Goal: Task Accomplishment & Management: Use online tool/utility

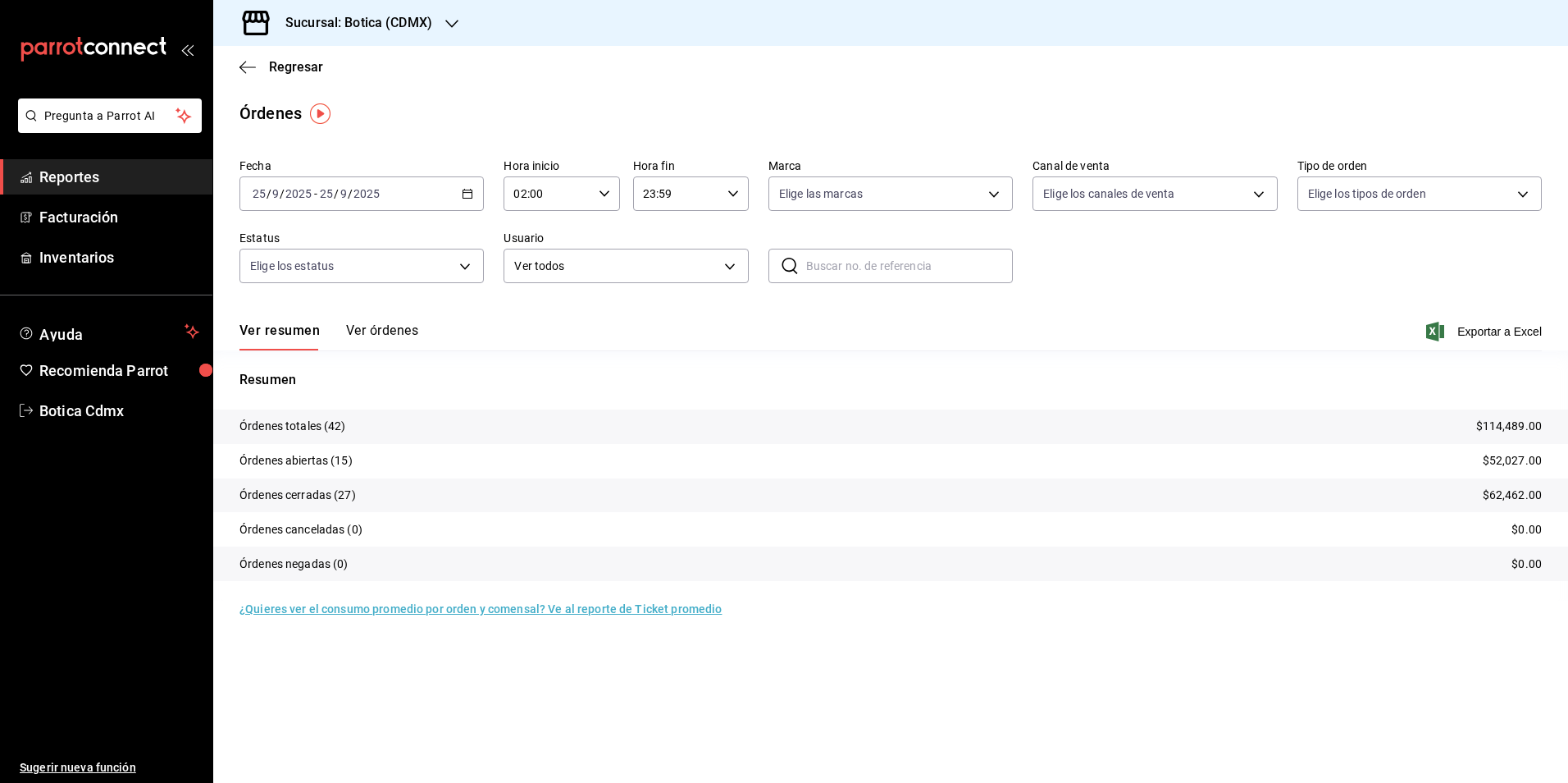
click at [77, 173] on span "Reportes" at bounding box center [119, 177] width 160 height 23
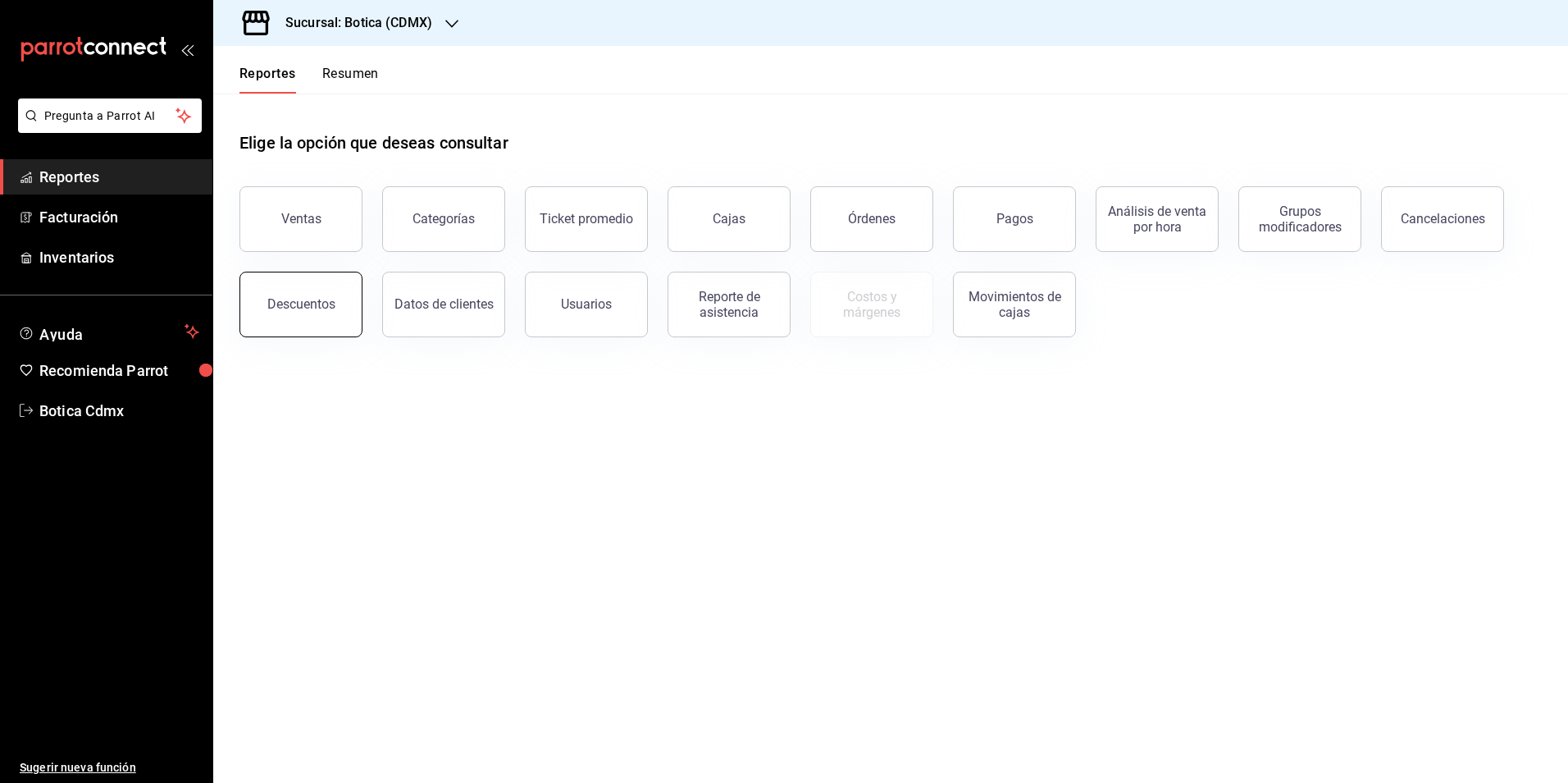
click at [299, 316] on button "Descuentos" at bounding box center [301, 304] width 123 height 66
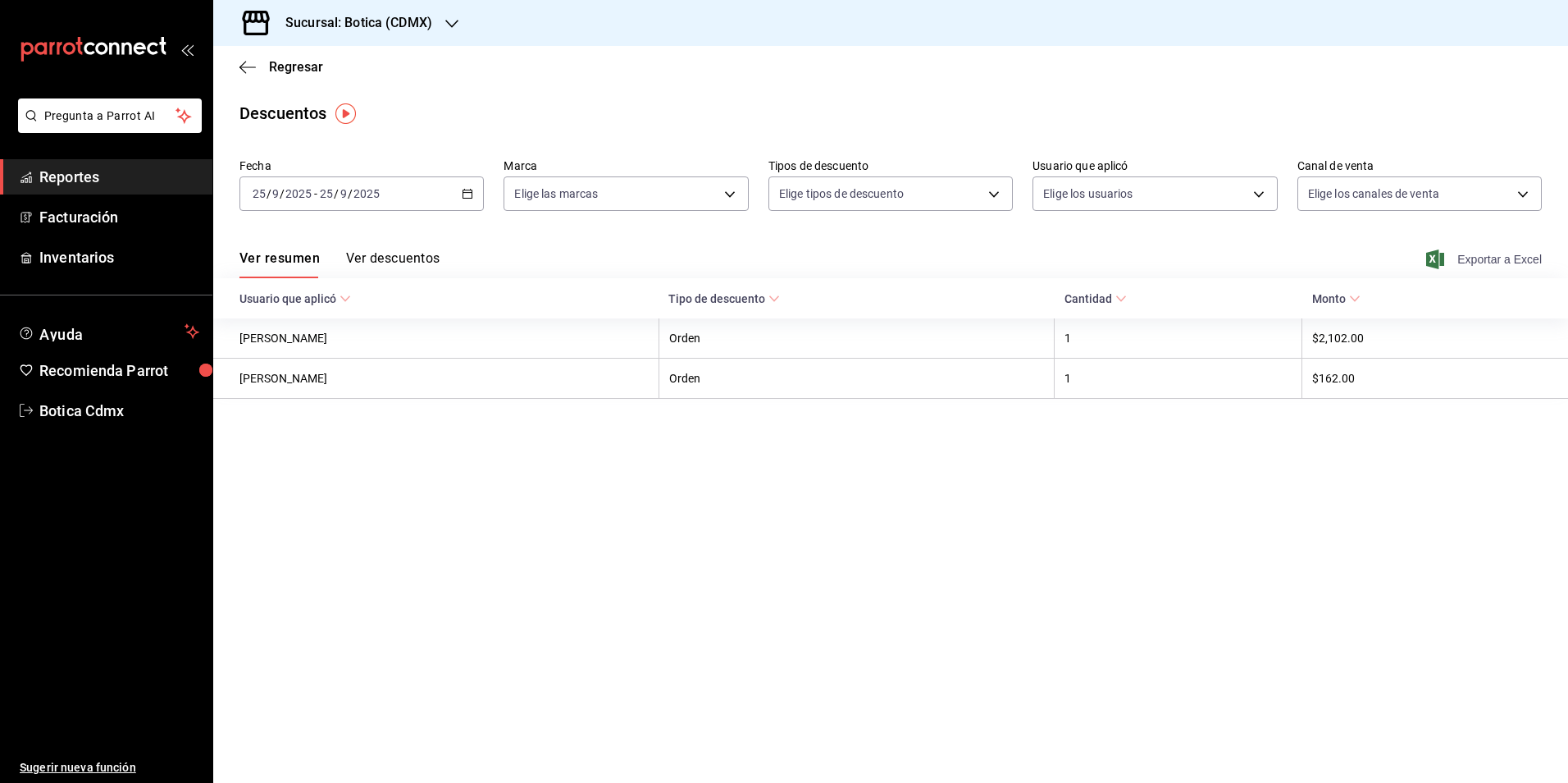
click at [1497, 254] on span "Exportar a Excel" at bounding box center [1485, 259] width 113 height 20
click at [92, 176] on span "Reportes" at bounding box center [119, 177] width 160 height 23
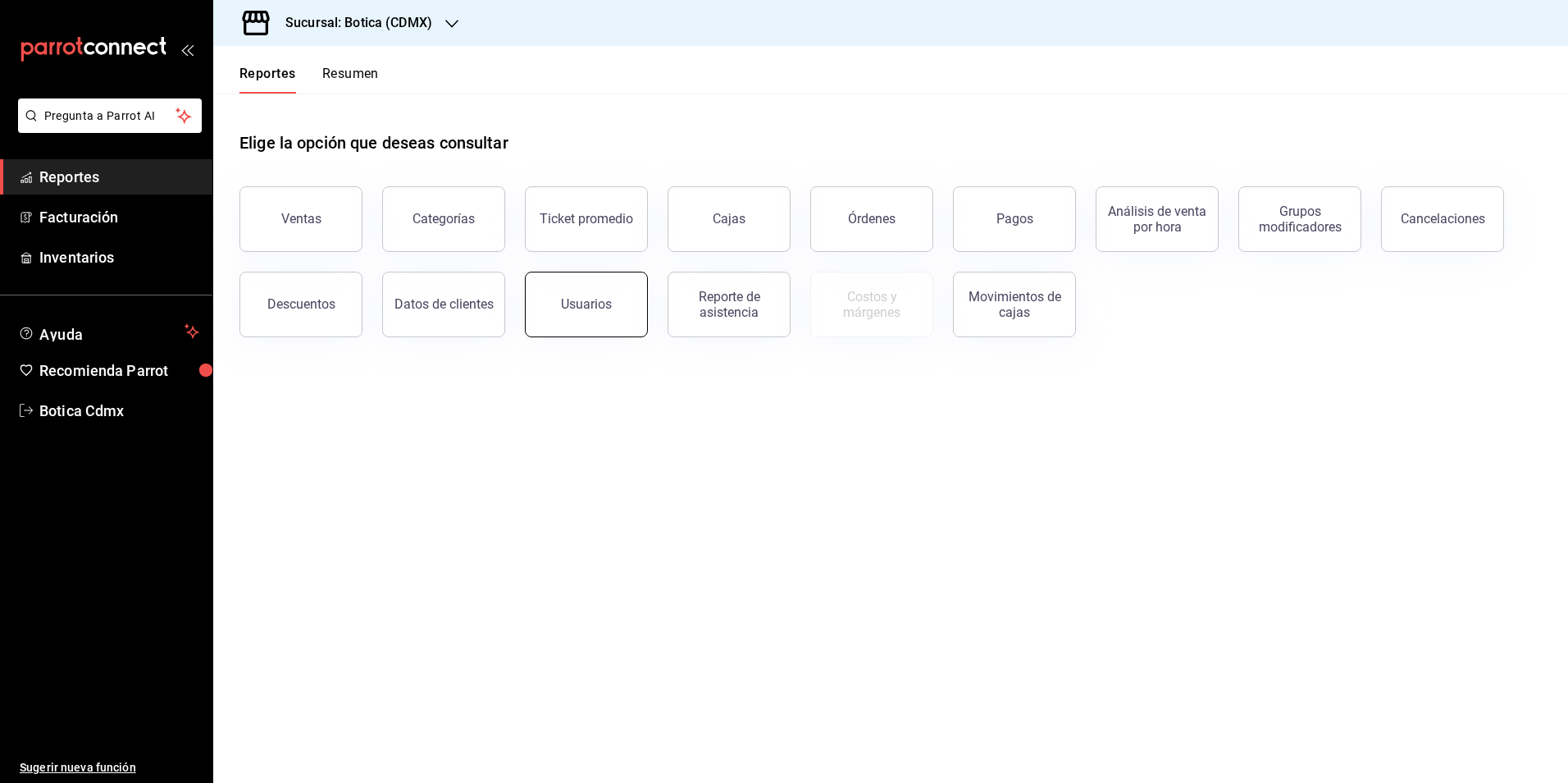
click at [589, 309] on div "Usuarios" at bounding box center [586, 304] width 51 height 16
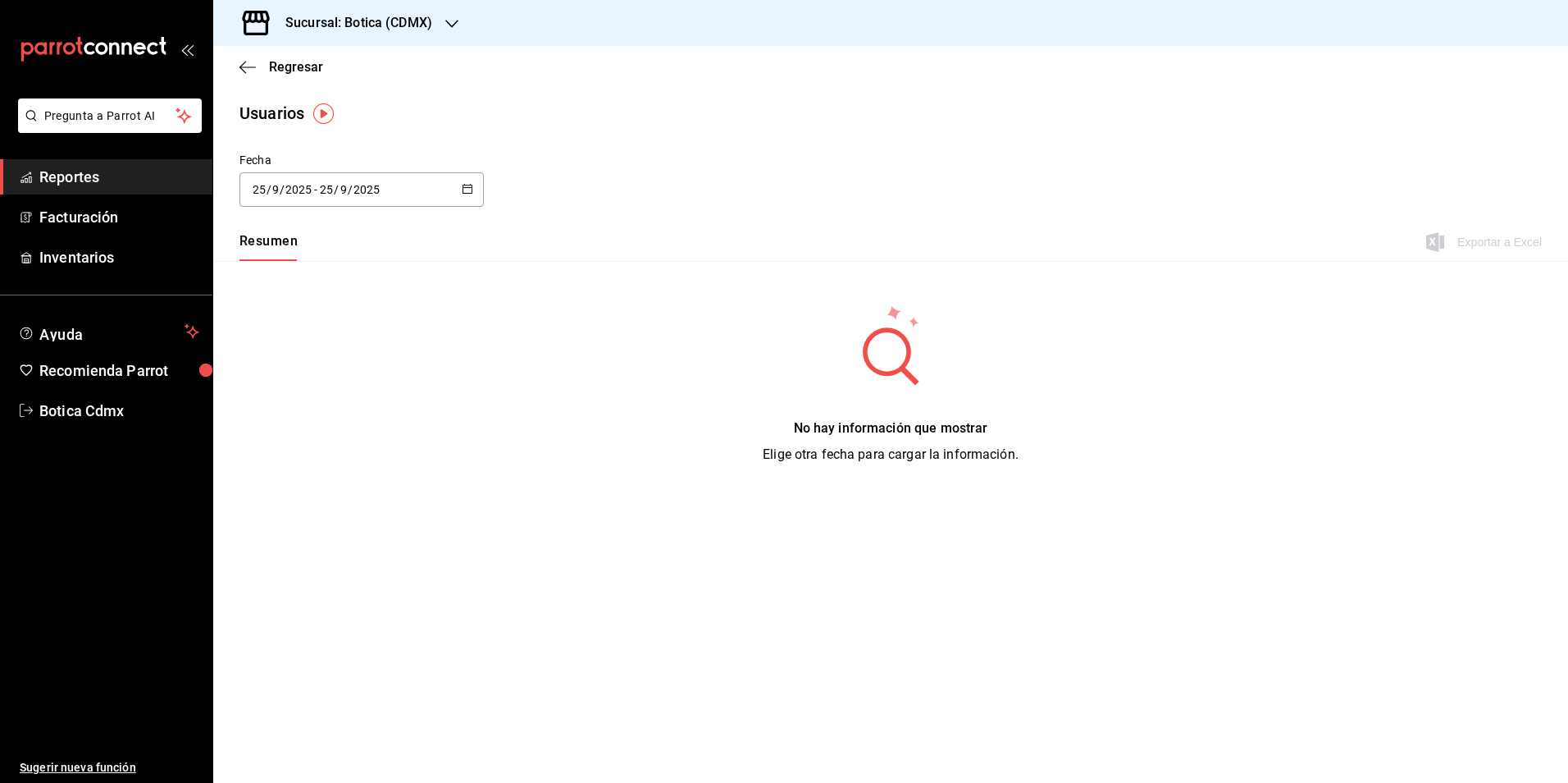
click at [469, 188] on icon "button" at bounding box center [468, 188] width 12 height 12
click at [303, 384] on li "Año actual" at bounding box center [317, 389] width 155 height 37
type input "[DATE]"
type input "1"
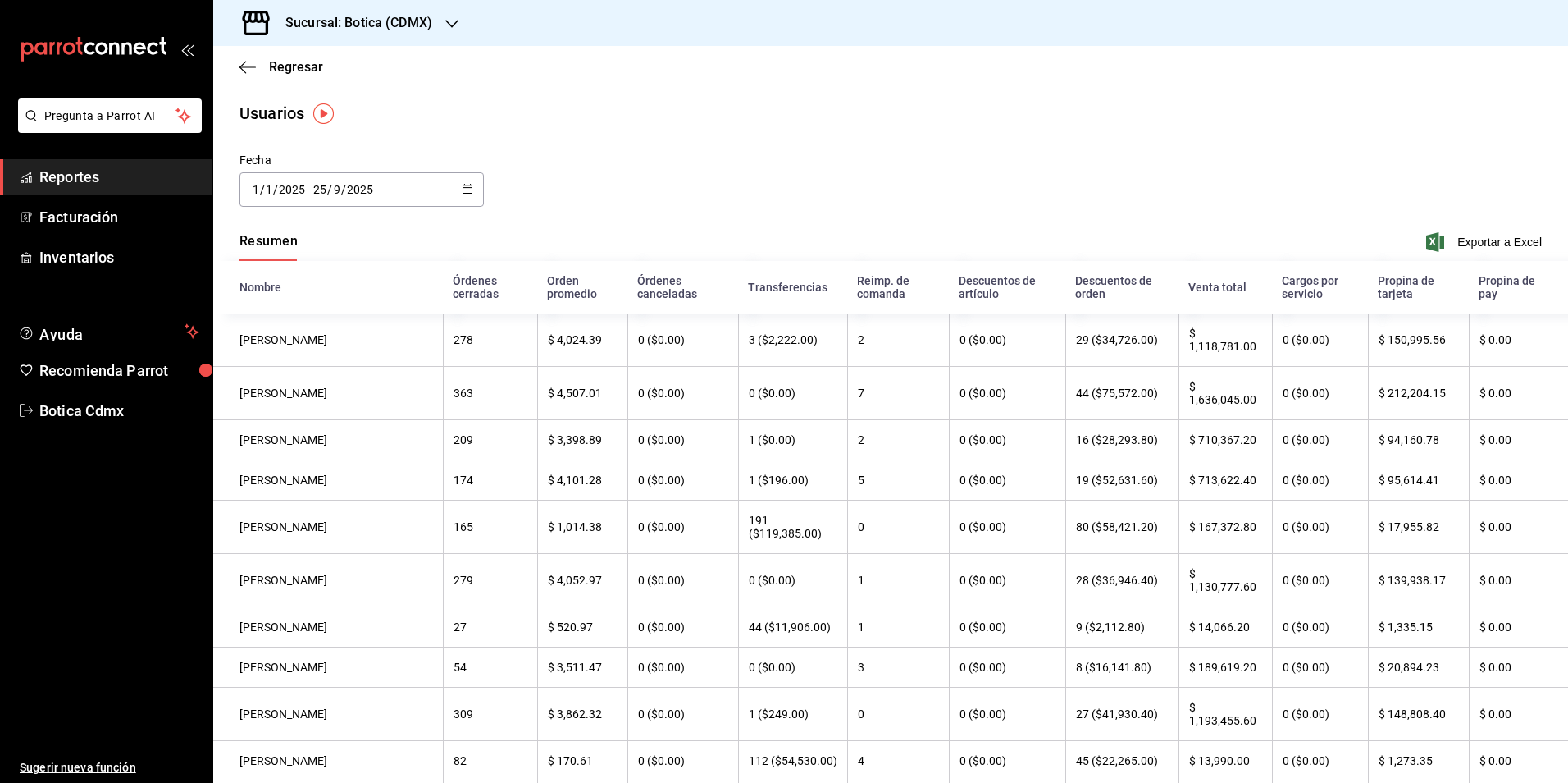
click at [43, 178] on span "Reportes" at bounding box center [119, 177] width 160 height 23
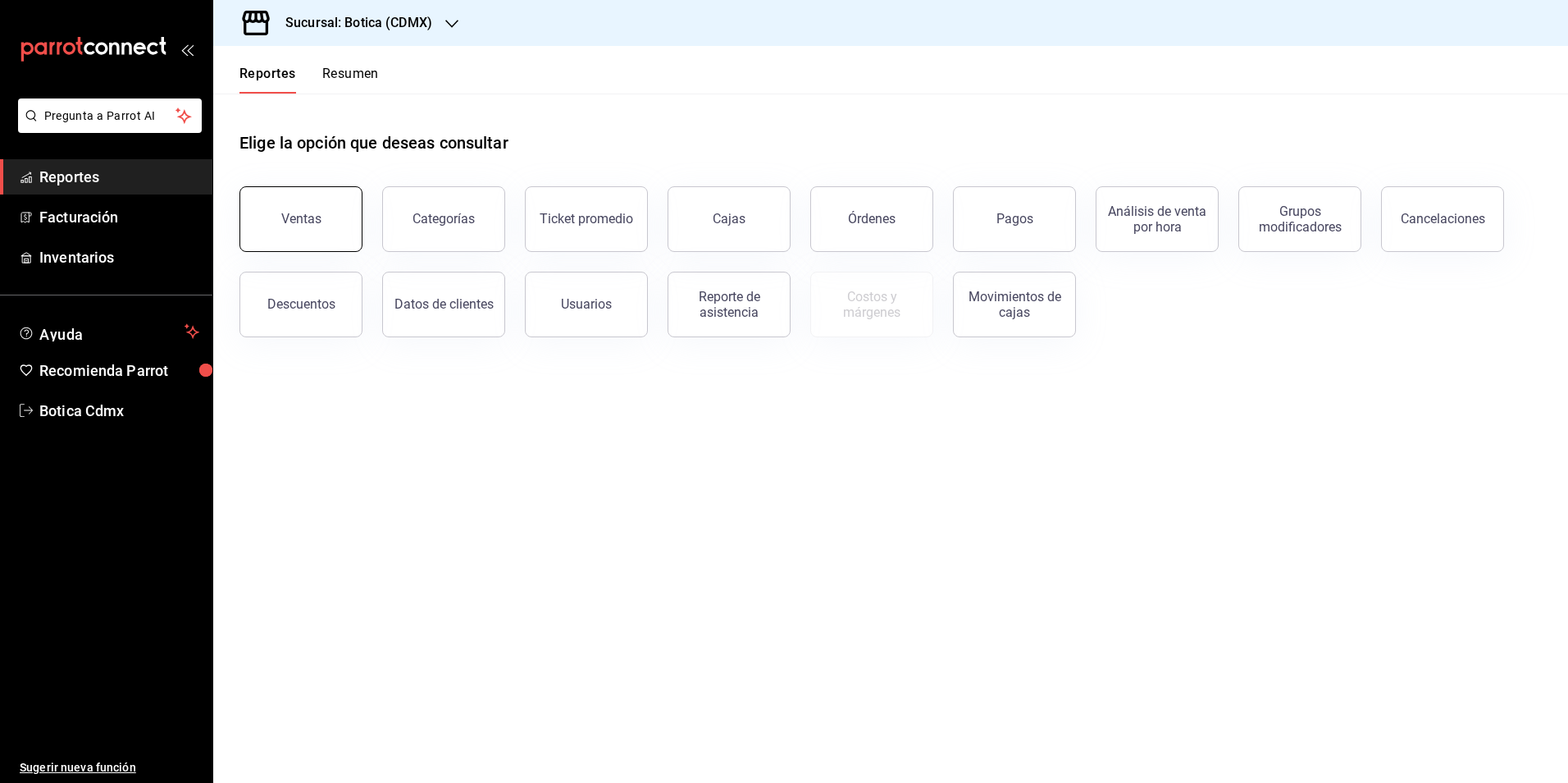
click at [289, 230] on button "Ventas" at bounding box center [301, 218] width 123 height 66
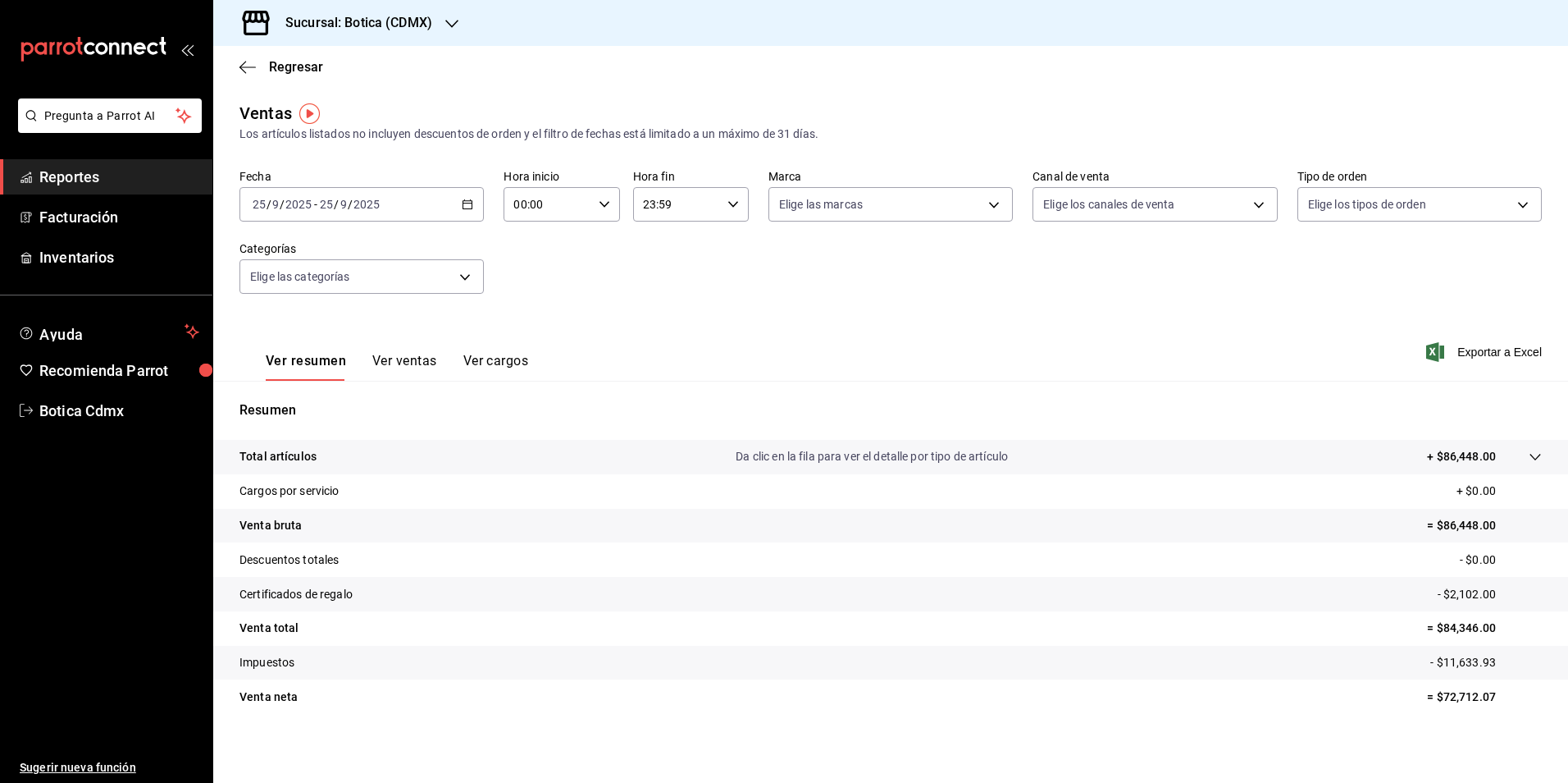
click at [463, 206] on icon "button" at bounding box center [468, 204] width 12 height 12
click at [265, 282] on span "Ayer" at bounding box center [317, 290] width 128 height 18
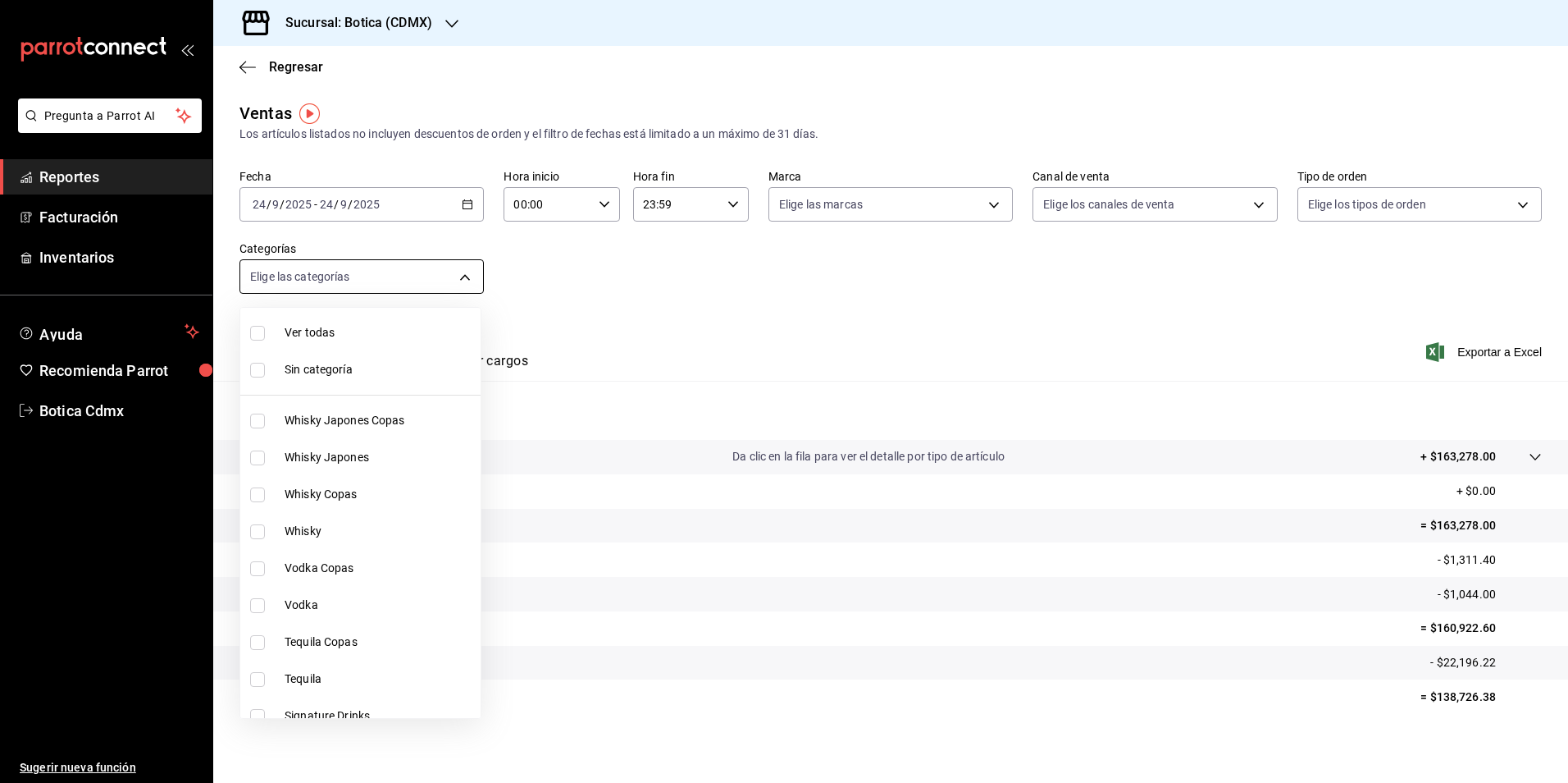
click at [464, 280] on body "Pregunta a Parrot AI Reportes Facturación Inventarios Ayuda Recomienda Parrot B…" at bounding box center [784, 391] width 1568 height 783
click at [464, 280] on div at bounding box center [784, 391] width 1568 height 783
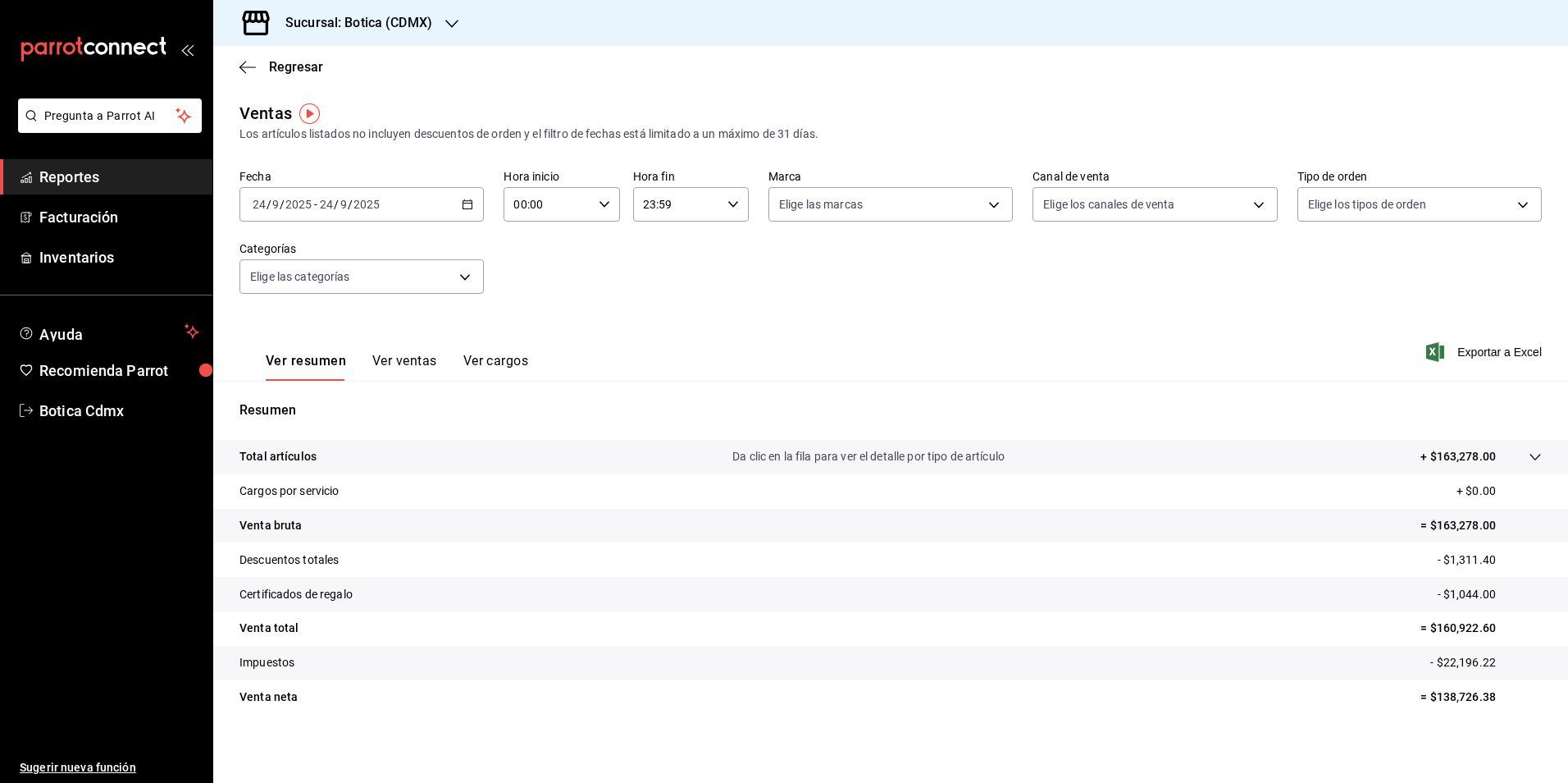
click at [51, 178] on span "Reportes" at bounding box center [119, 177] width 160 height 23
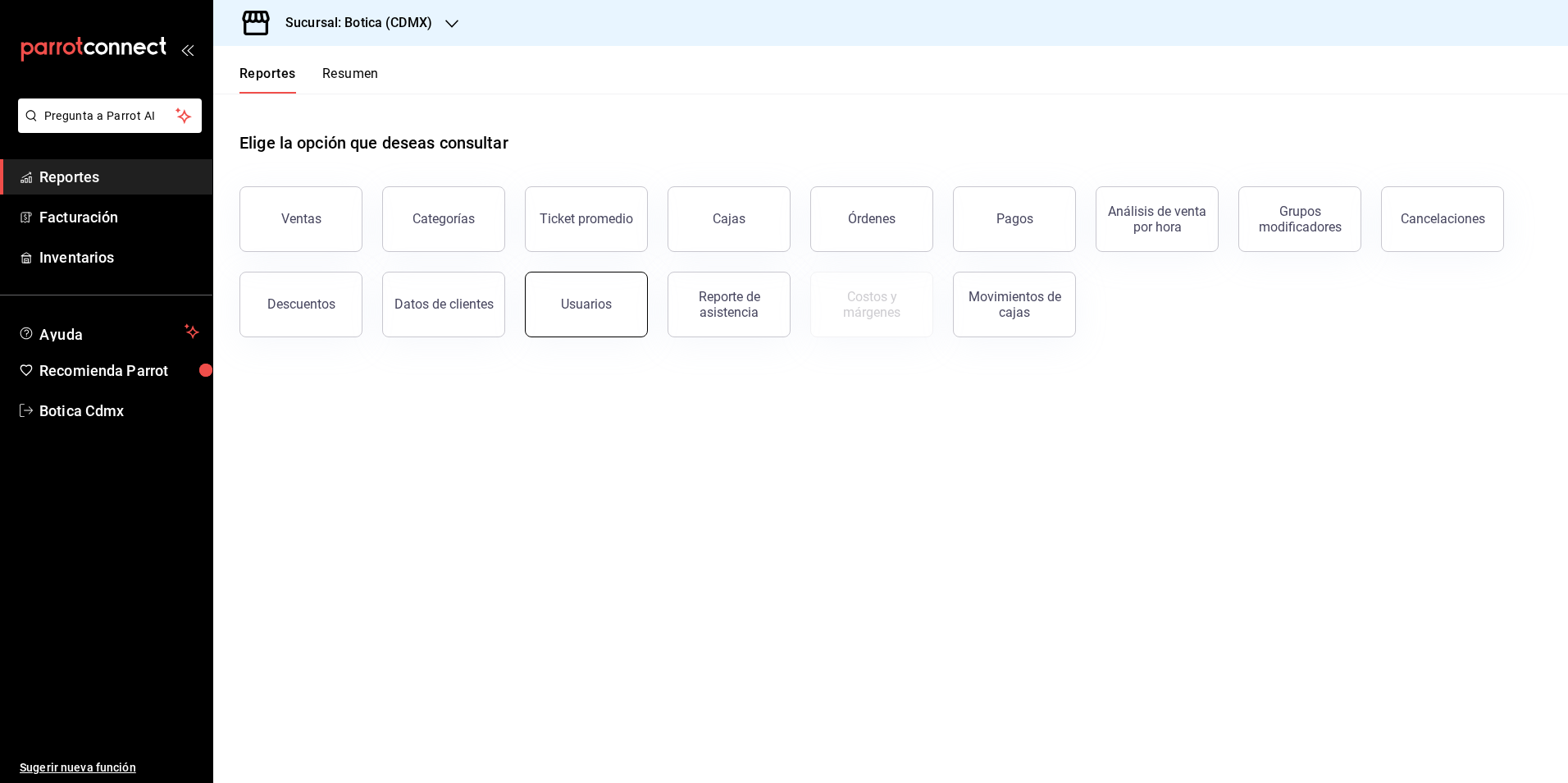
click at [594, 302] on div "Usuarios" at bounding box center [586, 304] width 51 height 16
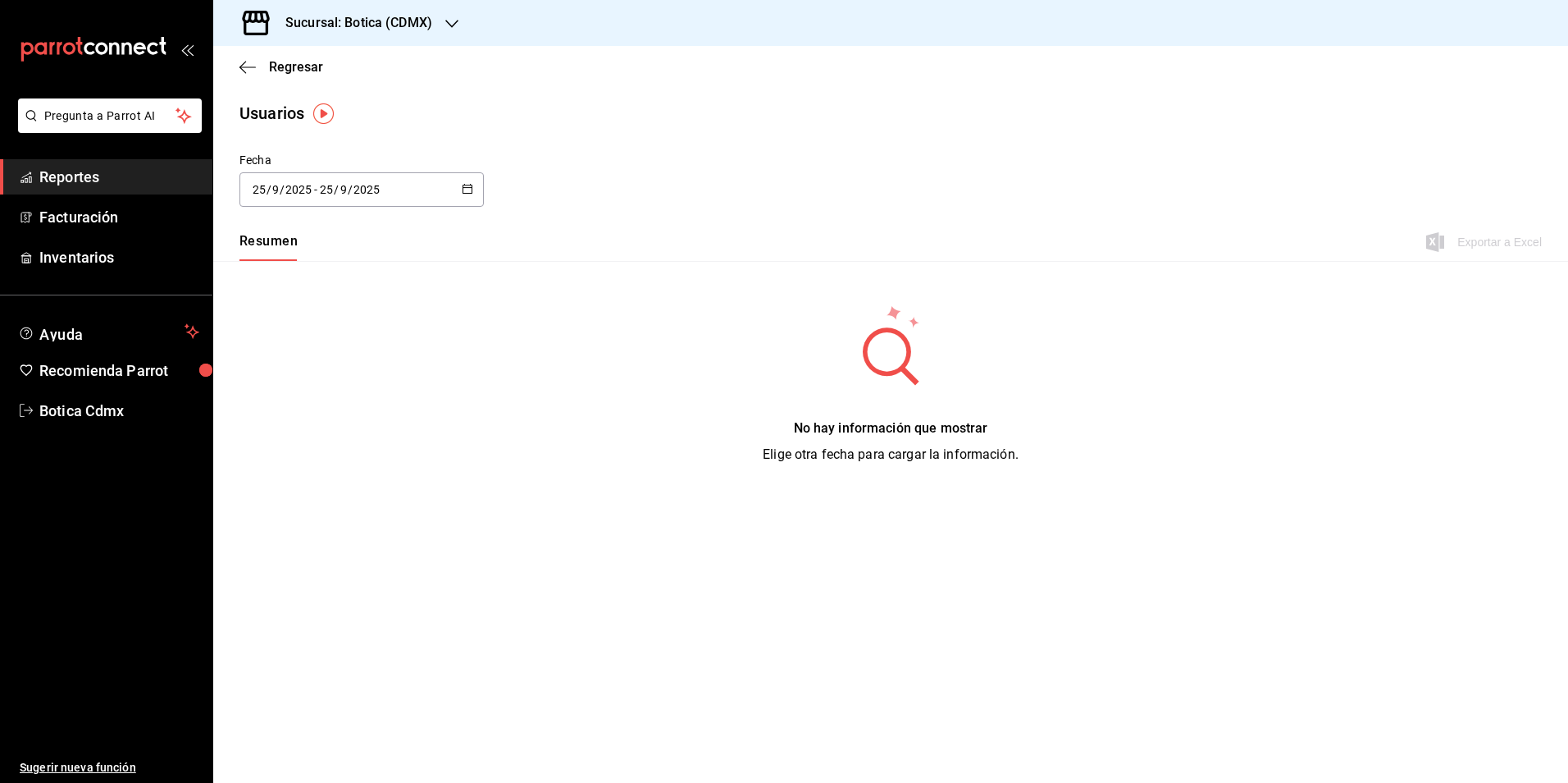
click at [278, 248] on button "Resumen" at bounding box center [268, 246] width 58 height 28
click at [477, 188] on div "[DATE] [DATE] - [DATE] [DATE]" at bounding box center [361, 189] width 244 height 34
click at [282, 346] on li "Mes actual" at bounding box center [317, 352] width 155 height 37
type input "[DATE]"
type input "1"
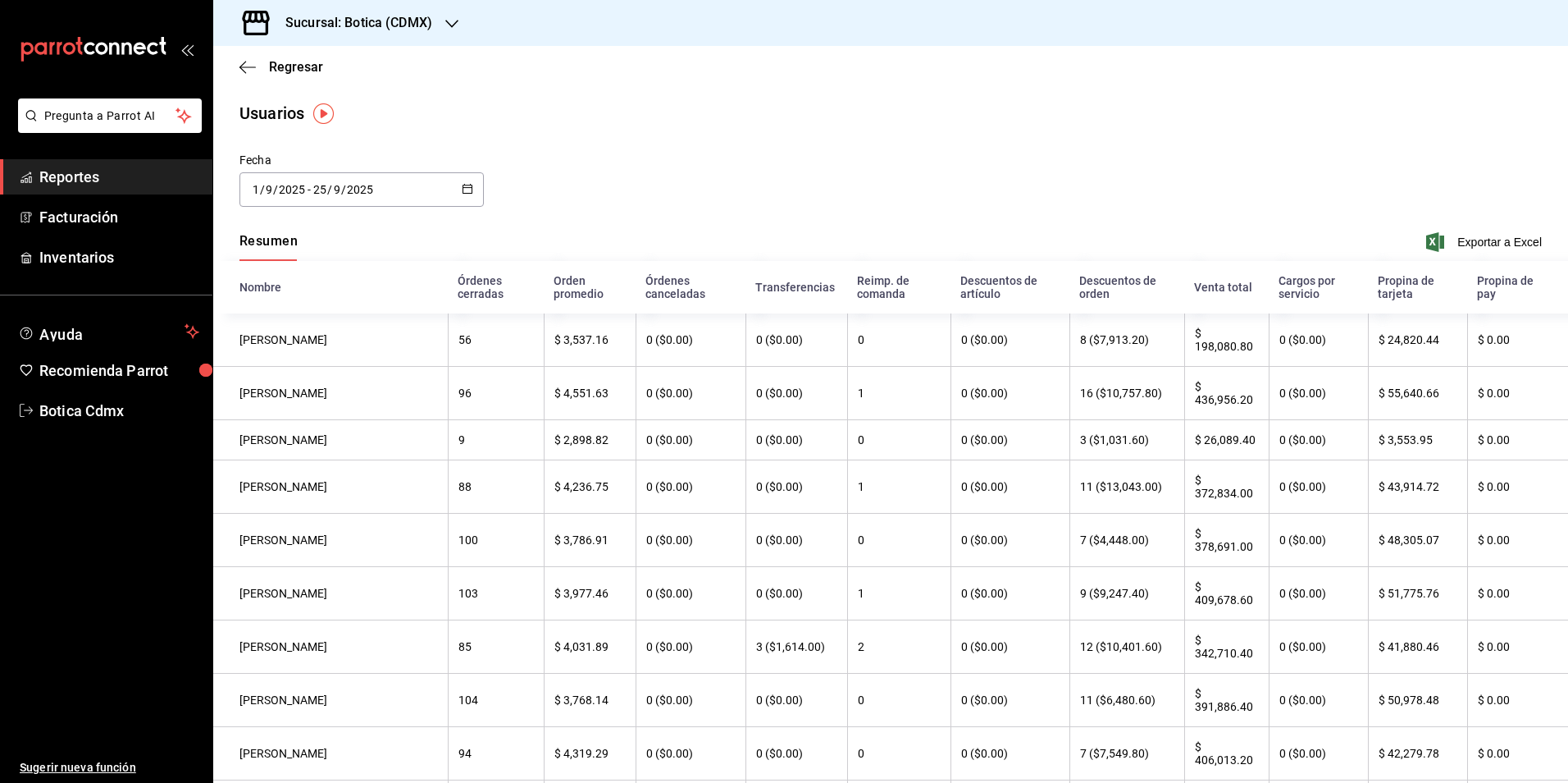
click at [267, 243] on button "Resumen" at bounding box center [268, 246] width 58 height 28
click at [65, 178] on span "Reportes" at bounding box center [119, 177] width 160 height 23
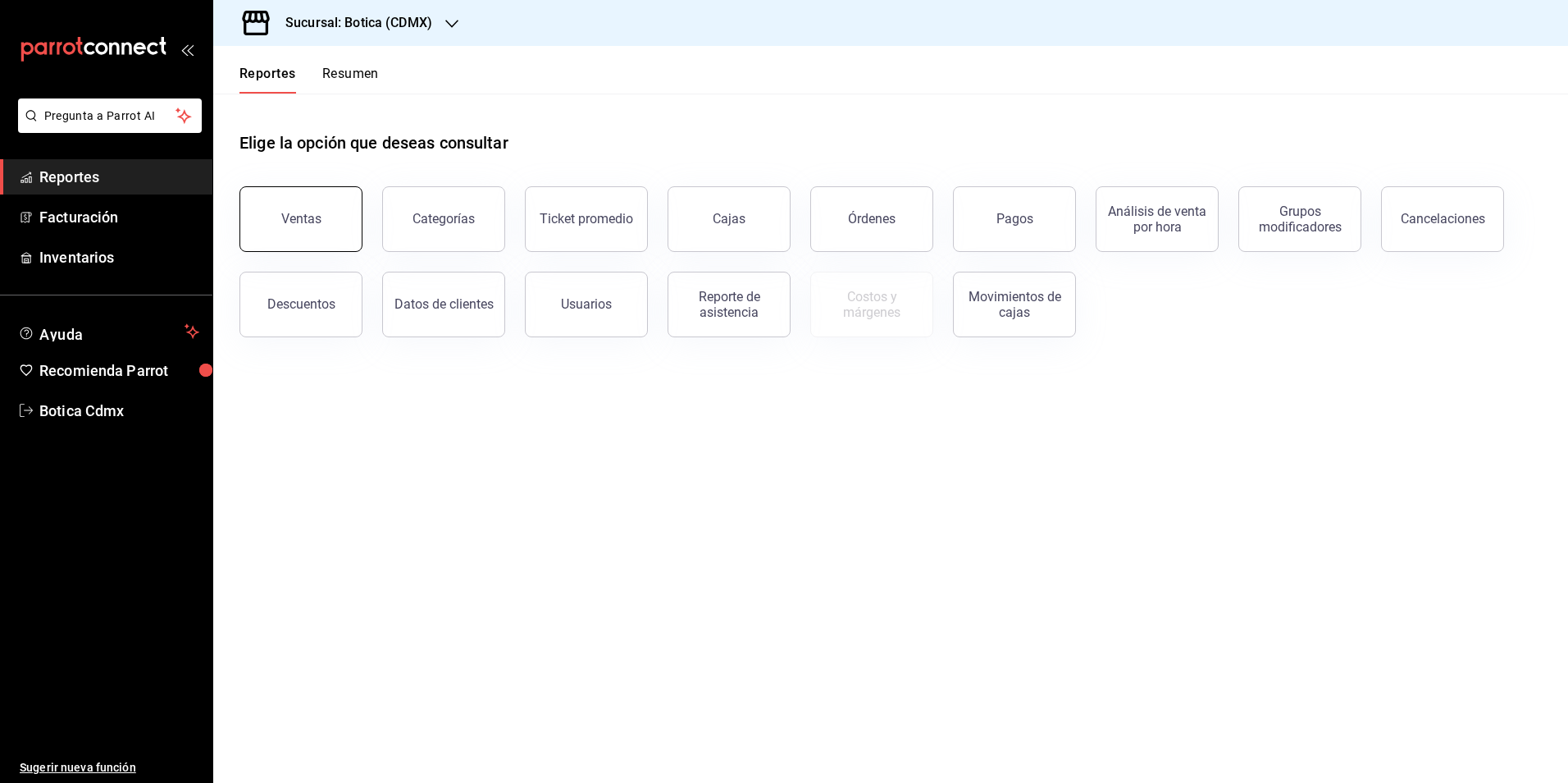
click at [304, 211] on button "Ventas" at bounding box center [301, 218] width 123 height 66
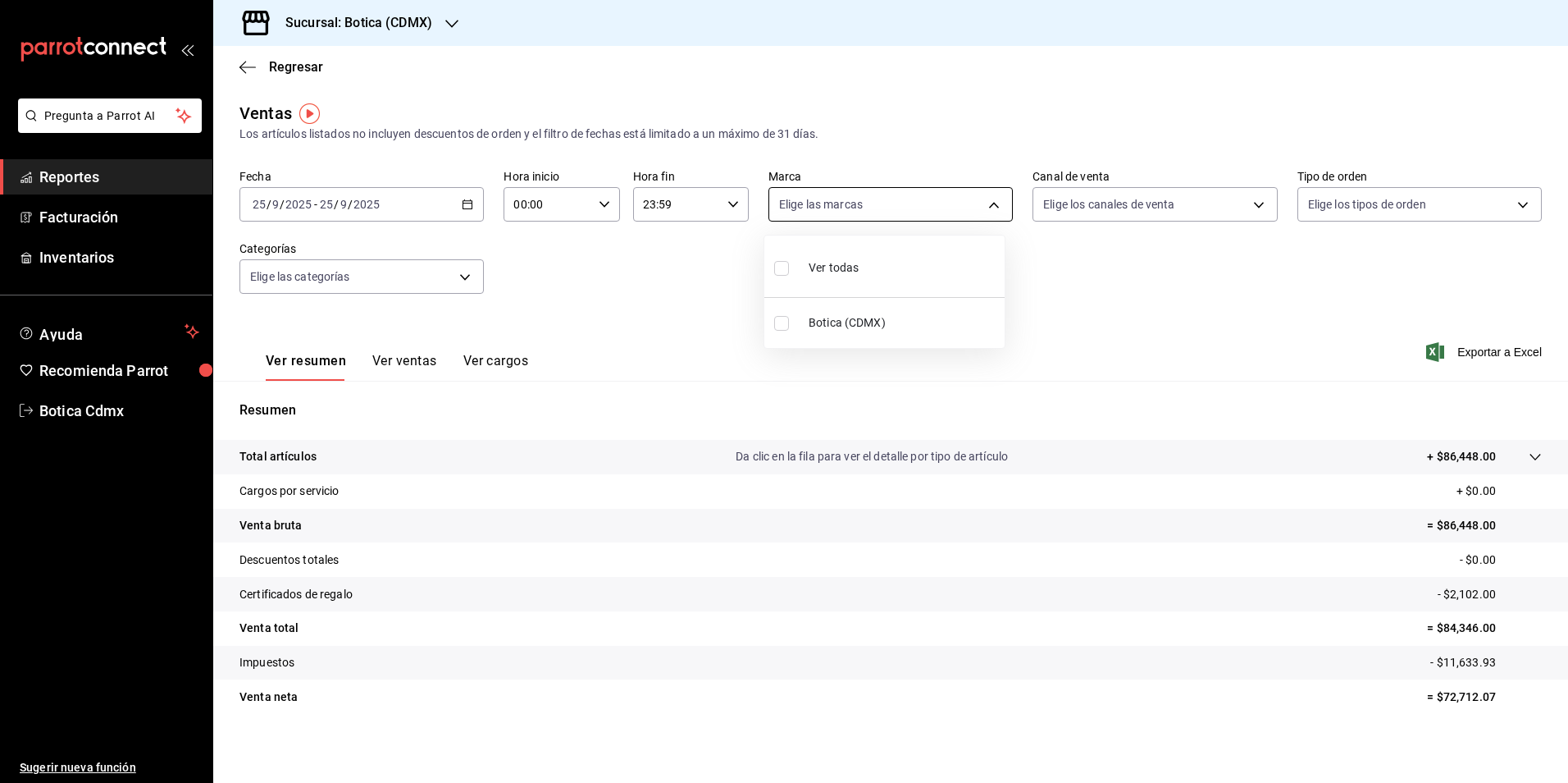
click at [981, 206] on body "Pregunta a Parrot AI Reportes Facturación Inventarios Ayuda Recomienda Parrot B…" at bounding box center [784, 391] width 1568 height 783
click at [981, 206] on div at bounding box center [784, 391] width 1568 height 783
click at [470, 200] on icon "button" at bounding box center [468, 204] width 12 height 12
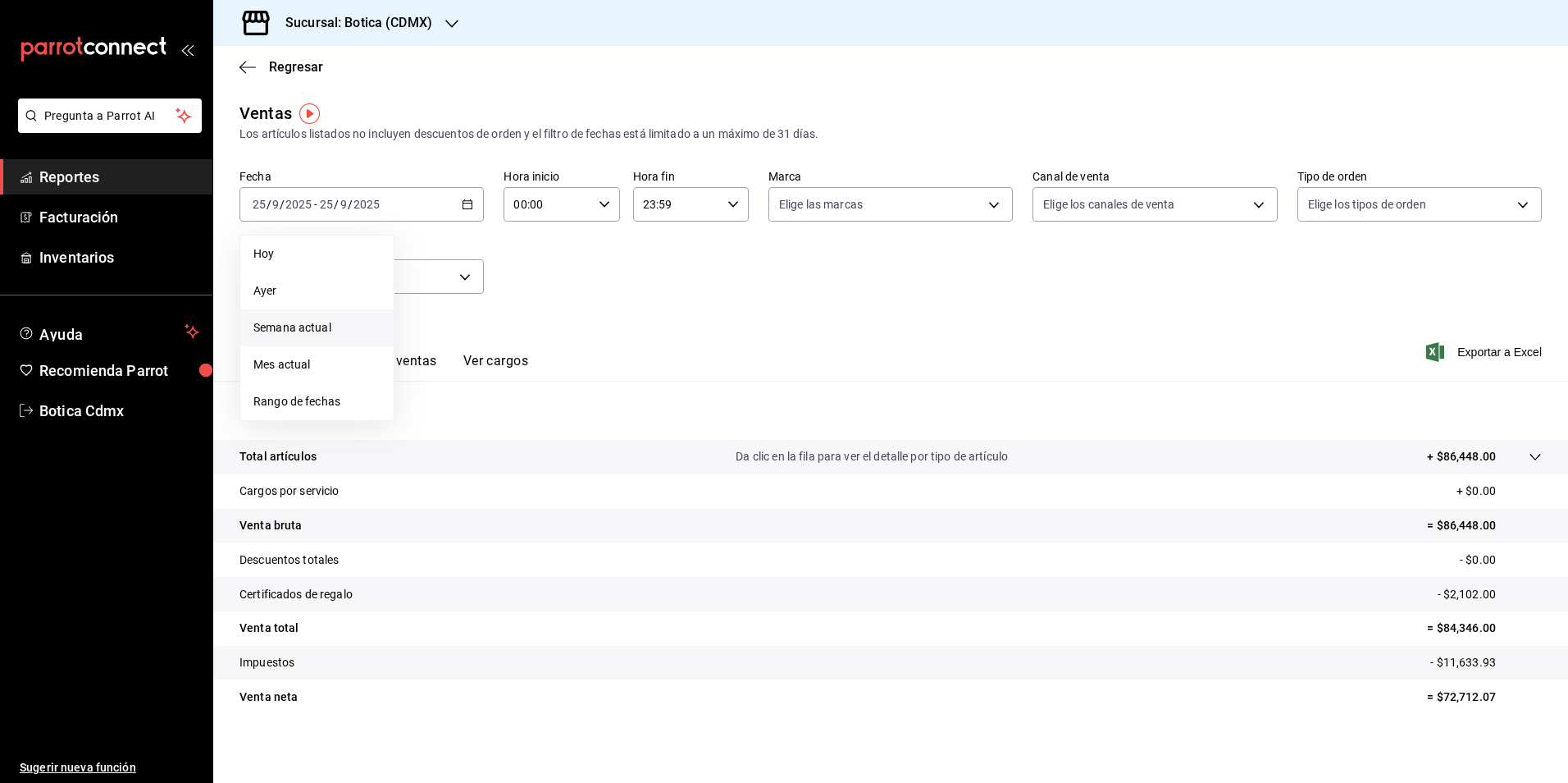
click at [289, 333] on span "Semana actual" at bounding box center [317, 328] width 128 height 18
click at [987, 198] on body "Pregunta a Parrot AI Reportes Facturación Inventarios Ayuda Recomienda Parrot B…" at bounding box center [784, 391] width 1568 height 783
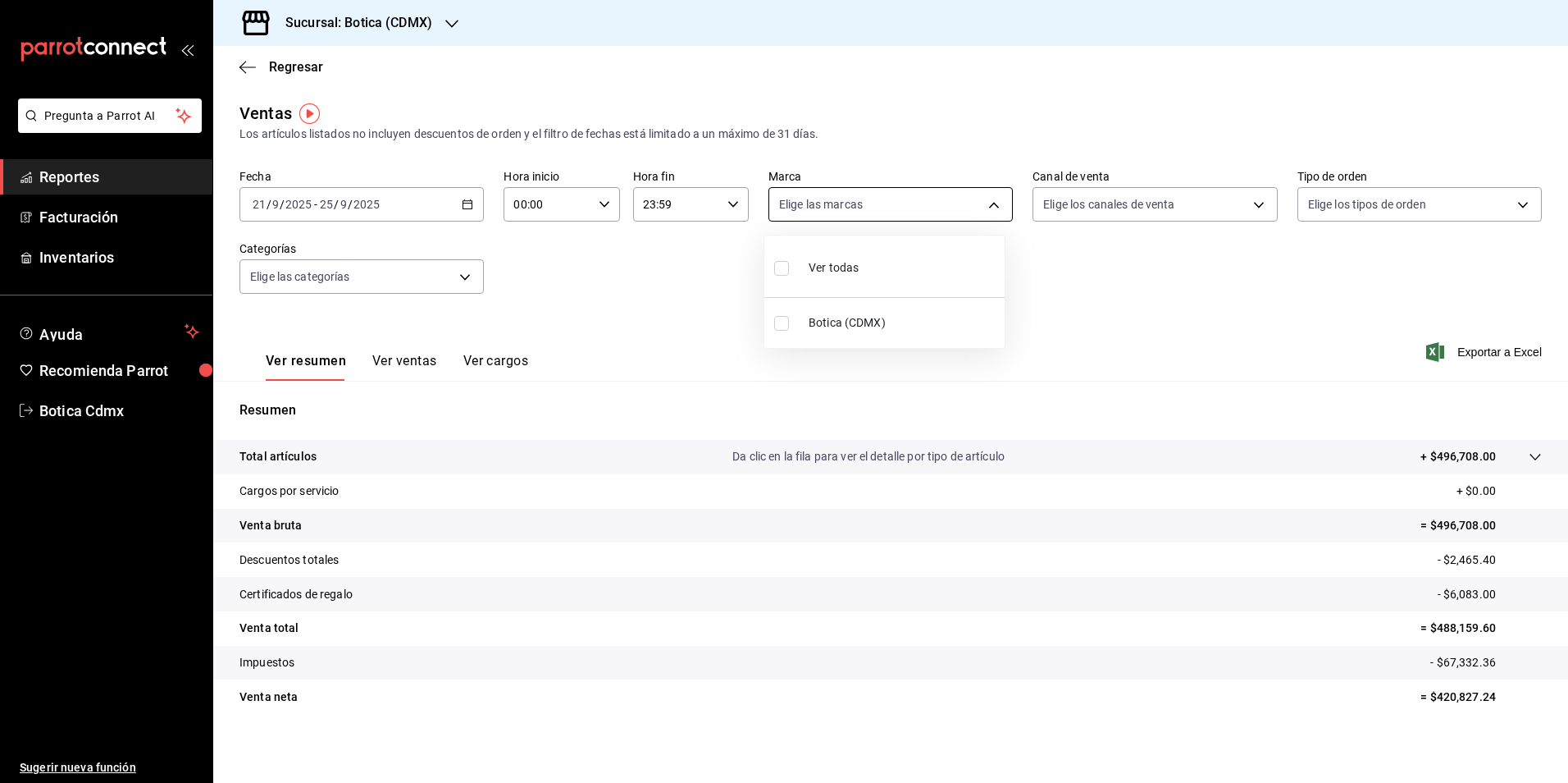
click at [987, 198] on div at bounding box center [784, 391] width 1568 height 783
click at [40, 169] on span "Reportes" at bounding box center [119, 177] width 160 height 23
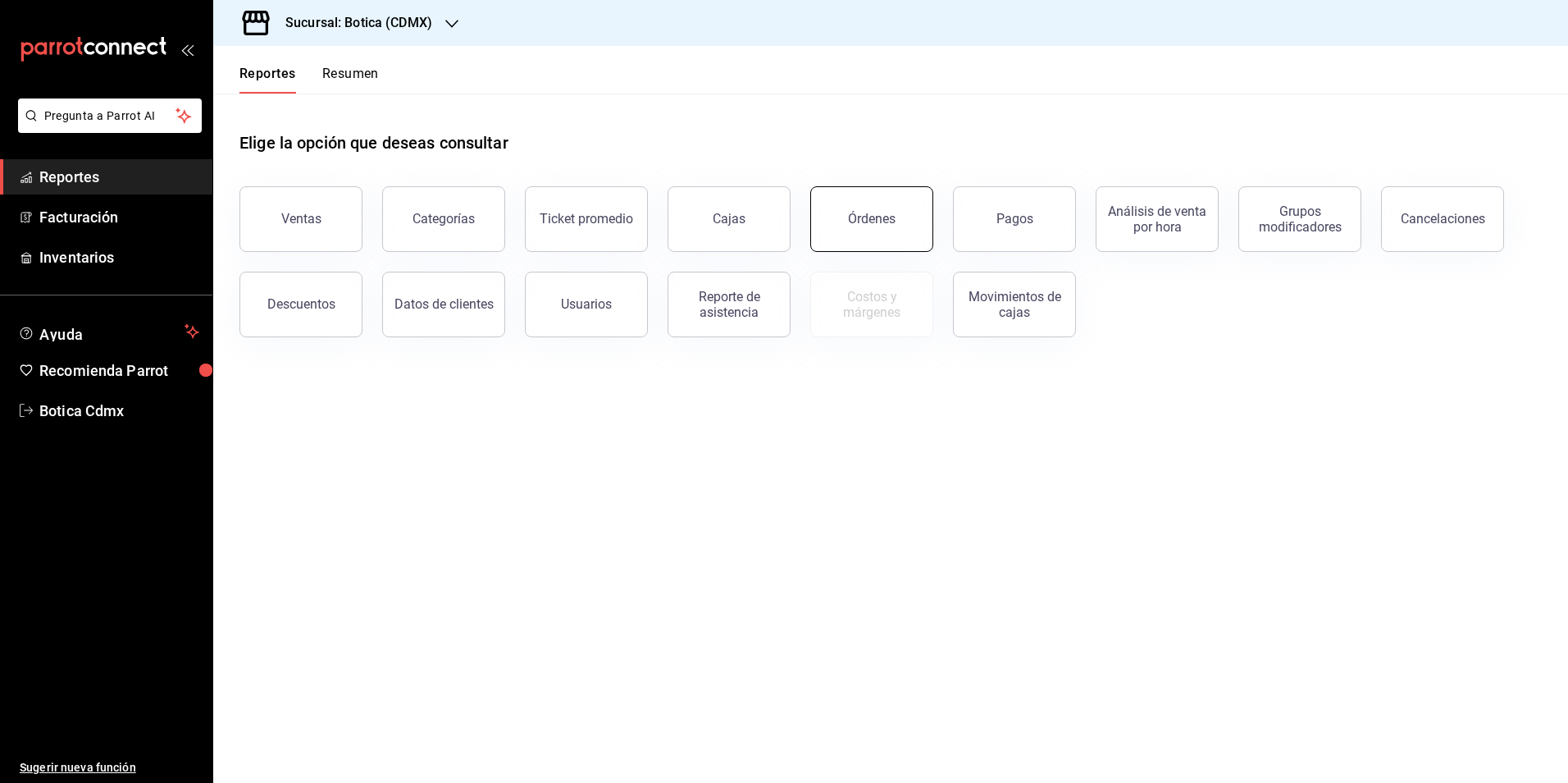
click at [929, 228] on div "Órdenes" at bounding box center [861, 209] width 143 height 85
click at [861, 221] on div "Órdenes" at bounding box center [871, 218] width 48 height 16
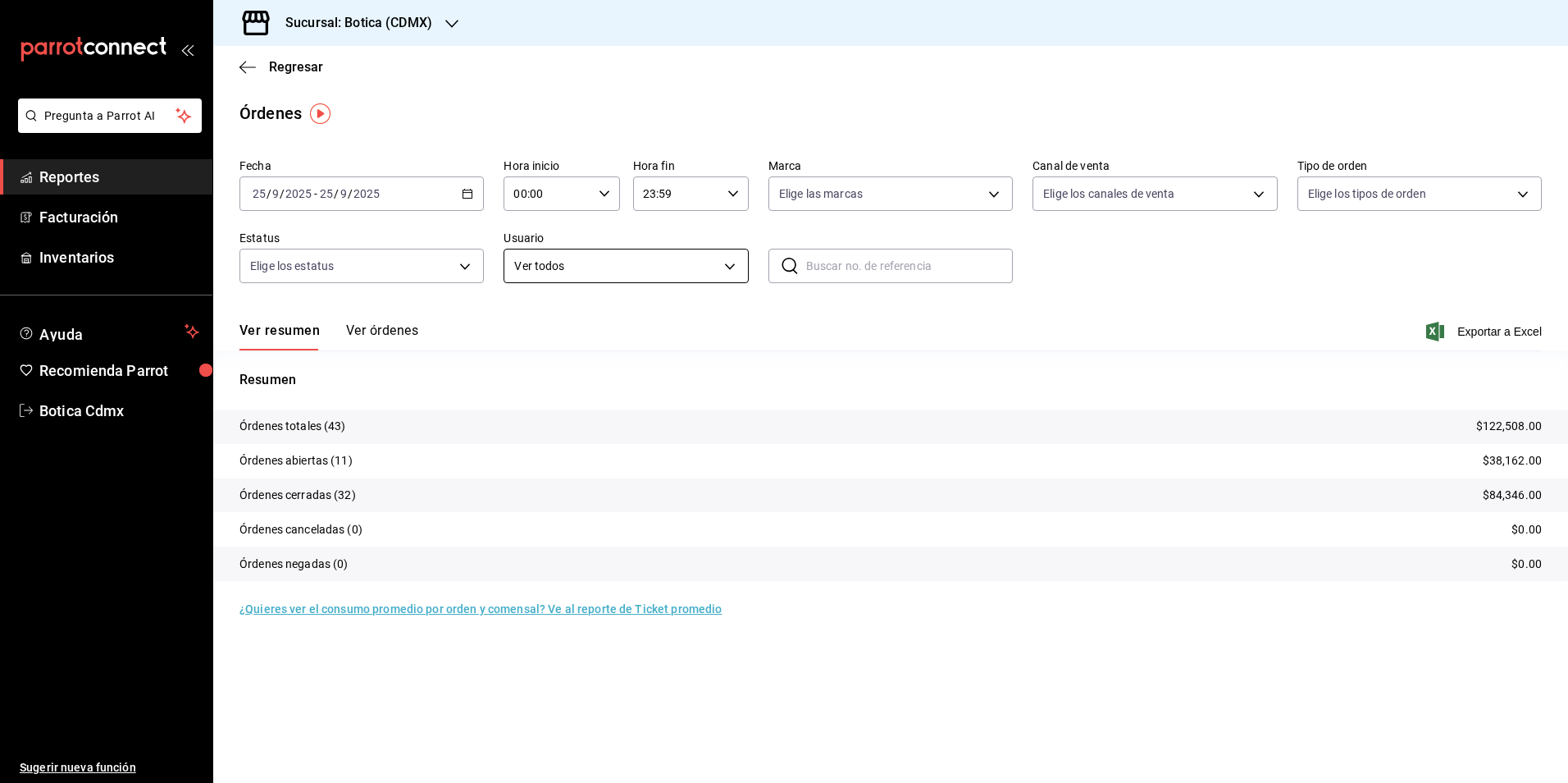
click at [725, 269] on body "Pregunta a Parrot AI Reportes Facturación Inventarios Ayuda Recomienda Parrot B…" at bounding box center [784, 391] width 1568 height 783
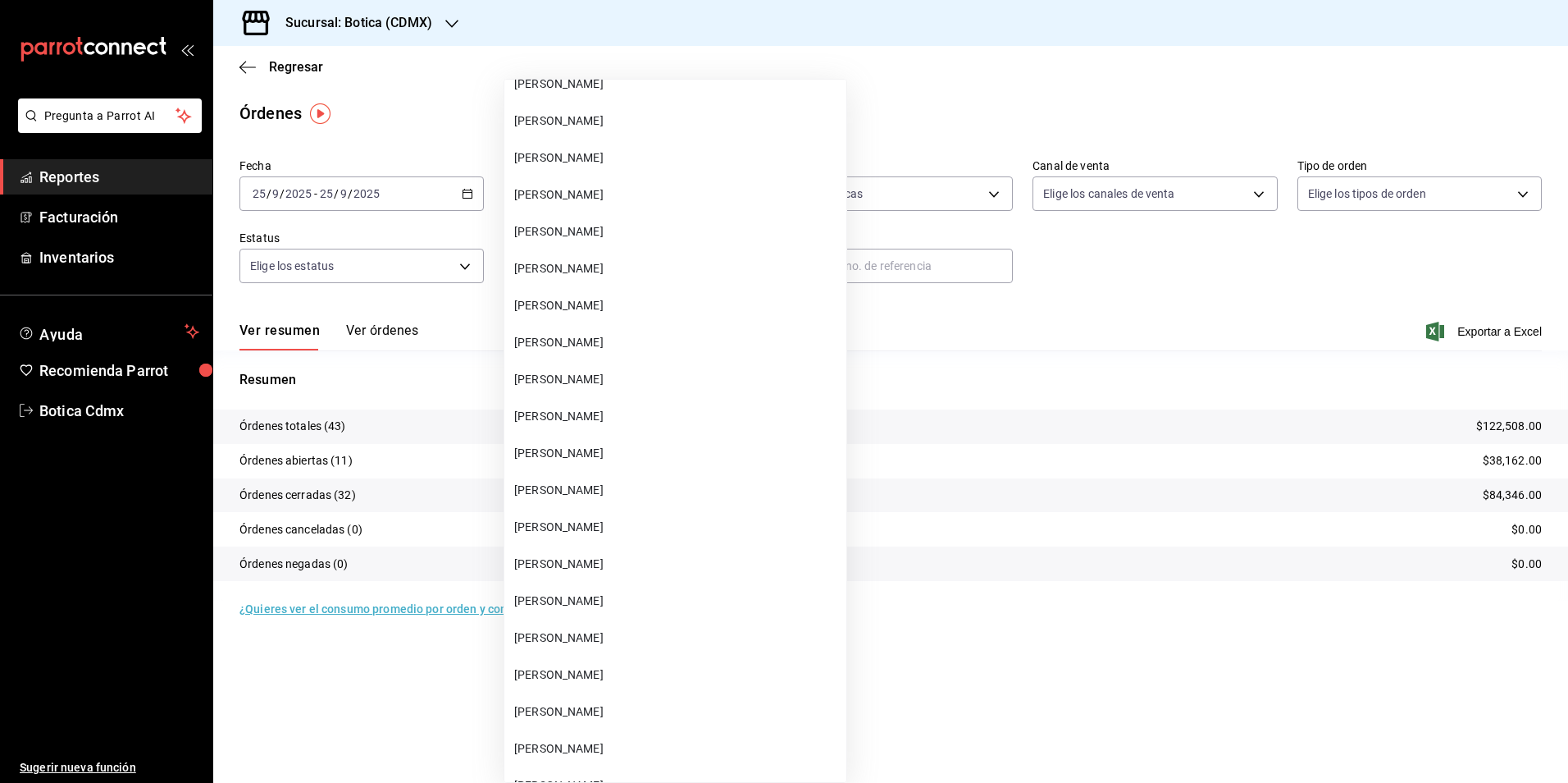
scroll to position [6482, 0]
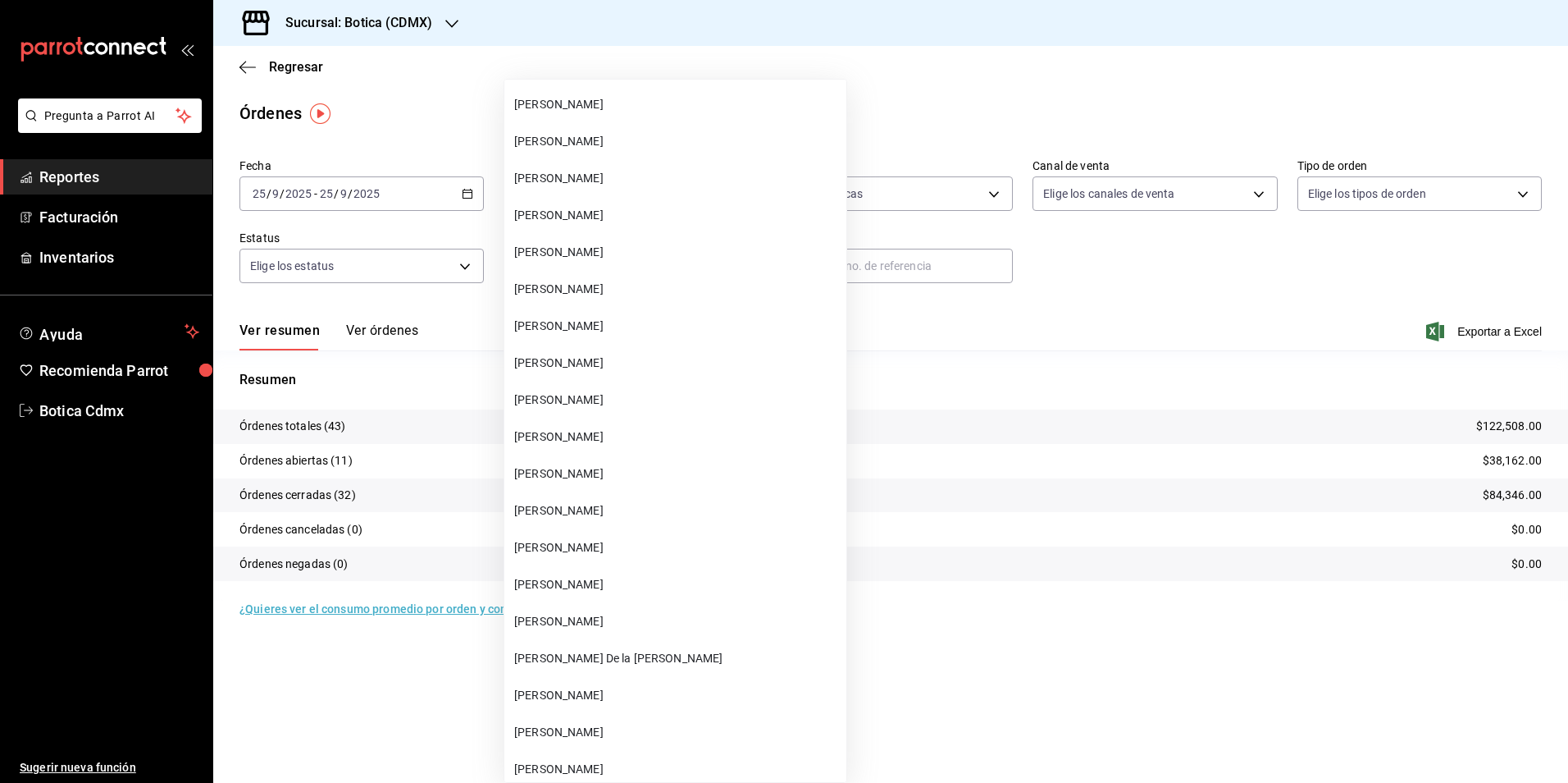
click at [67, 168] on div at bounding box center [784, 391] width 1568 height 783
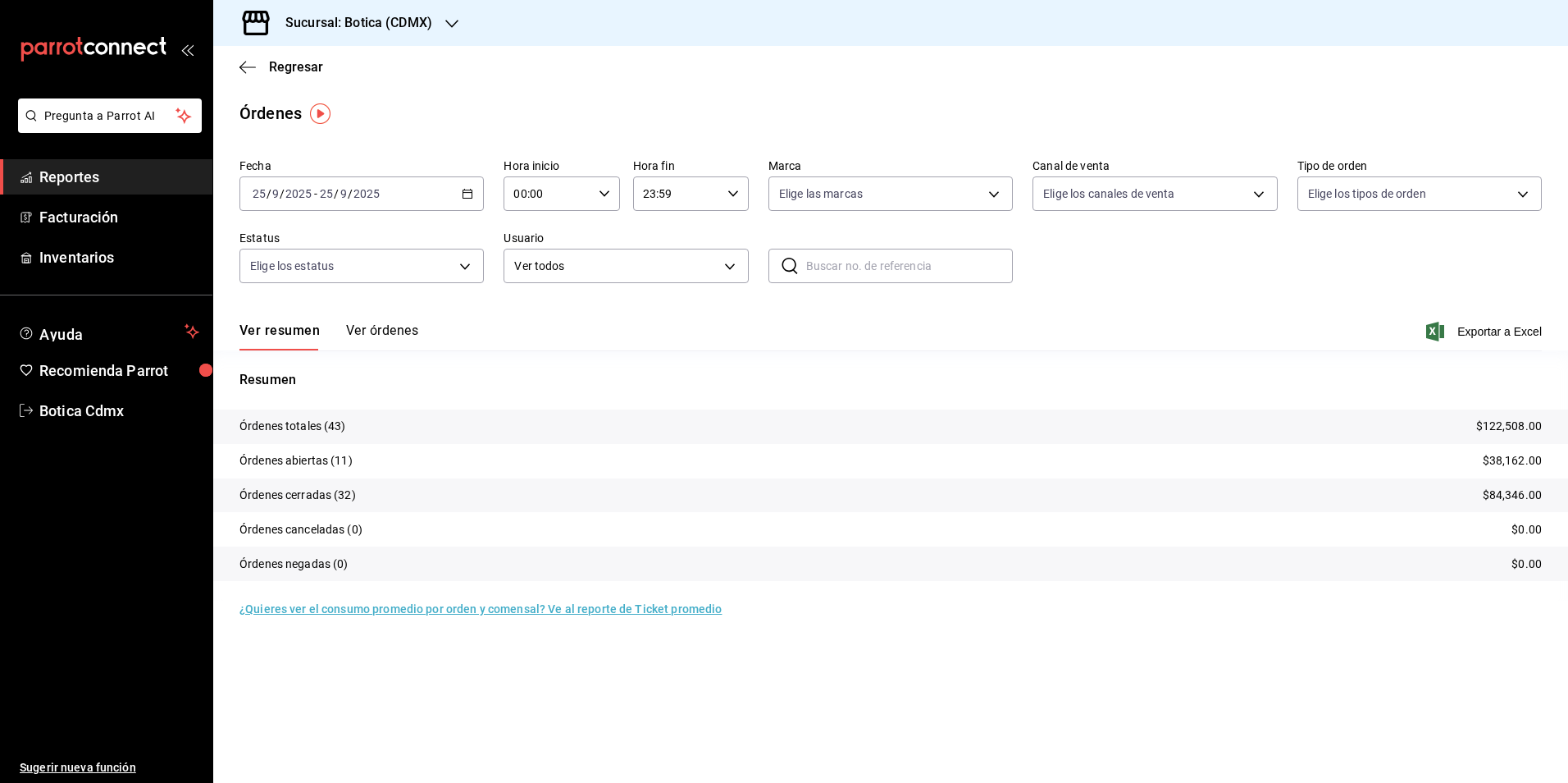
click at [72, 176] on span "Reportes" at bounding box center [119, 177] width 160 height 23
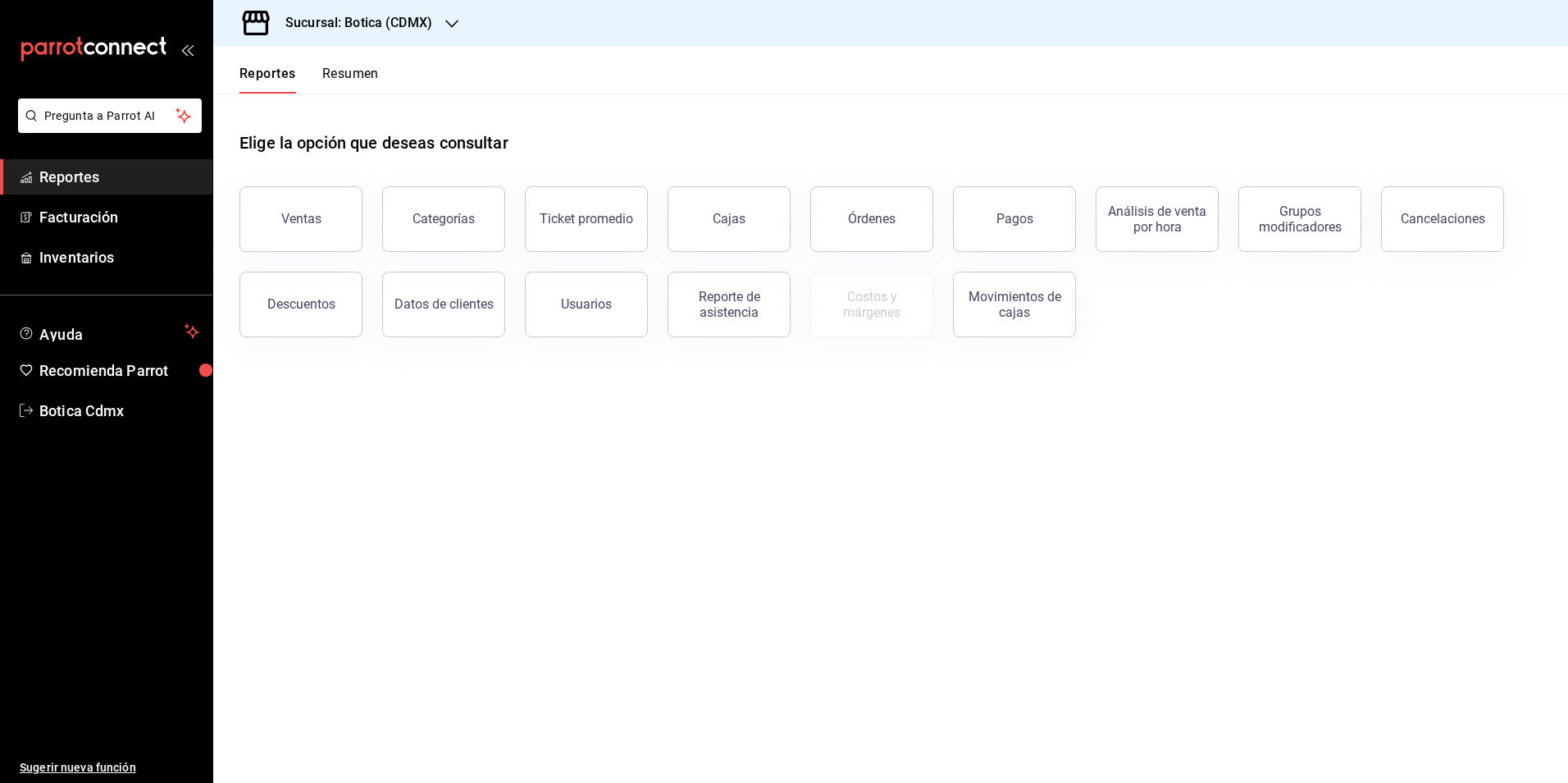
click at [88, 175] on span "Reportes" at bounding box center [119, 177] width 160 height 23
click at [289, 301] on div "Descuentos" at bounding box center [302, 304] width 68 height 16
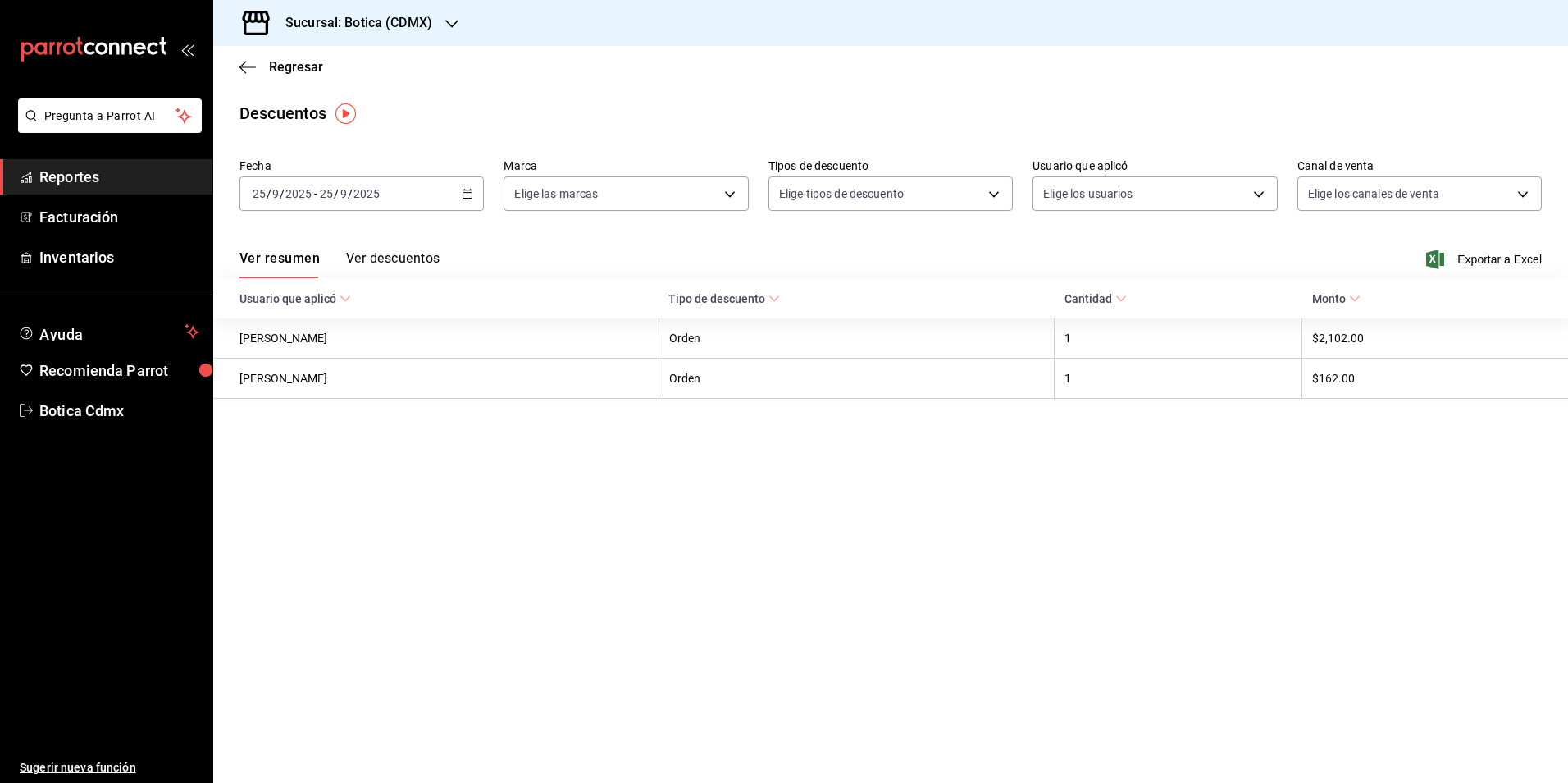
click at [470, 190] on \(Stroke\) "button" at bounding box center [468, 193] width 10 height 9
click at [283, 350] on span "Mes actual" at bounding box center [317, 354] width 128 height 18
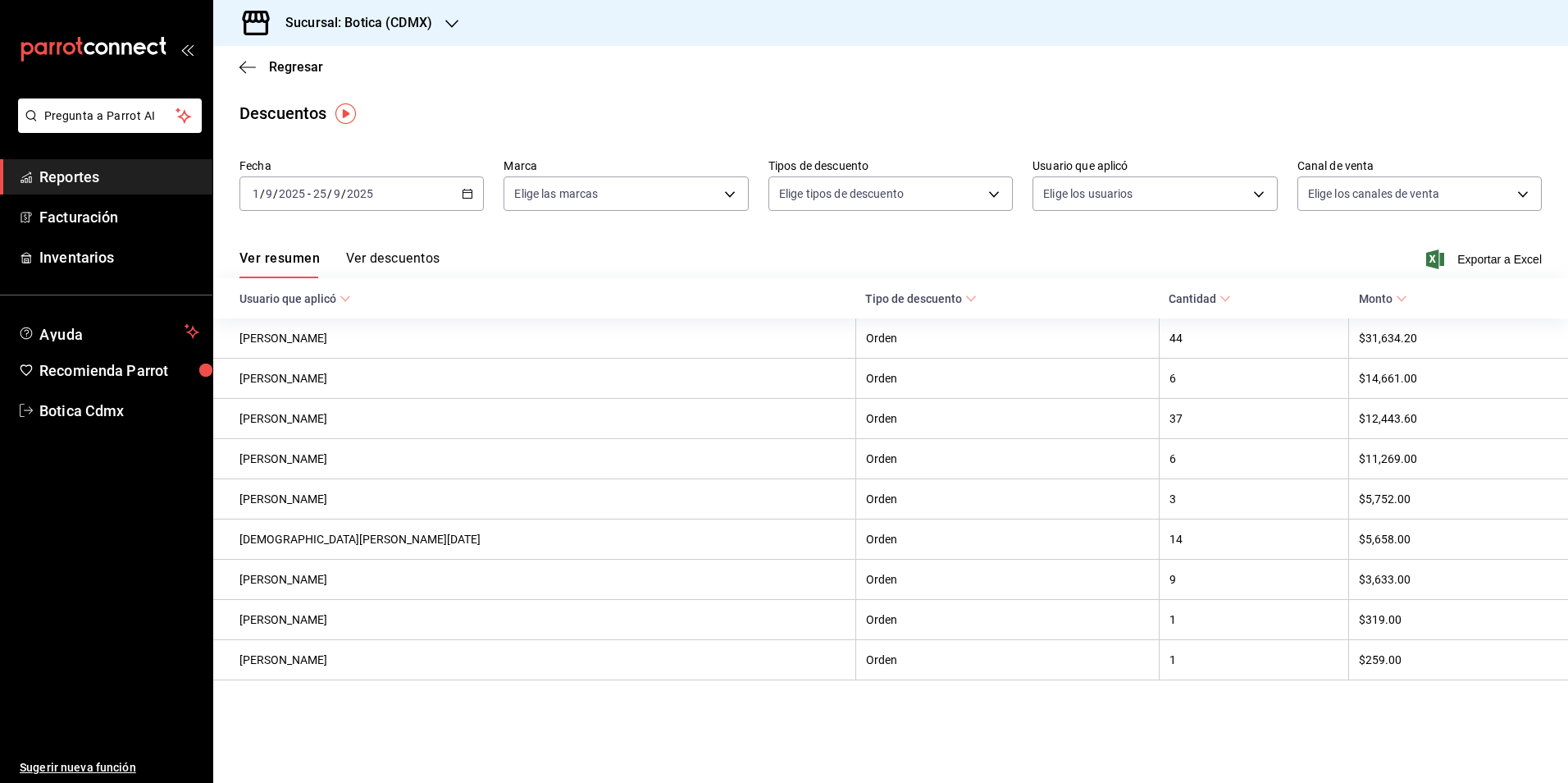
click at [386, 255] on button "Ver descuentos" at bounding box center [393, 264] width 93 height 28
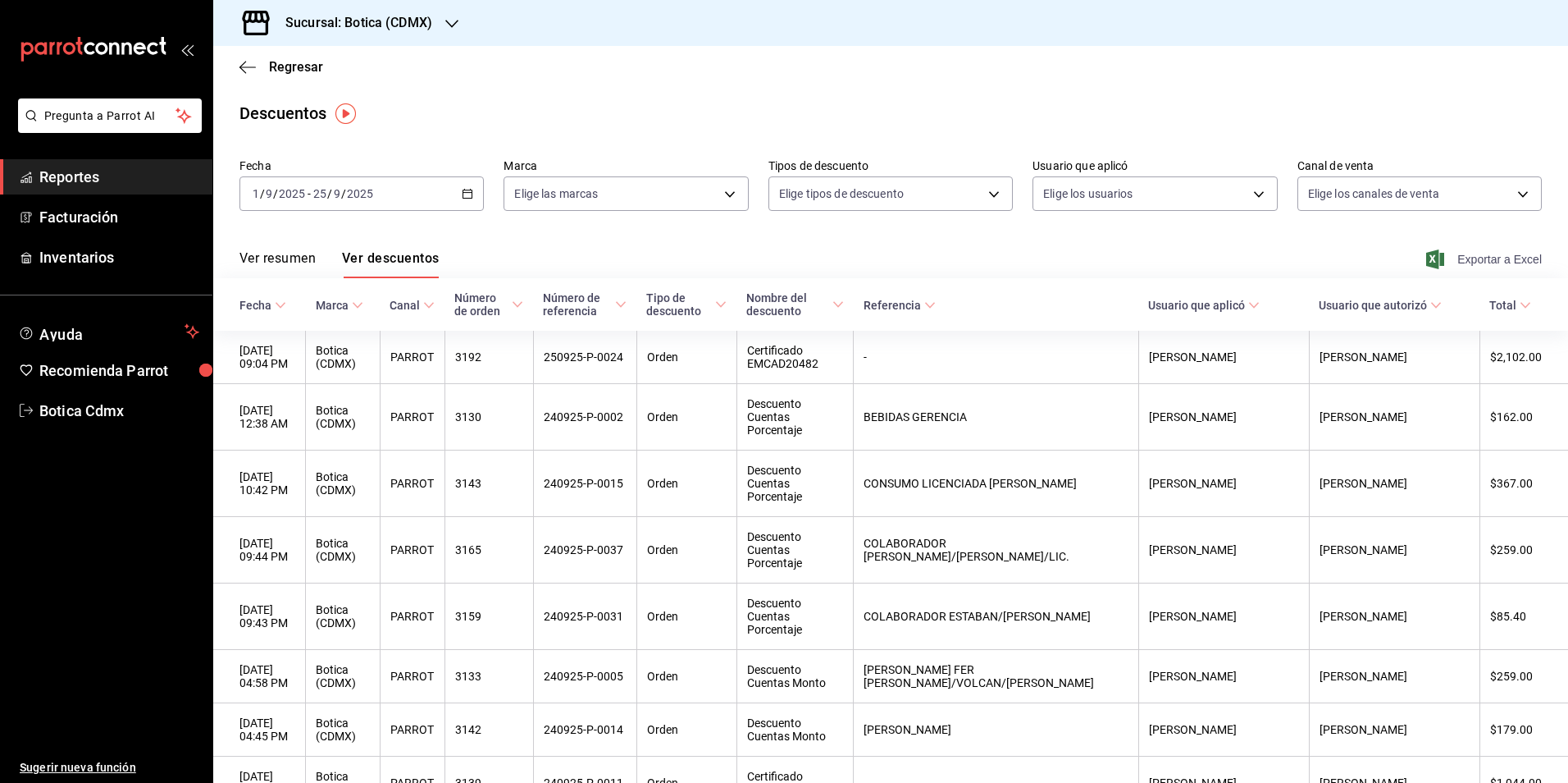
click at [1485, 259] on span "Exportar a Excel" at bounding box center [1485, 259] width 113 height 20
click at [464, 190] on \(Stroke\) "button" at bounding box center [468, 193] width 10 height 9
click at [288, 384] on span "Año actual" at bounding box center [317, 390] width 128 height 18
click at [1475, 255] on span "Exportar a Excel" at bounding box center [1485, 259] width 113 height 20
click at [80, 177] on span "Reportes" at bounding box center [119, 177] width 160 height 23
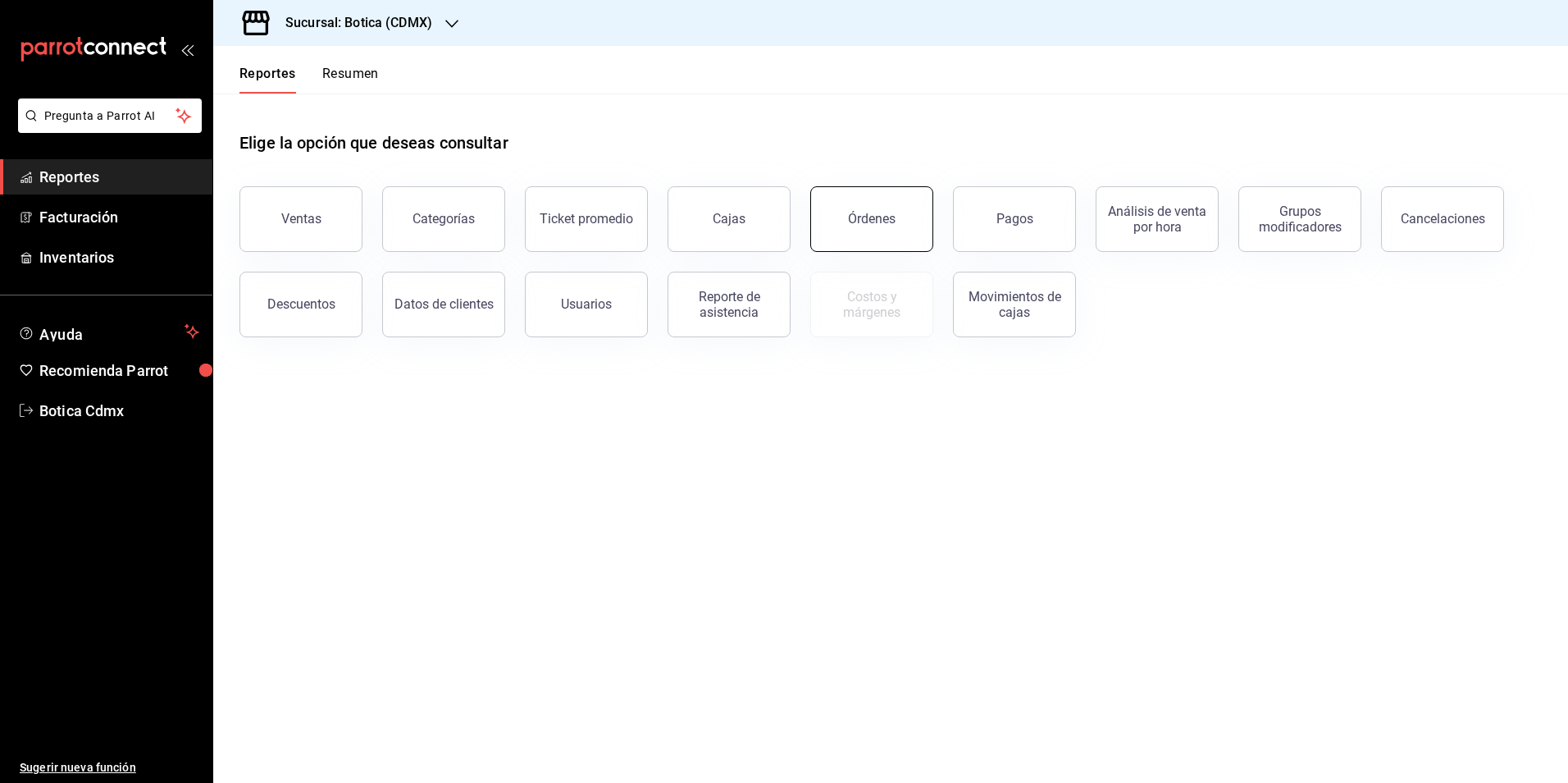
click at [874, 235] on button "Órdenes" at bounding box center [872, 218] width 123 height 66
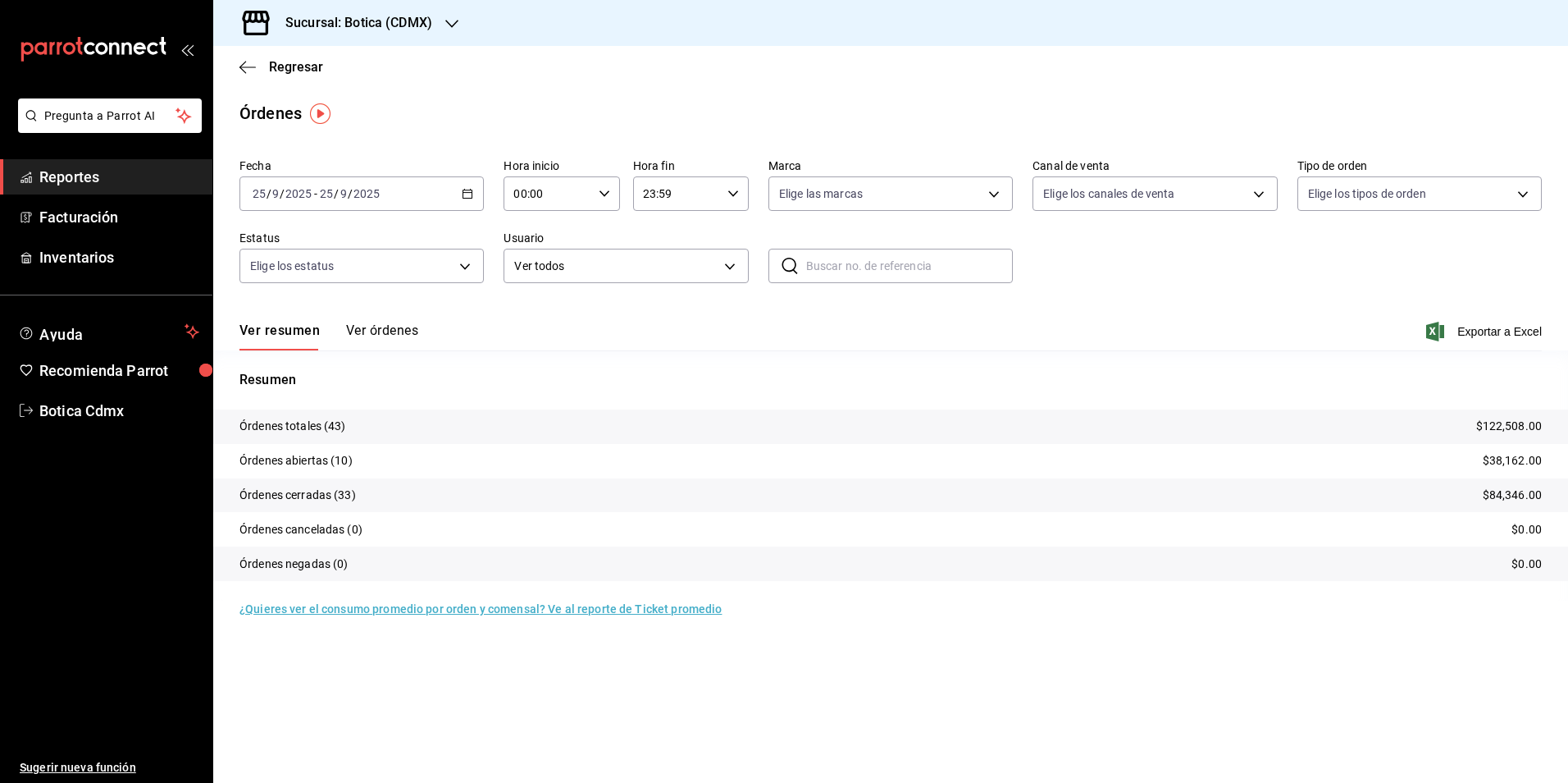
click at [81, 176] on span "Reportes" at bounding box center [119, 177] width 160 height 23
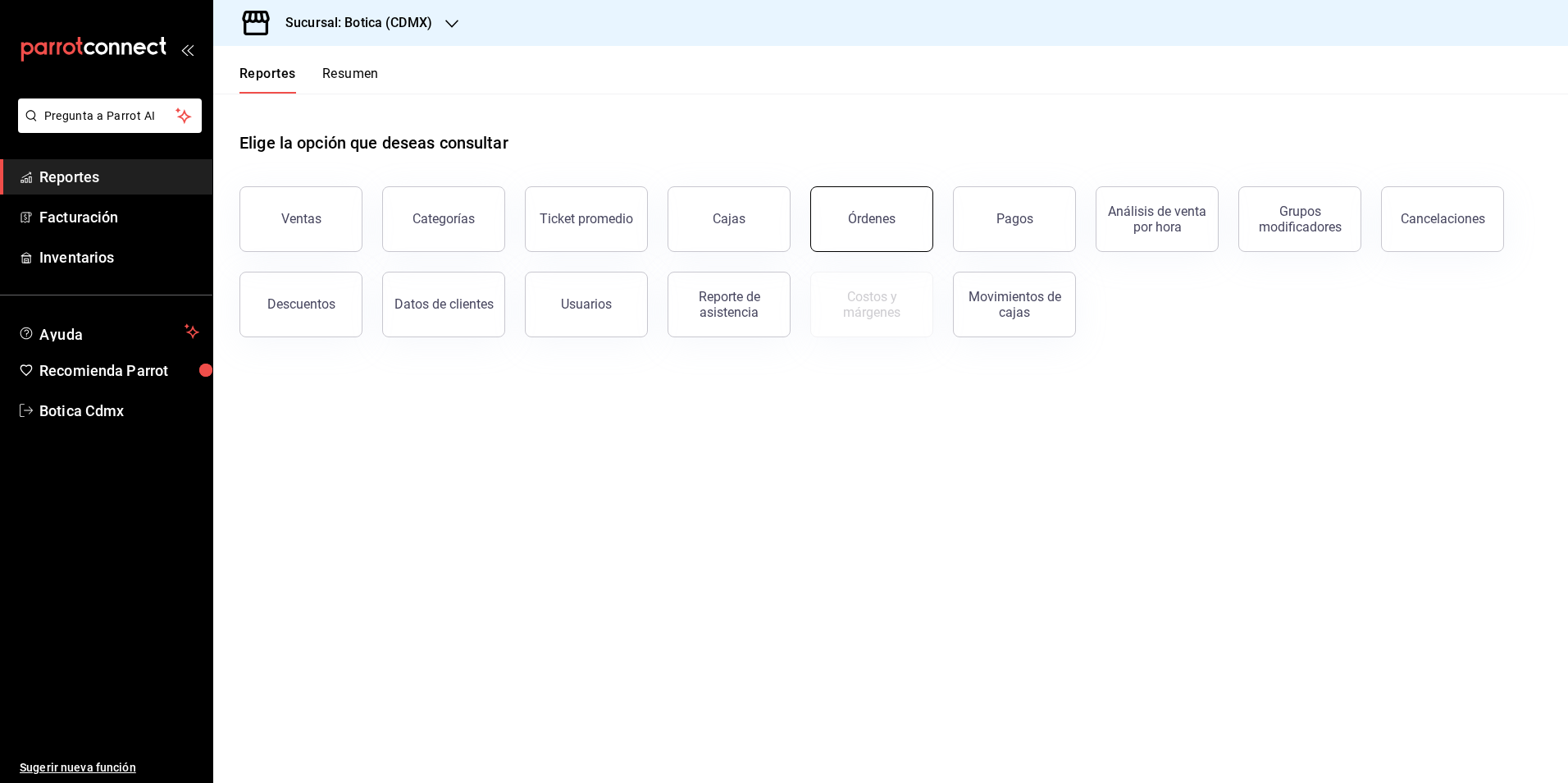
click at [883, 225] on div "Órdenes" at bounding box center [871, 218] width 48 height 16
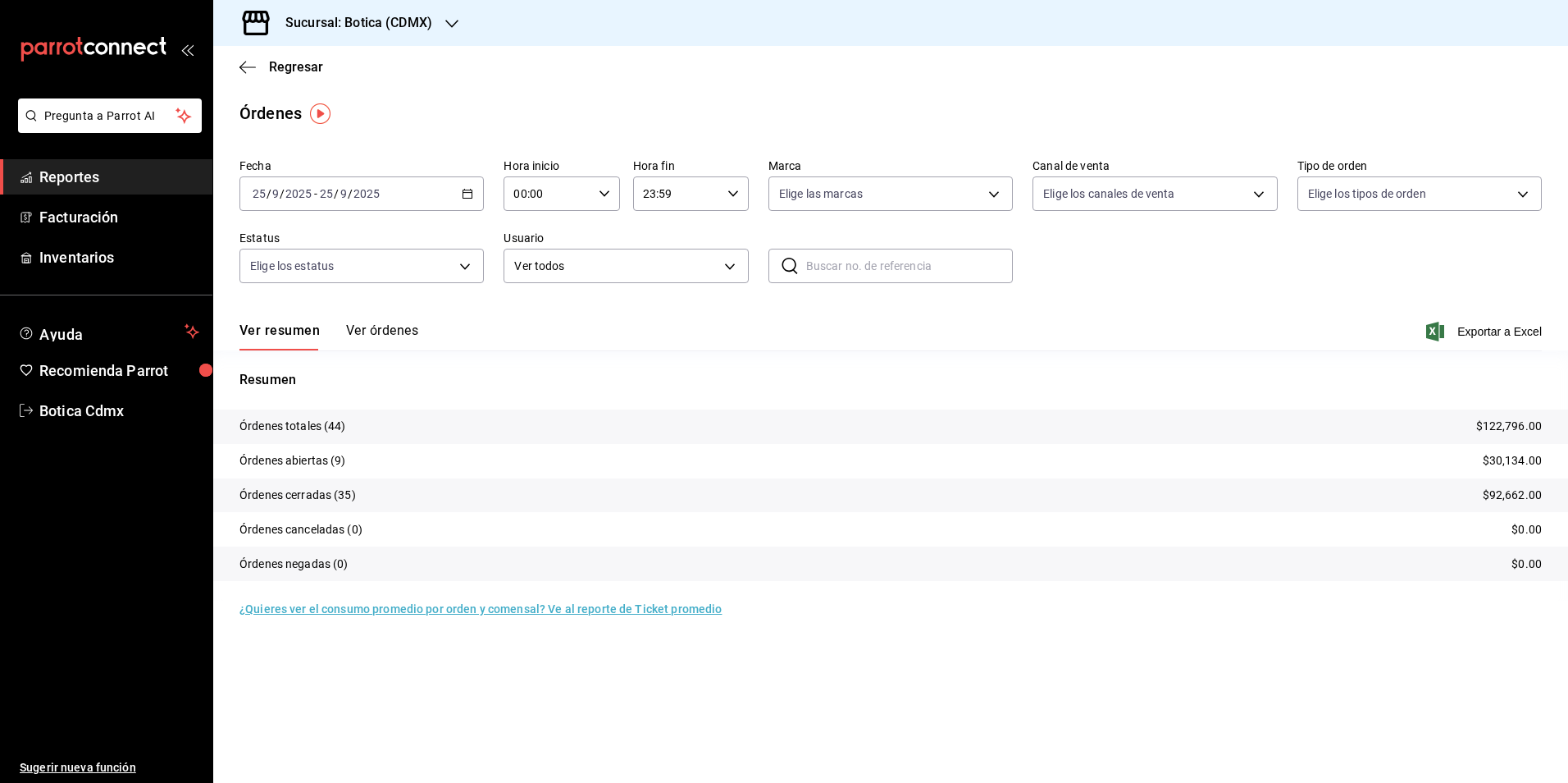
click at [610, 192] on div "00:00 Hora inicio" at bounding box center [561, 193] width 116 height 34
click at [543, 315] on span "02" at bounding box center [533, 314] width 32 height 13
type input "02:00"
click at [729, 331] on div at bounding box center [784, 391] width 1568 height 783
click at [78, 168] on span "Reportes" at bounding box center [119, 177] width 160 height 23
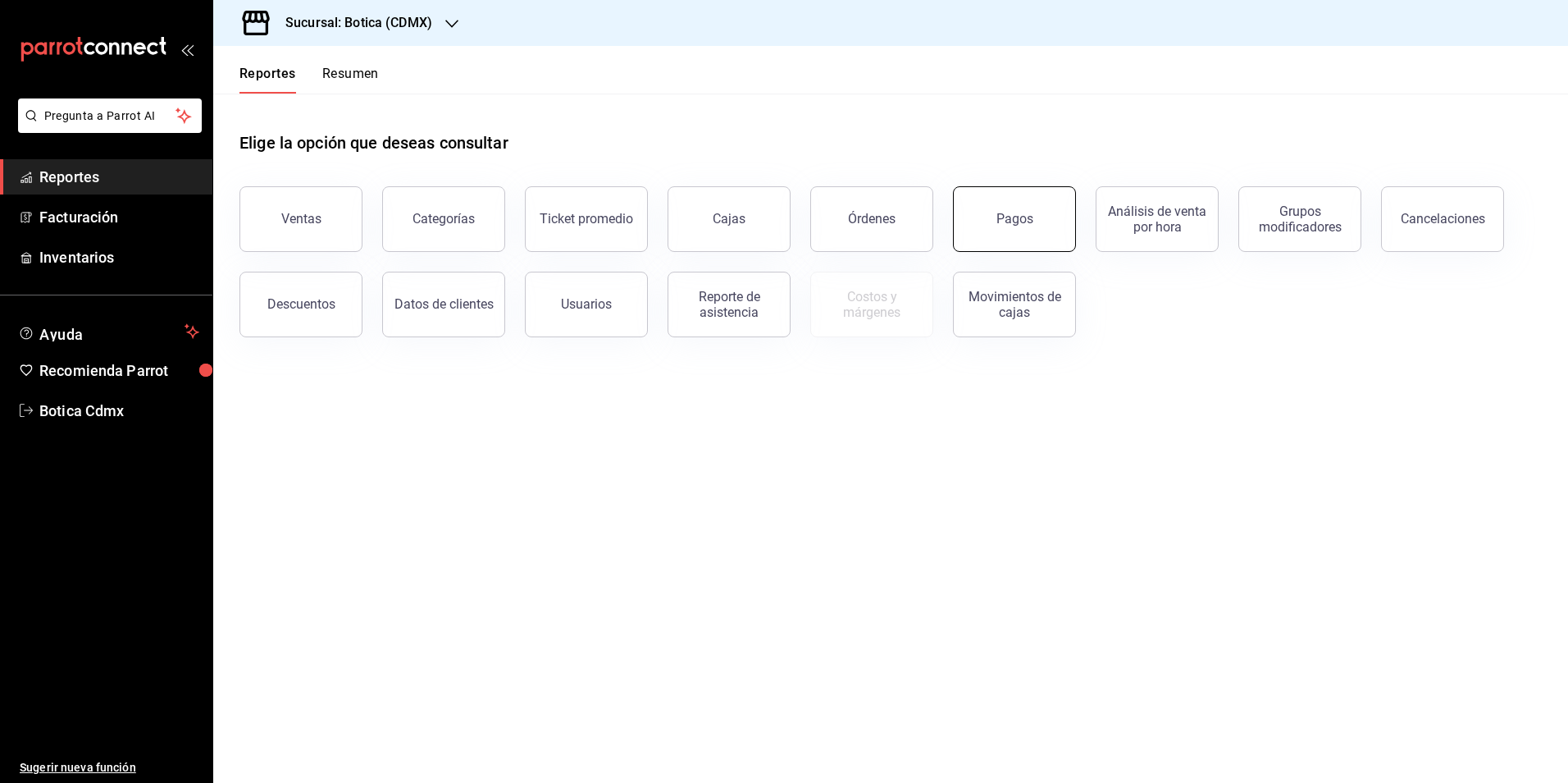
click at [1000, 199] on button "Pagos" at bounding box center [1014, 218] width 123 height 66
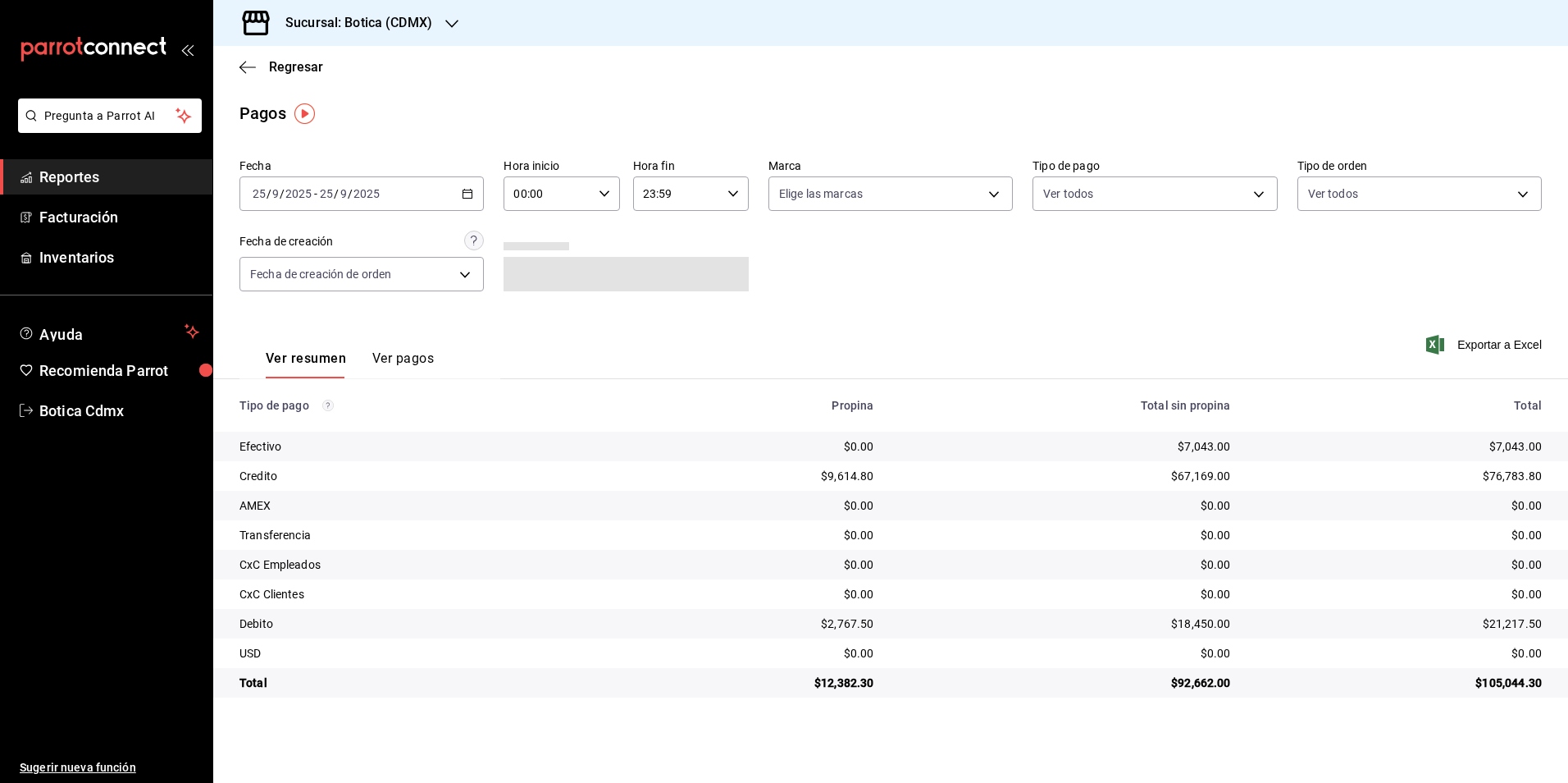
click at [599, 189] on icon "button" at bounding box center [604, 193] width 12 height 12
click at [538, 312] on span "02" at bounding box center [533, 314] width 32 height 13
click at [860, 292] on div at bounding box center [784, 391] width 1568 height 783
click at [604, 185] on div "02:00 Hora inicio" at bounding box center [561, 193] width 116 height 34
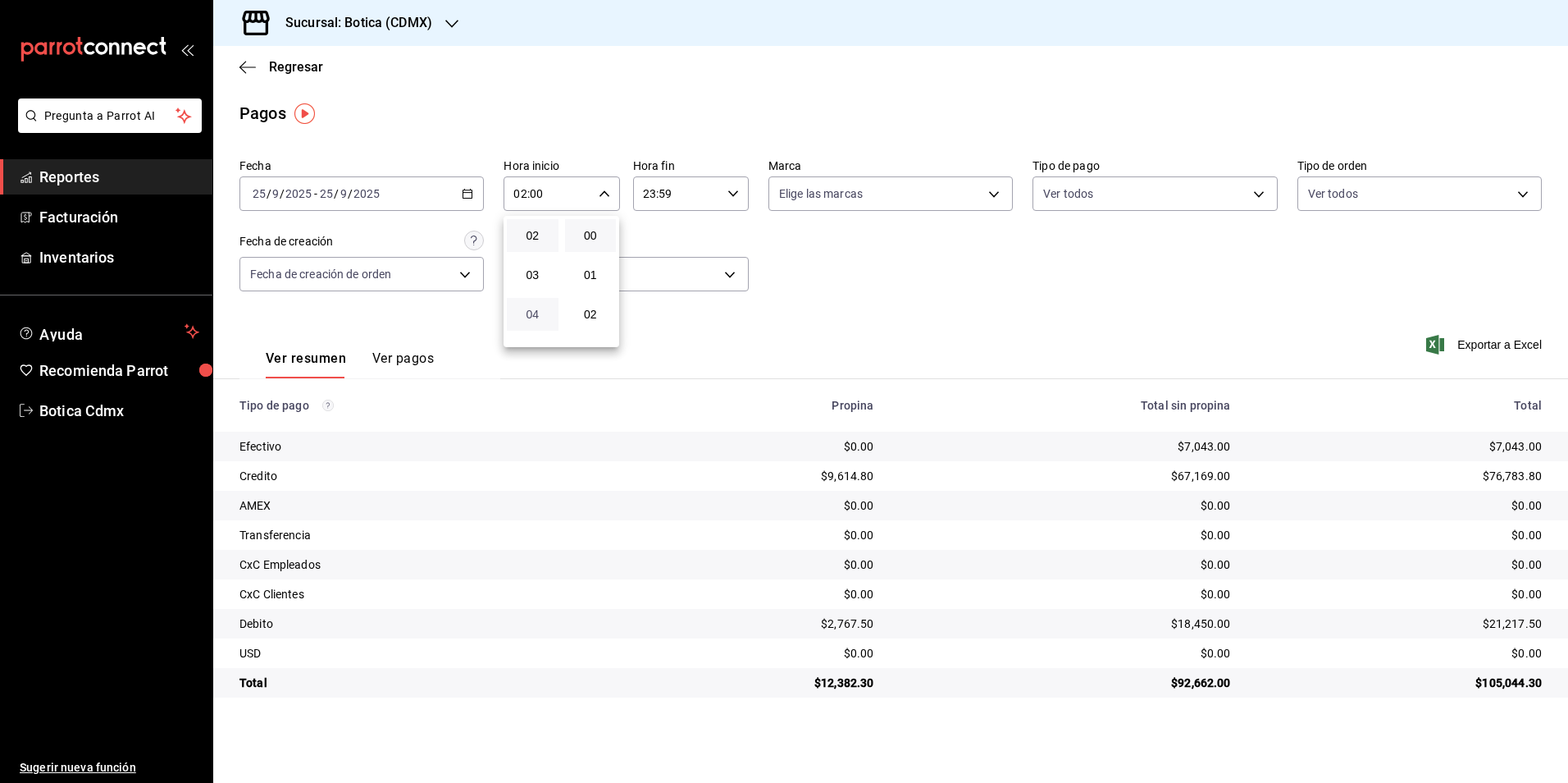
click at [539, 308] on span "04" at bounding box center [533, 314] width 32 height 13
type input "04:00"
click at [941, 276] on div at bounding box center [784, 391] width 1568 height 783
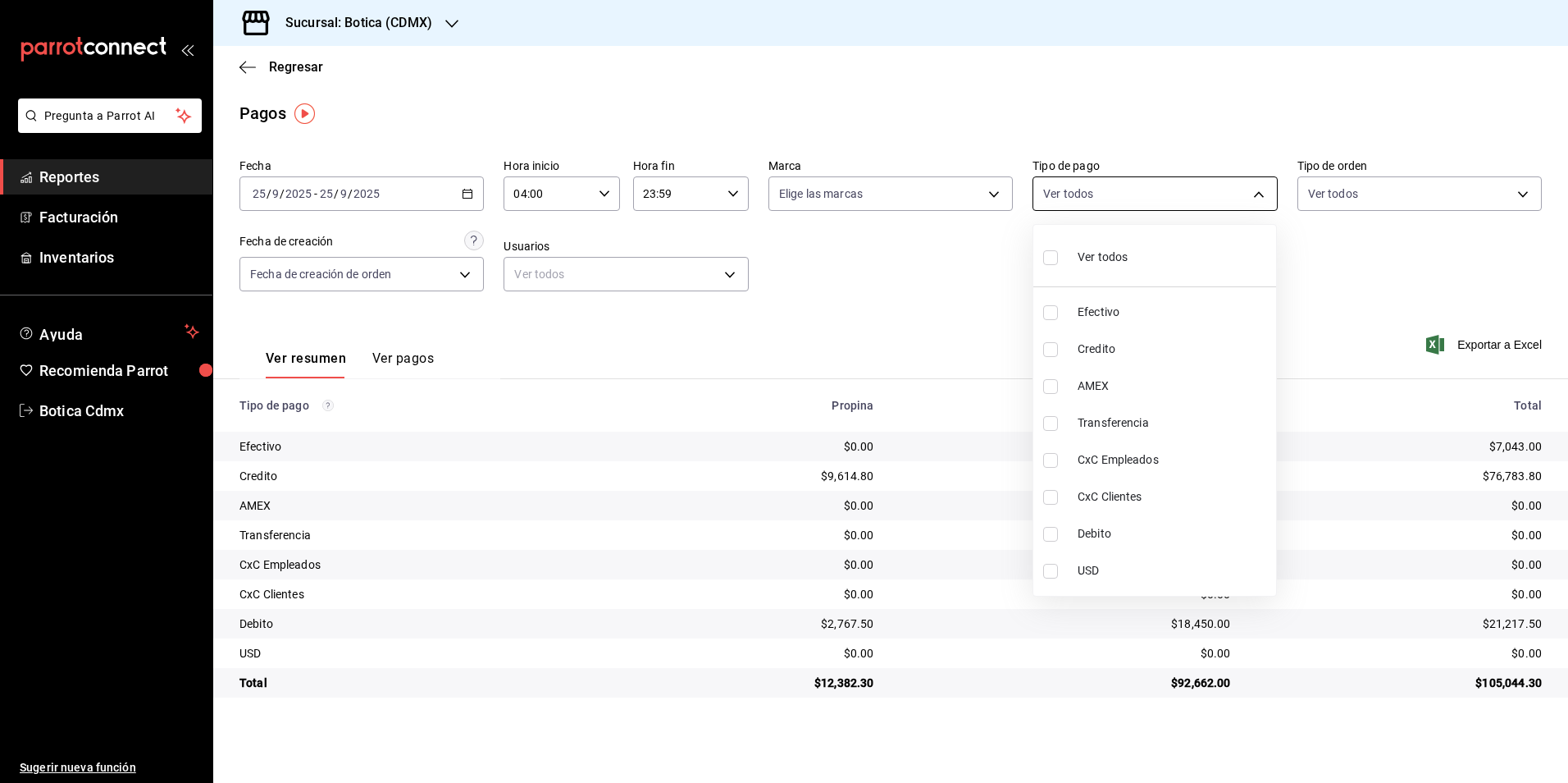
click at [1260, 184] on body "Pregunta a Parrot AI Reportes Facturación Inventarios Ayuda Recomienda Parrot B…" at bounding box center [784, 391] width 1568 height 783
click at [1082, 348] on span "Credito" at bounding box center [1174, 349] width 192 height 18
type input "b4da851e-66ec-43b1-8a0b-e545688a4eb6"
checkbox input "true"
click at [1093, 525] on span "Debito" at bounding box center [1174, 534] width 192 height 18
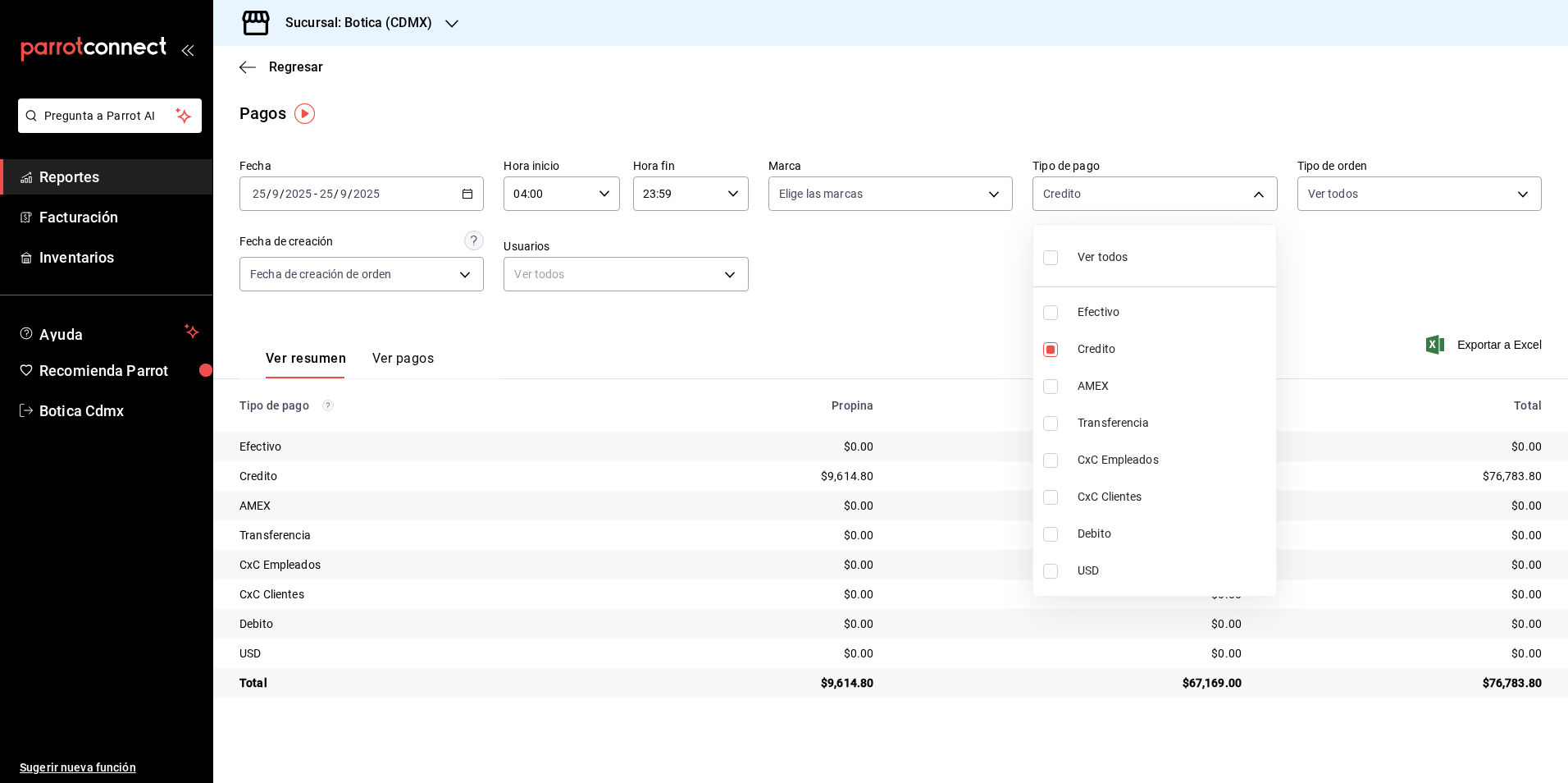
type input "b4da851e-66ec-43b1-8a0b-e545688a4eb6,11579032-5cf0-46af-9956-e0058136143e"
checkbox input "true"
click at [1338, 304] on div at bounding box center [784, 391] width 1568 height 783
click at [1258, 197] on body "Pregunta a Parrot AI Reportes Facturación Inventarios Ayuda Recomienda Parrot B…" at bounding box center [784, 391] width 1568 height 783
click at [1154, 265] on li "Ver todos" at bounding box center [1155, 255] width 243 height 48
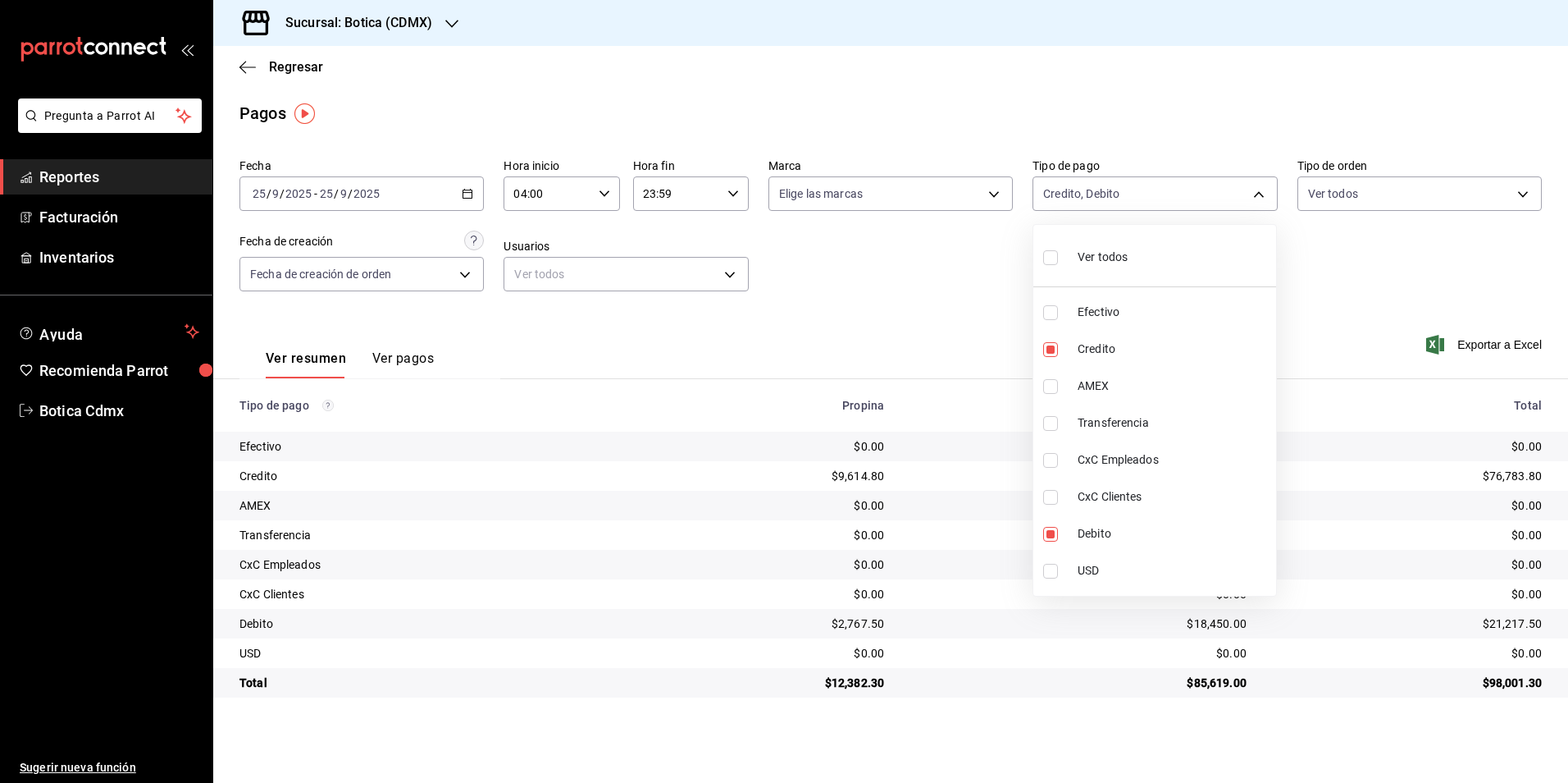
type input "e1ca0108-3f33-4c0f-ad57-d68d77d83aa1,b4da851e-66ec-43b1-8a0b-e545688a4eb6,dd363…"
checkbox input "true"
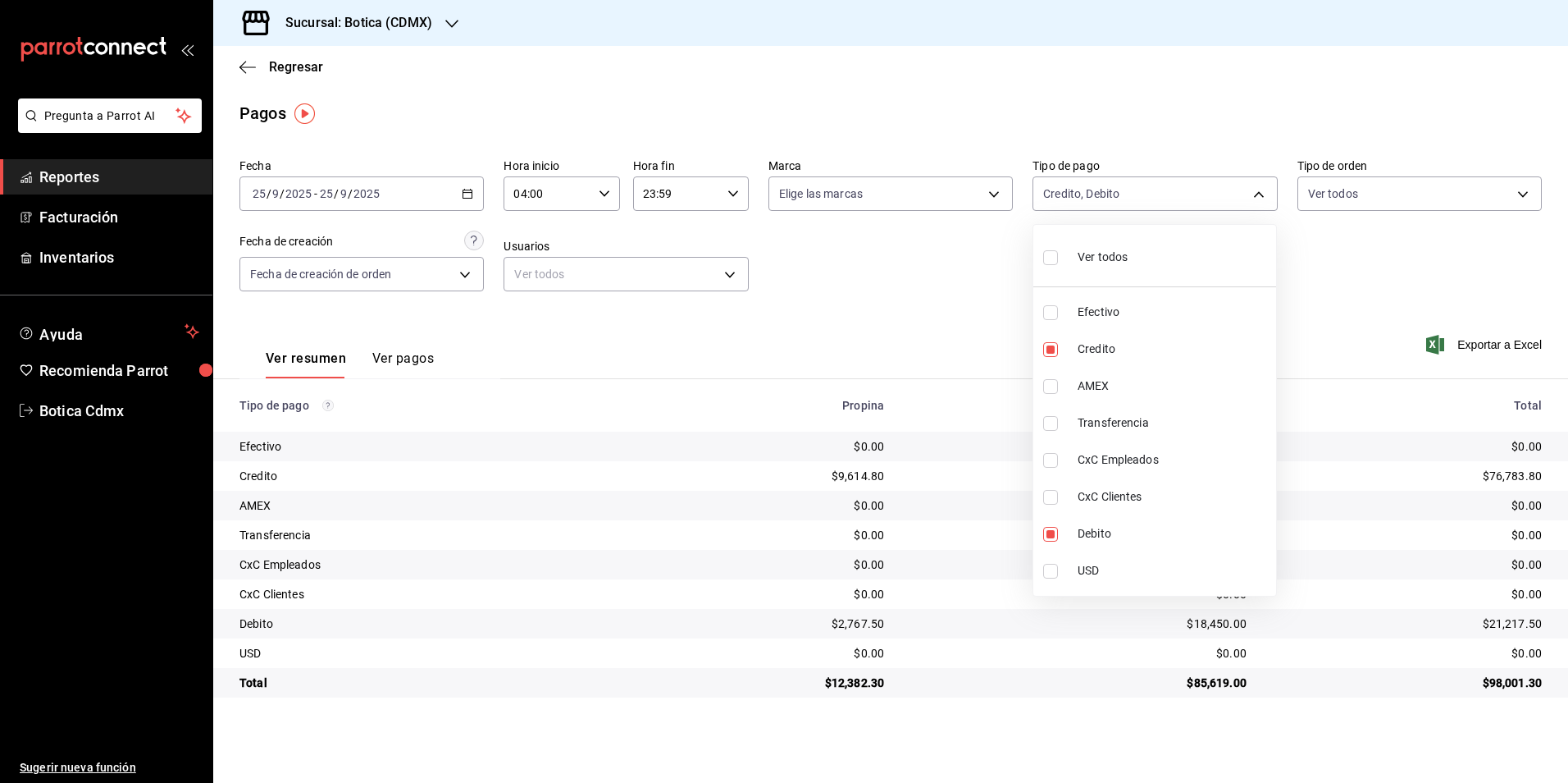
checkbox input "true"
click at [976, 277] on div at bounding box center [784, 391] width 1568 height 783
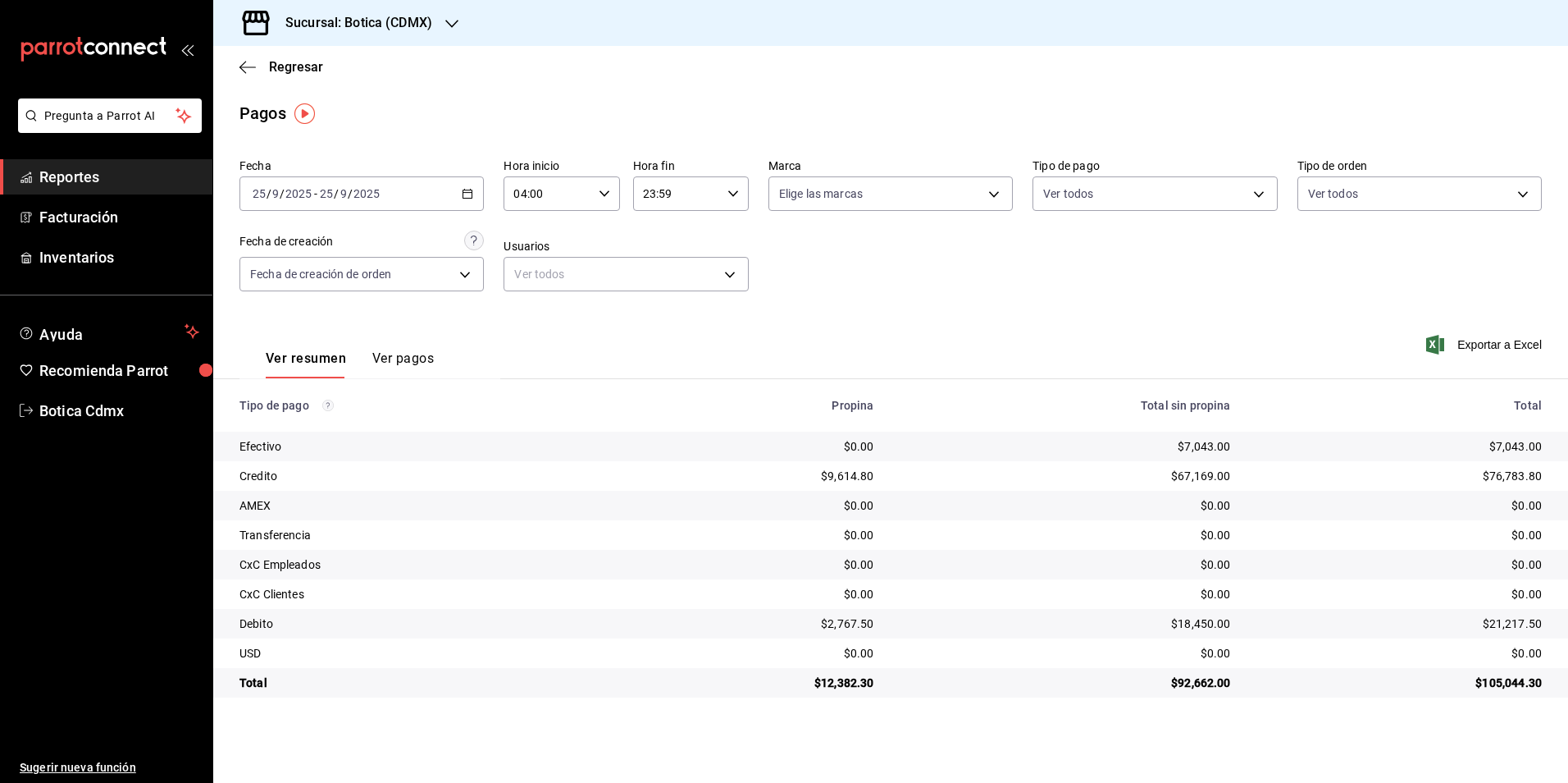
click at [105, 172] on span "Reportes" at bounding box center [119, 177] width 160 height 23
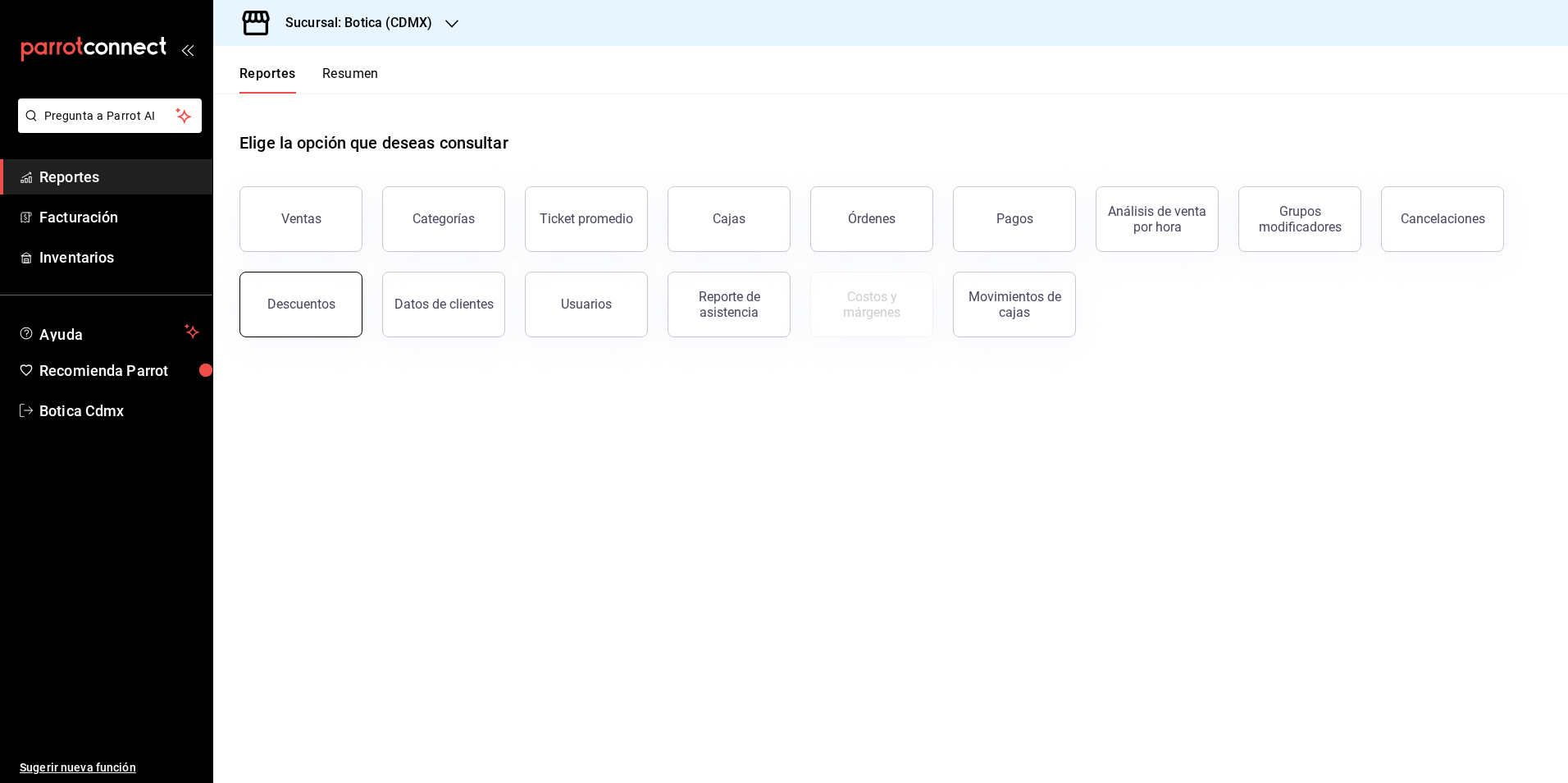
click at [318, 303] on div "Descuentos" at bounding box center [302, 304] width 68 height 16
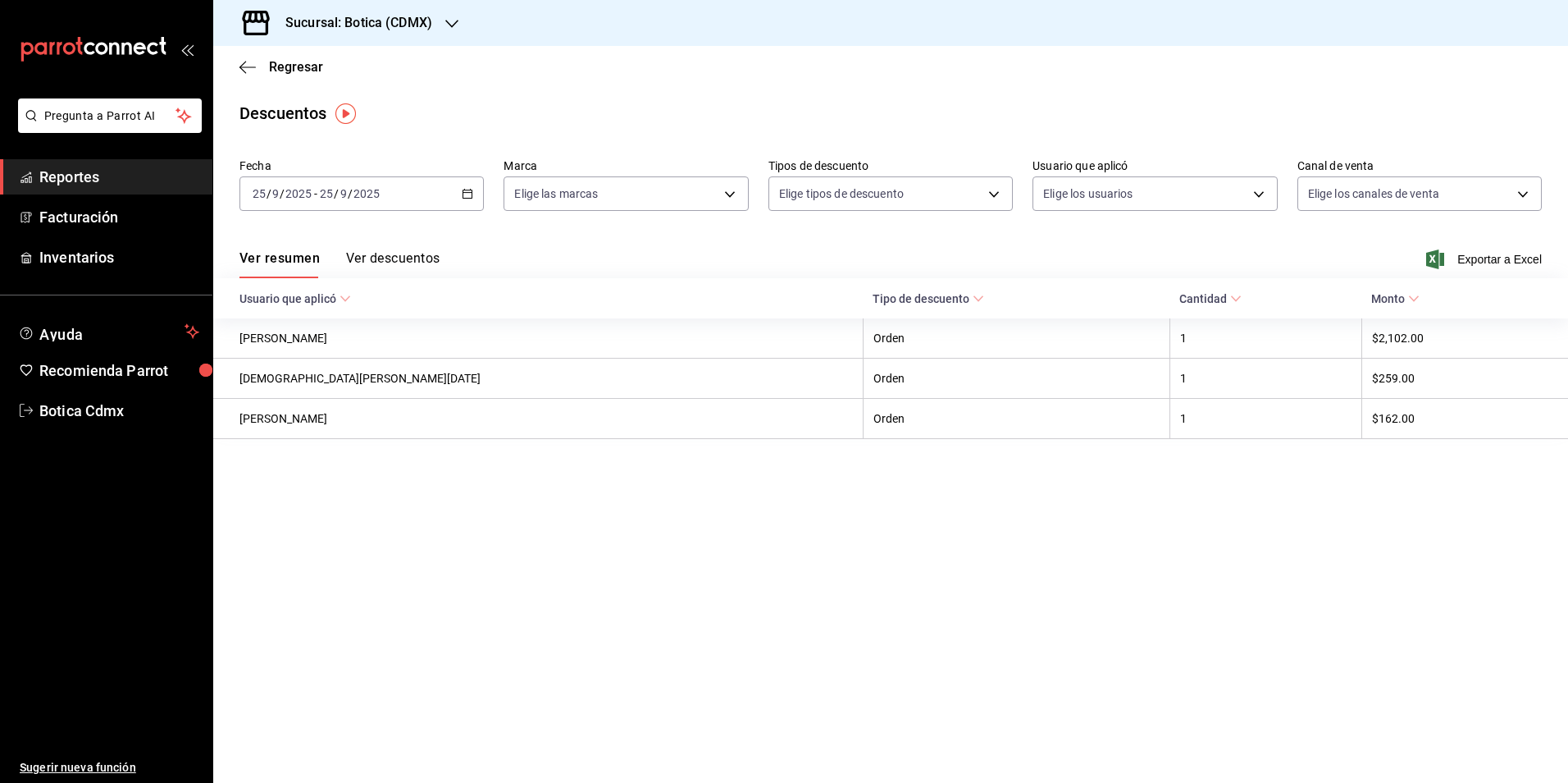
click at [463, 189] on icon "button" at bounding box center [468, 193] width 12 height 12
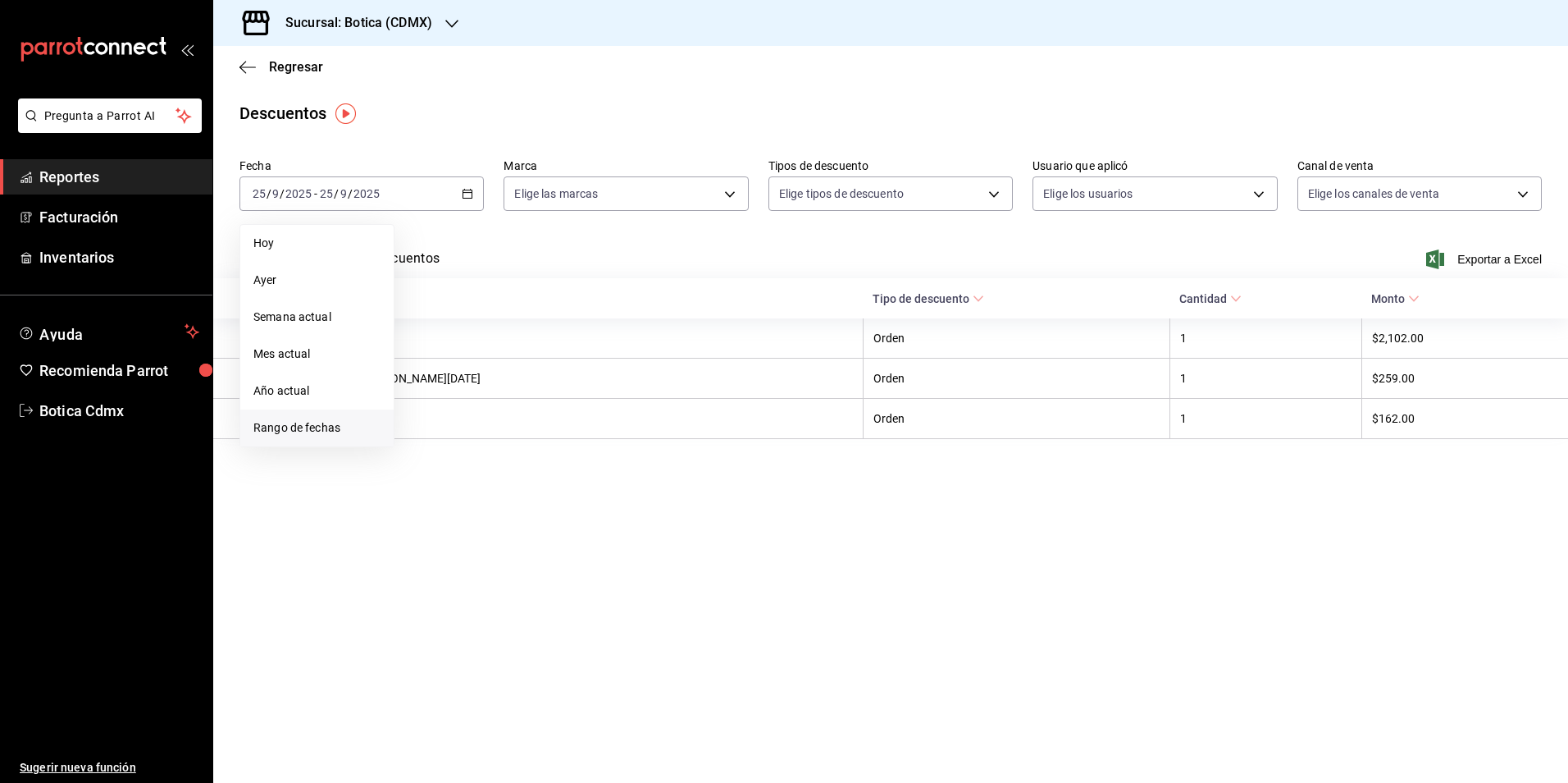
click at [323, 424] on span "Rango de fechas" at bounding box center [317, 428] width 128 height 18
click at [517, 412] on abbr "25" at bounding box center [515, 411] width 11 height 12
click at [544, 410] on abbr "26" at bounding box center [544, 411] width 11 height 12
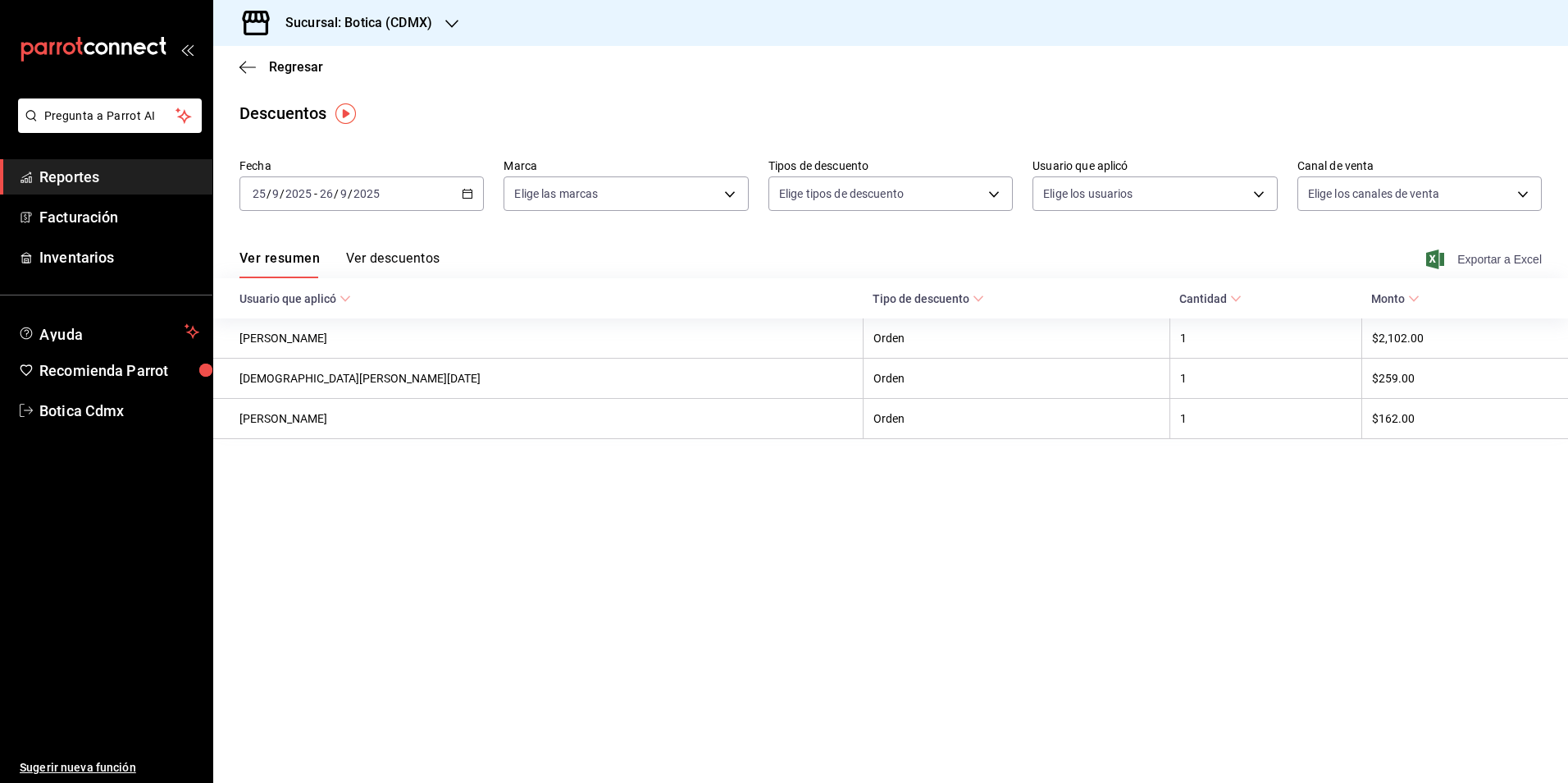
click at [1467, 256] on span "Exportar a Excel" at bounding box center [1485, 259] width 113 height 20
click at [94, 178] on span "Reportes" at bounding box center [119, 177] width 160 height 23
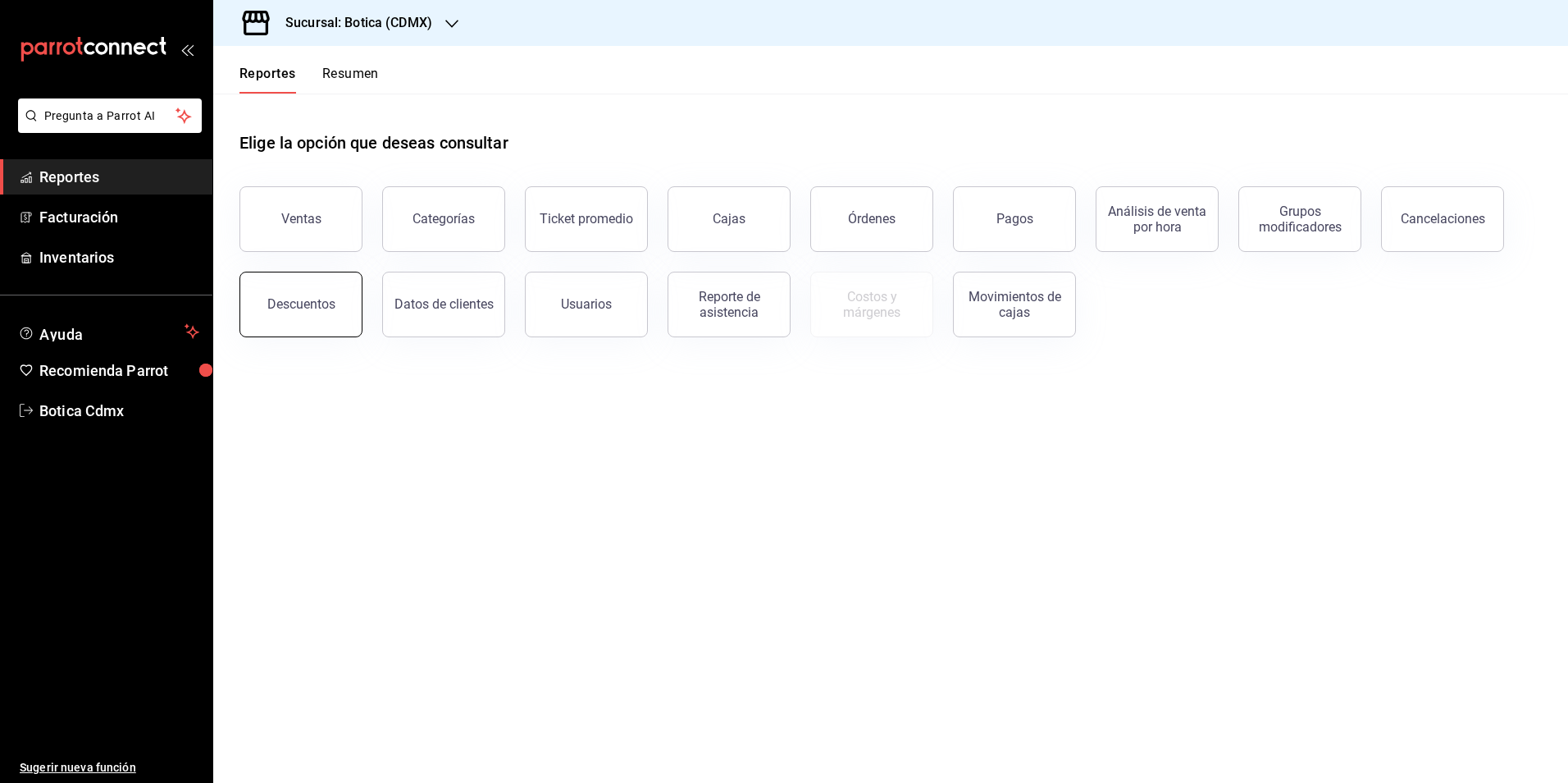
click at [305, 306] on div "Descuentos" at bounding box center [302, 304] width 68 height 16
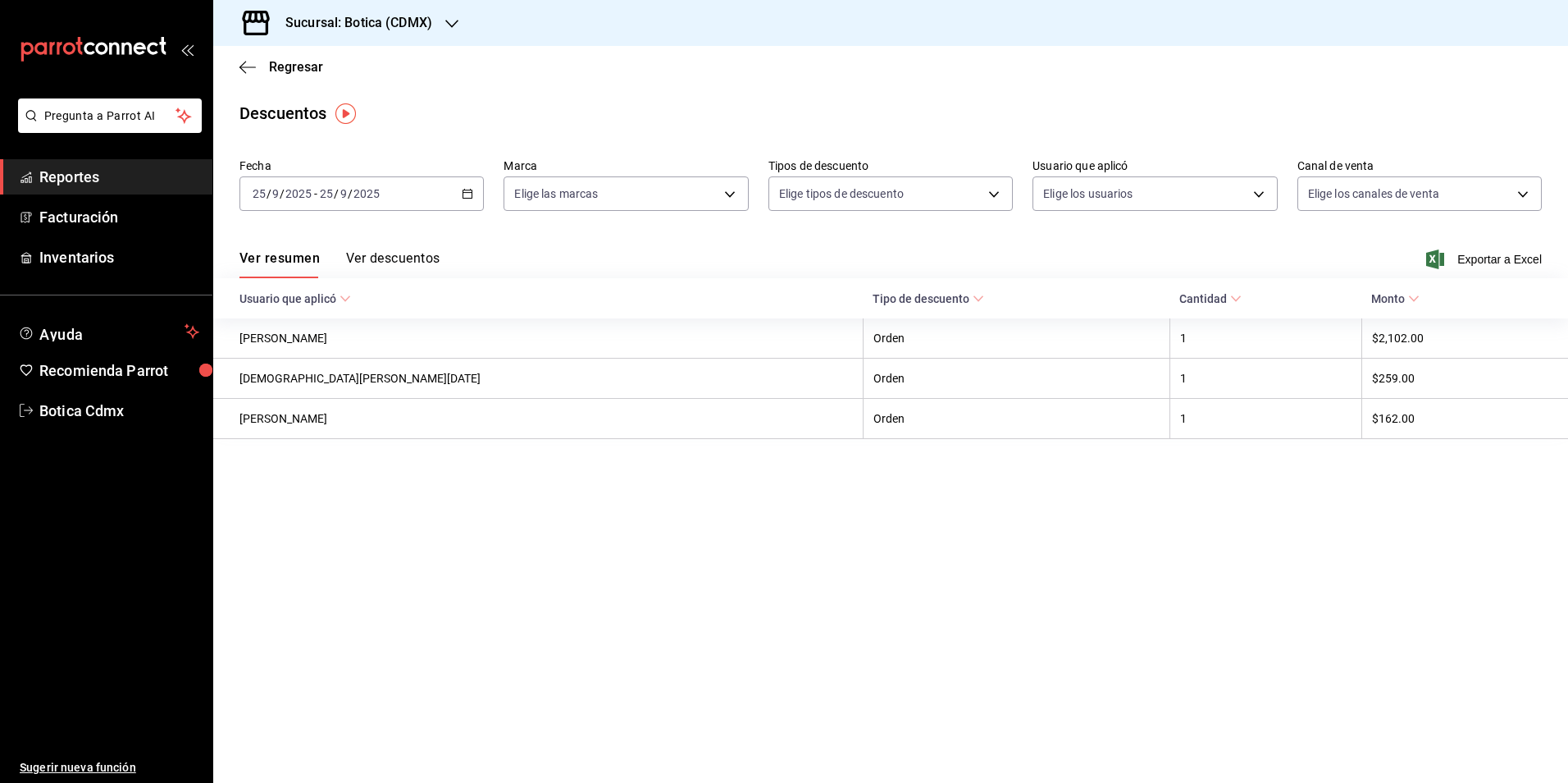
click at [475, 196] on div "[DATE] [DATE] - [DATE] [DATE]" at bounding box center [361, 193] width 244 height 34
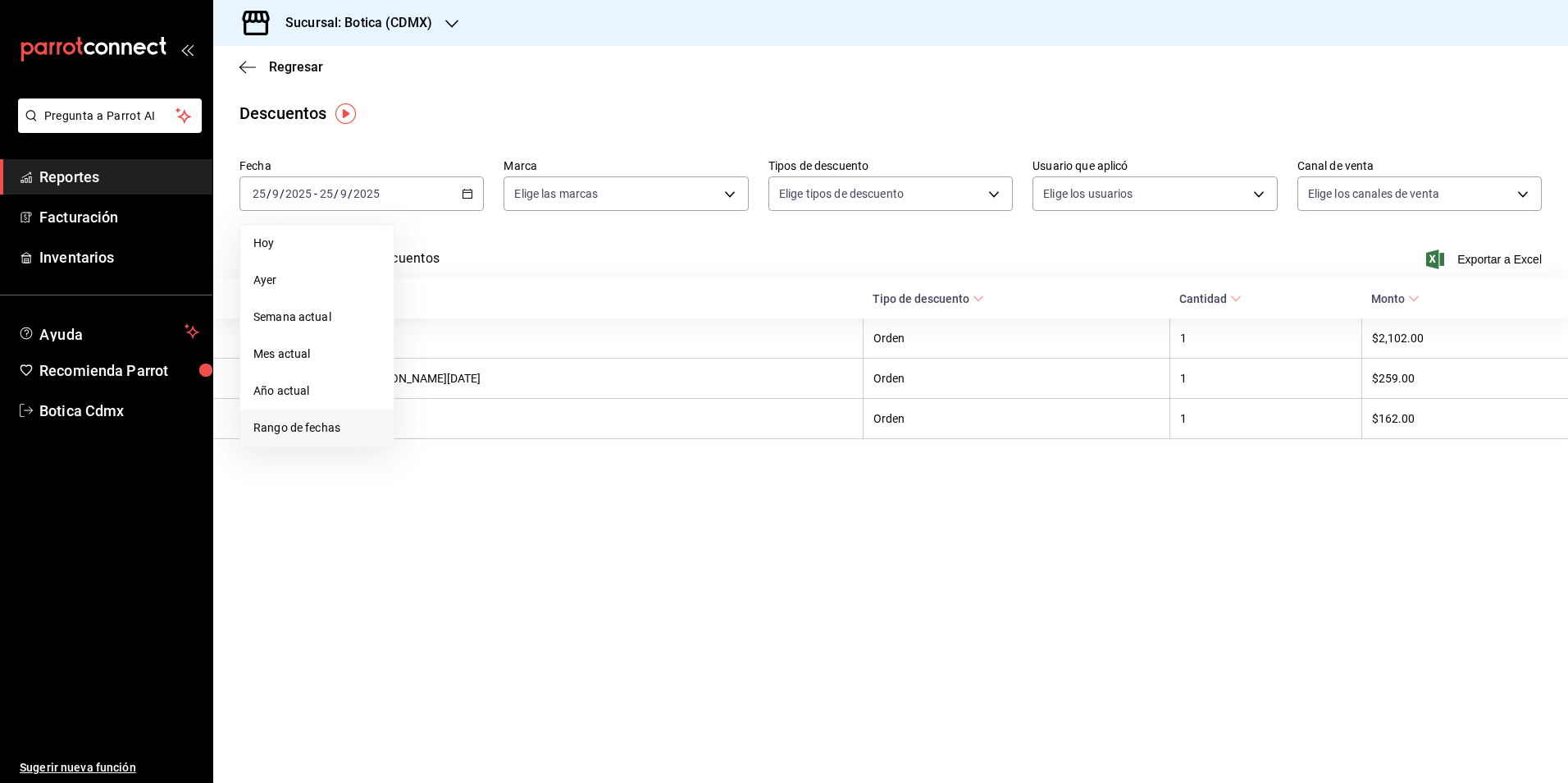
click at [286, 424] on span "Rango de fechas" at bounding box center [317, 428] width 128 height 18
click at [511, 408] on abbr "25" at bounding box center [515, 411] width 11 height 12
click at [544, 406] on abbr "26" at bounding box center [544, 411] width 11 height 12
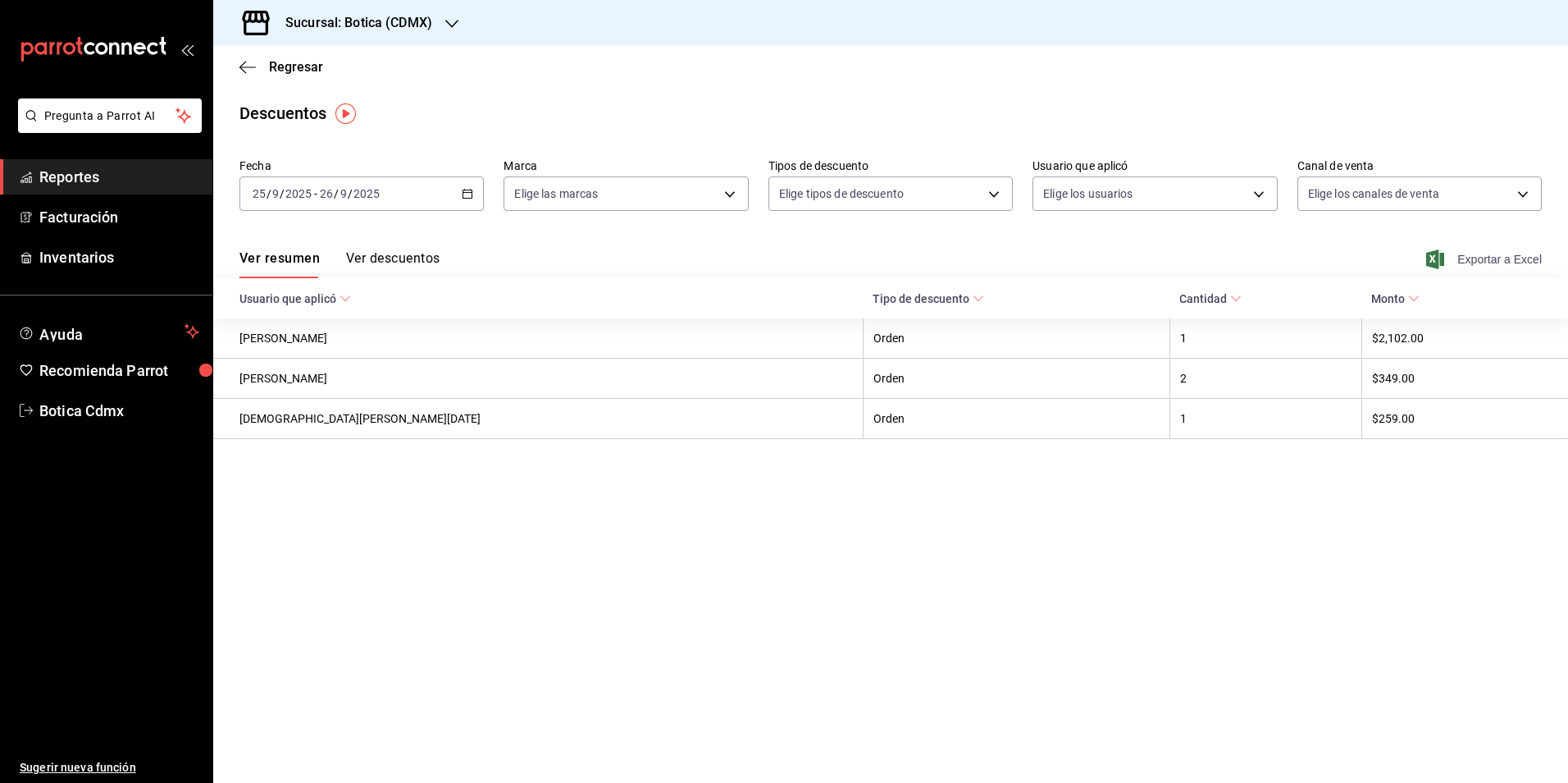
click at [1468, 260] on span "Exportar a Excel" at bounding box center [1485, 259] width 113 height 20
drag, startPoint x: 86, startPoint y: 173, endPoint x: 191, endPoint y: 173, distance: 105.0
click at [86, 173] on span "Reportes" at bounding box center [119, 177] width 160 height 23
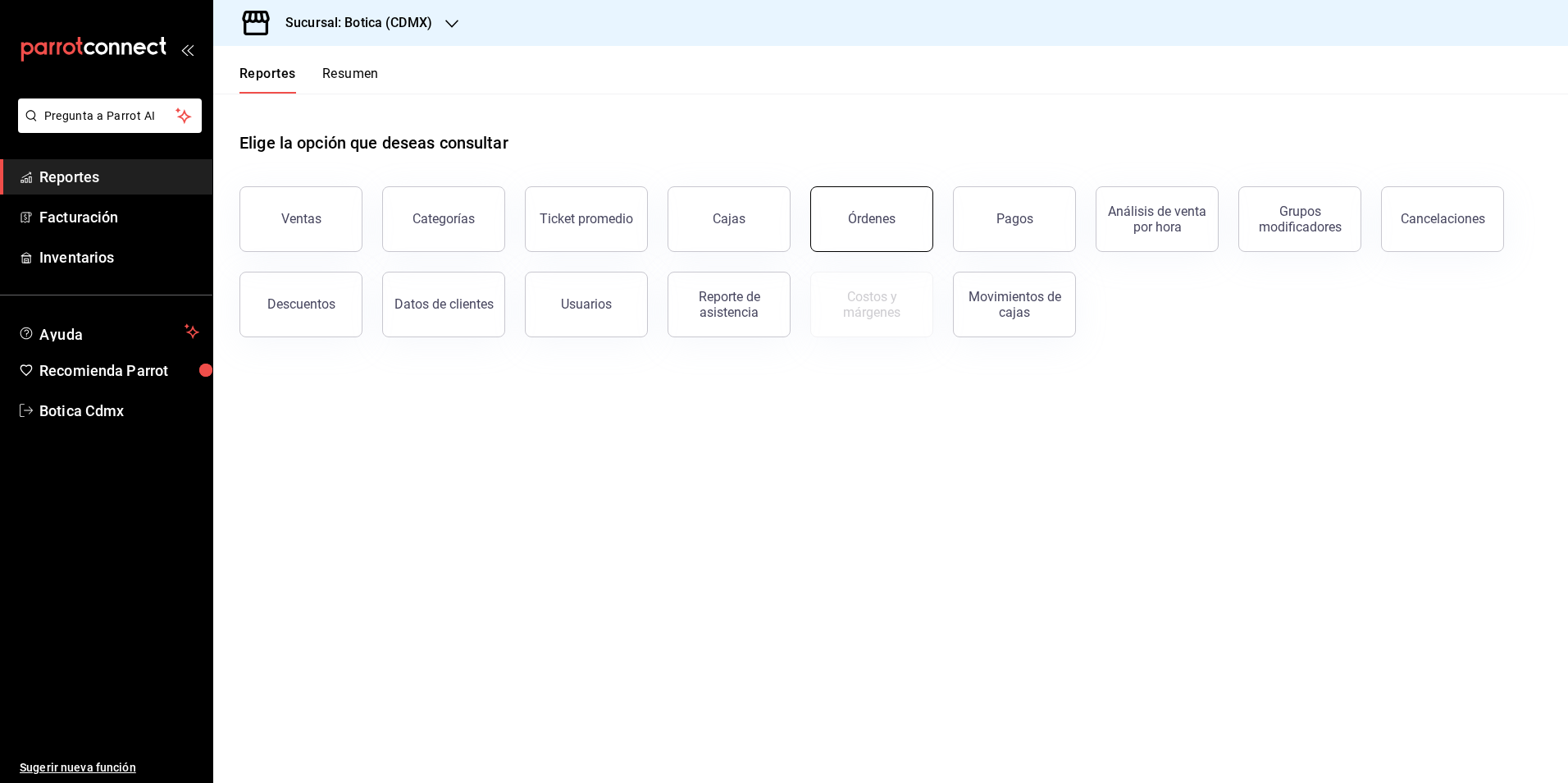
click at [884, 213] on div "Órdenes" at bounding box center [871, 218] width 48 height 16
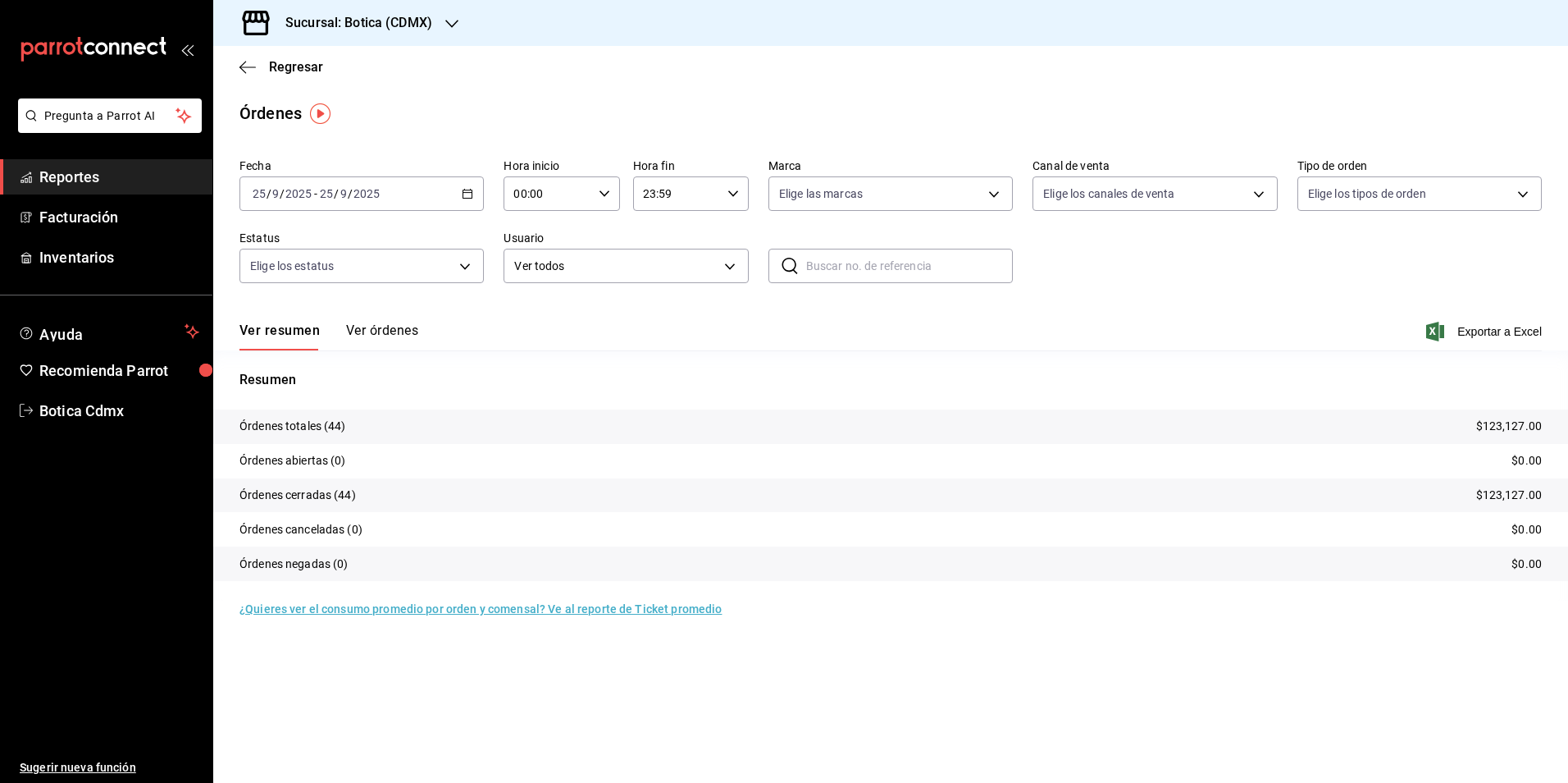
click at [78, 181] on span "Reportes" at bounding box center [119, 177] width 160 height 23
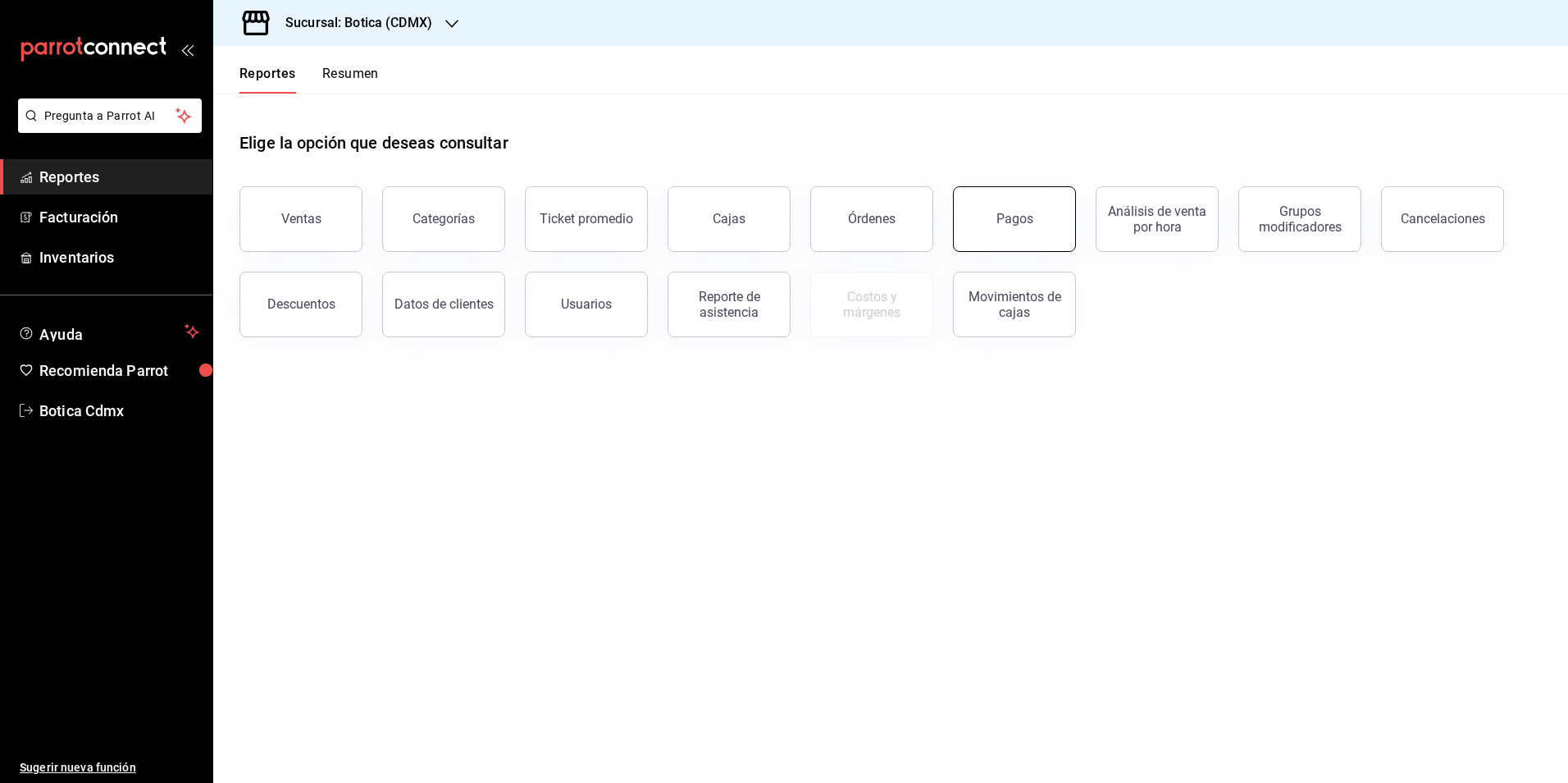
click at [997, 219] on div "Pagos" at bounding box center [1014, 218] width 37 height 16
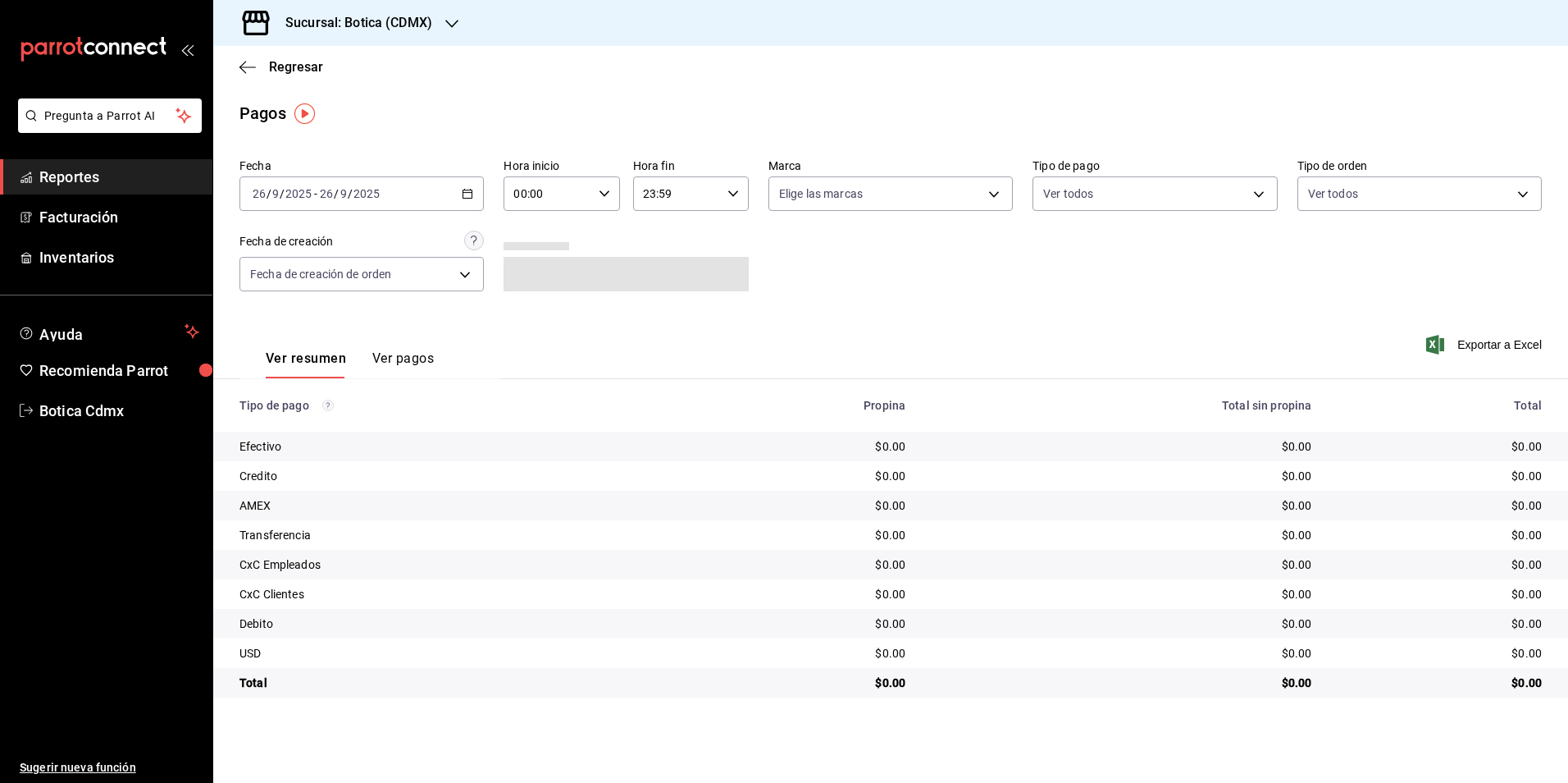
click at [600, 192] on \(Stroke\) "button" at bounding box center [604, 193] width 10 height 6
click at [562, 316] on div "02" at bounding box center [591, 314] width 58 height 39
click at [551, 306] on button "02" at bounding box center [533, 314] width 52 height 33
type input "02:00"
click at [1258, 190] on div at bounding box center [784, 391] width 1568 height 783
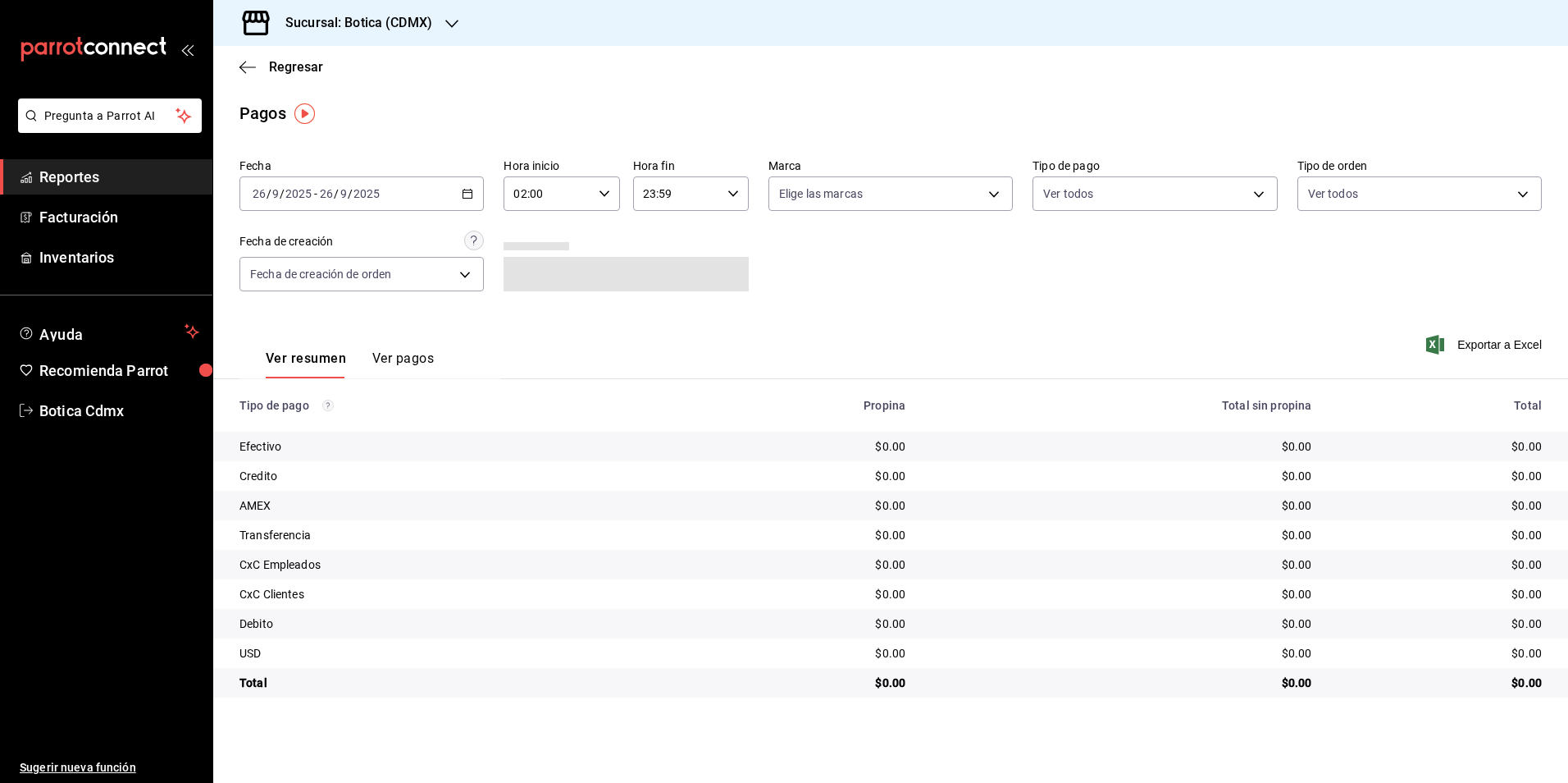
click at [1258, 190] on div "00 01 02 03 04 05 06 07 08 09 10 11 12 13 14 15 16 17 18 19 20 21 22 23 00 01 0…" at bounding box center [784, 394] width 1568 height 778
click at [1258, 190] on body "Pregunta a Parrot AI Reportes Facturación Inventarios Ayuda Recomienda Parrot B…" at bounding box center [784, 391] width 1568 height 783
click at [1093, 340] on span "Credito" at bounding box center [1174, 349] width 192 height 18
type input "b4da851e-66ec-43b1-8a0b-e545688a4eb6"
checkbox input "true"
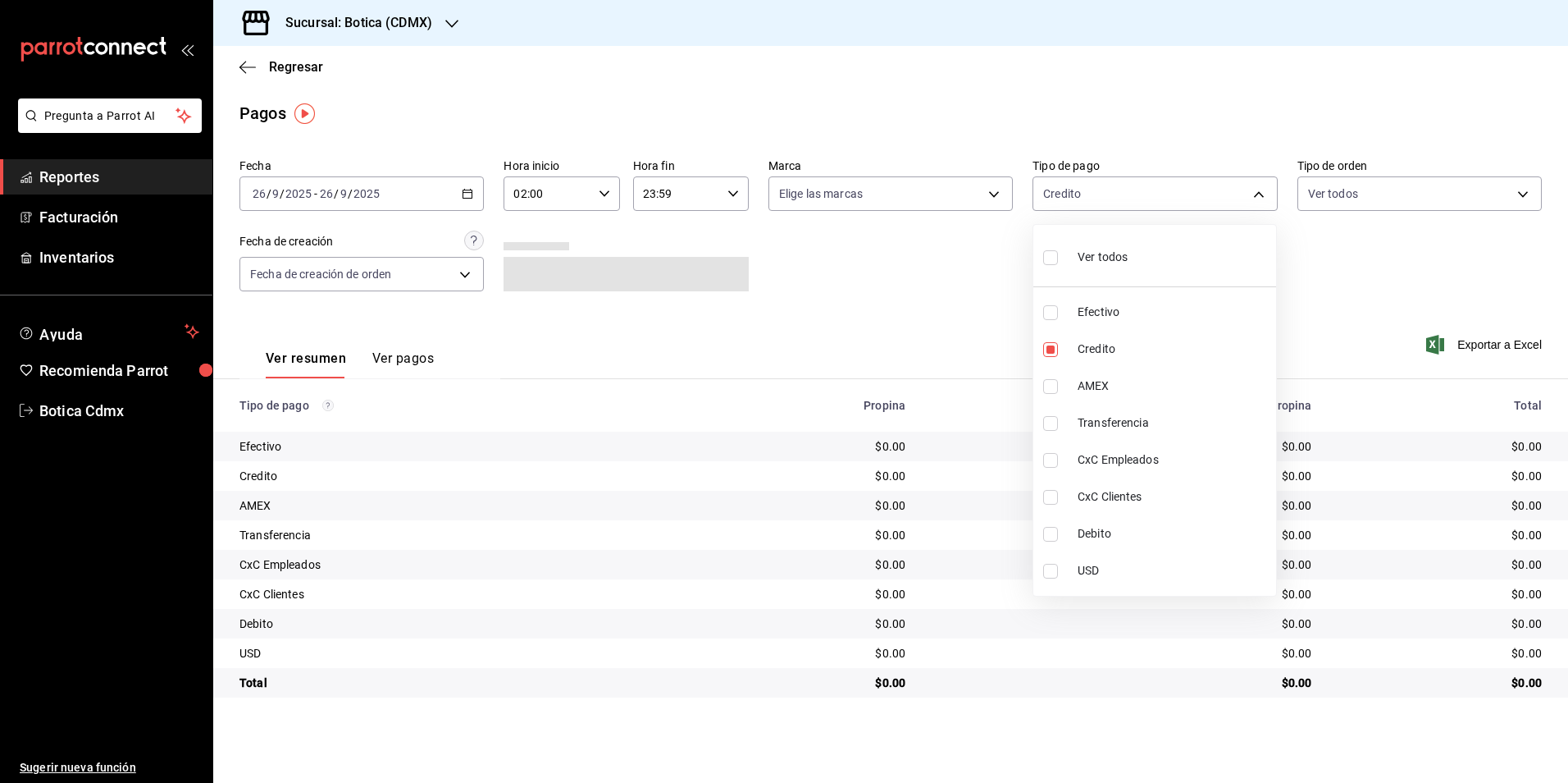
click at [1090, 524] on li "Debito" at bounding box center [1155, 534] width 243 height 37
type input "b4da851e-66ec-43b1-8a0b-e545688a4eb6,11579032-5cf0-46af-9956-e0058136143e"
checkbox input "true"
click at [1310, 312] on div at bounding box center [784, 391] width 1568 height 783
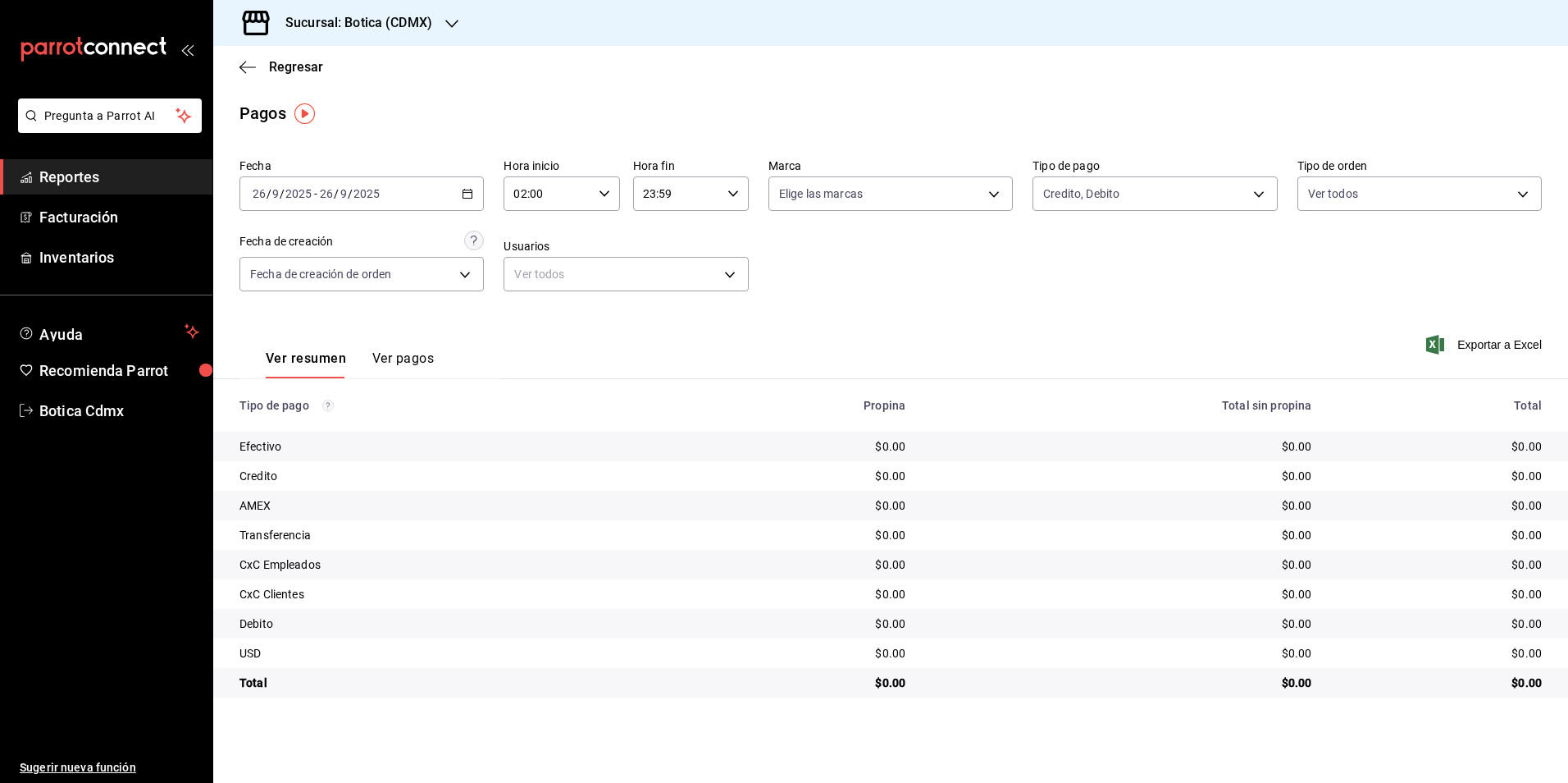
click at [461, 191] on div "[DATE] [DATE] - [DATE] [DATE]" at bounding box center [361, 193] width 244 height 34
click at [280, 425] on span "Rango de fechas" at bounding box center [317, 428] width 128 height 18
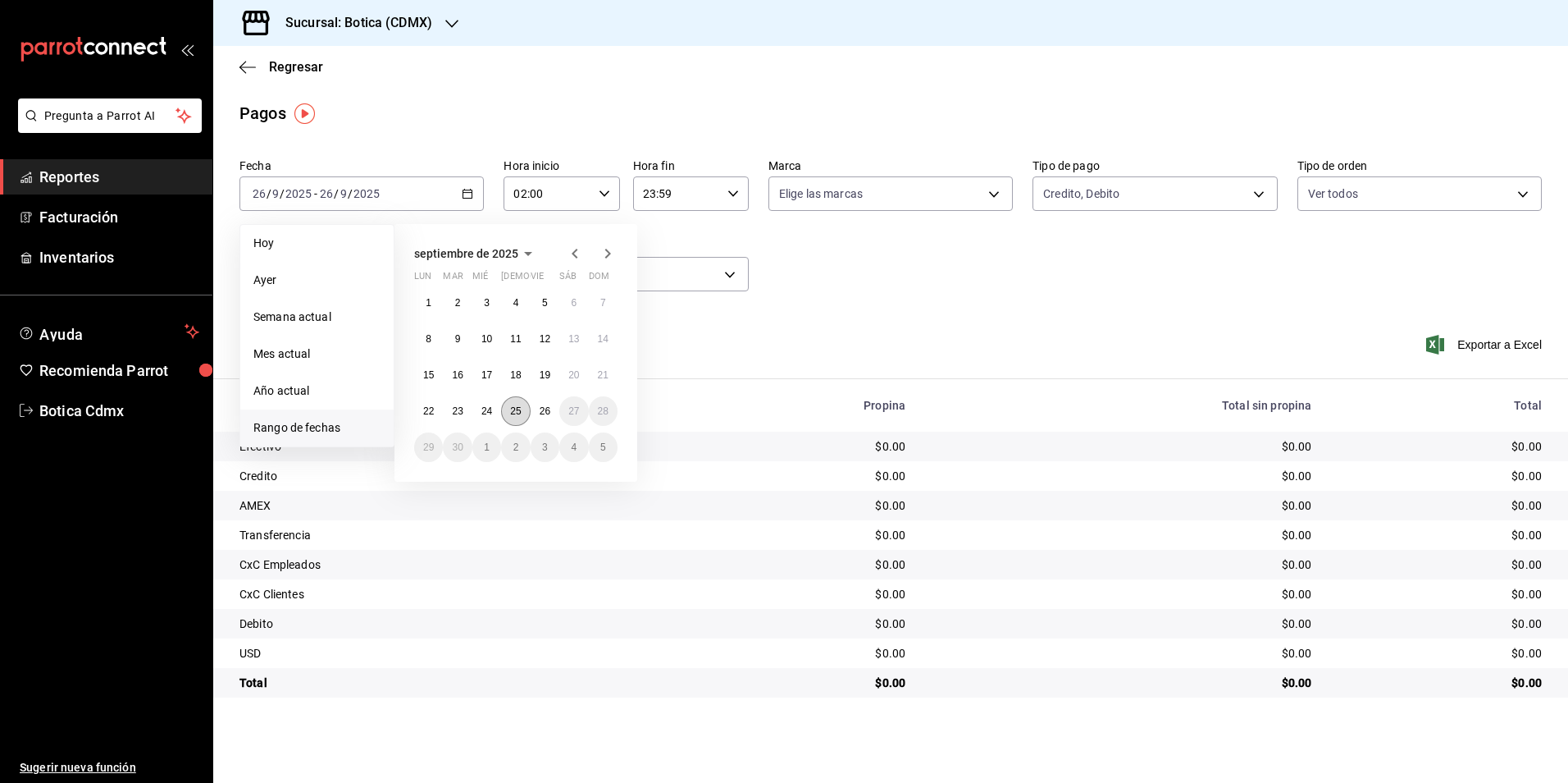
click at [519, 410] on abbr "25" at bounding box center [515, 411] width 11 height 12
click at [545, 409] on abbr "26" at bounding box center [544, 411] width 11 height 12
type input "00:00"
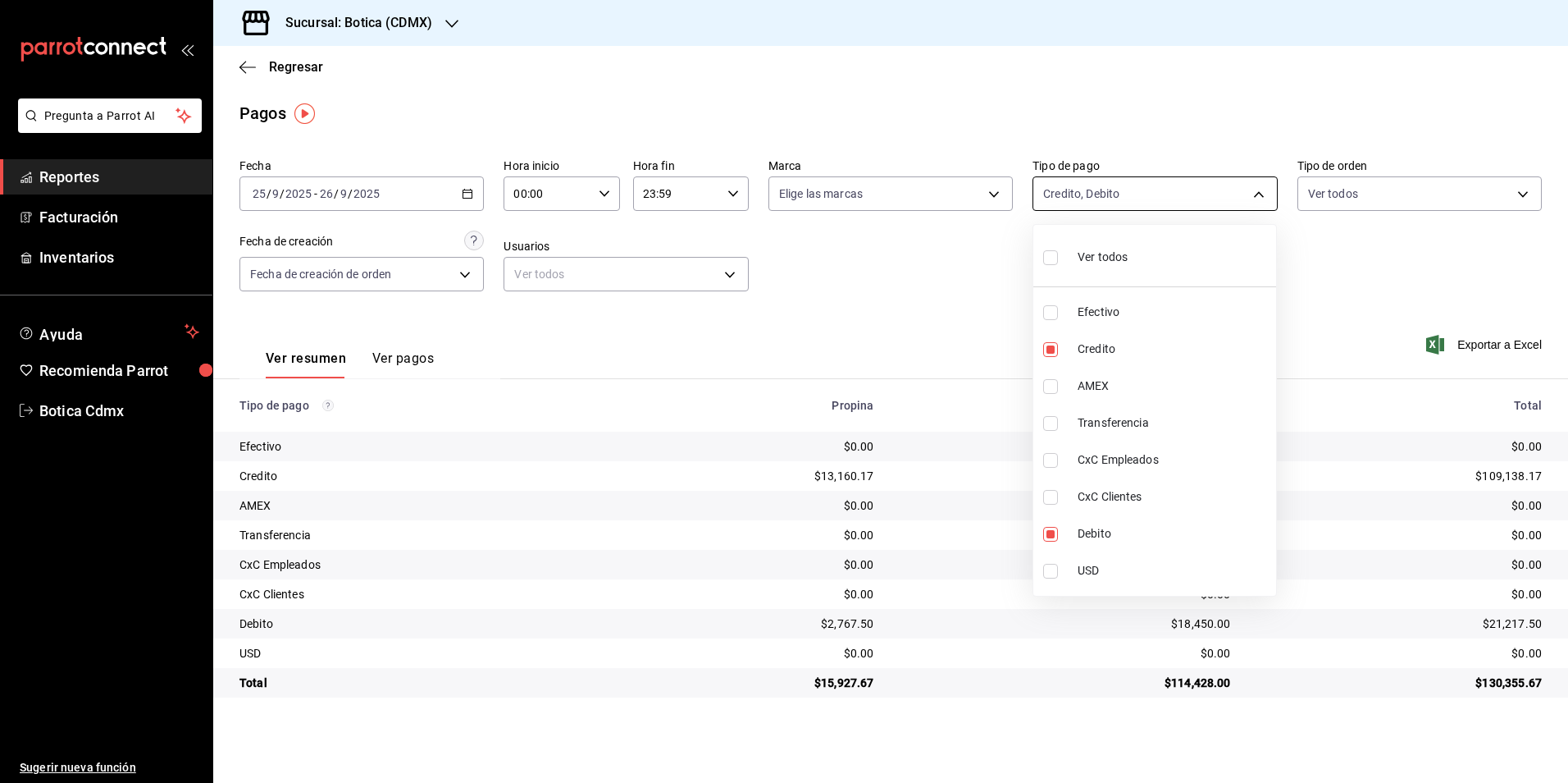
click at [1253, 195] on body "Pregunta a Parrot AI Reportes Facturación Inventarios Ayuda Recomienda Parrot B…" at bounding box center [784, 391] width 1568 height 783
click at [1130, 252] on li "Ver todos" at bounding box center [1155, 255] width 243 height 48
type input "e1ca0108-3f33-4c0f-ad57-d68d77d83aa1,b4da851e-66ec-43b1-8a0b-e545688a4eb6,dd363…"
checkbox input "true"
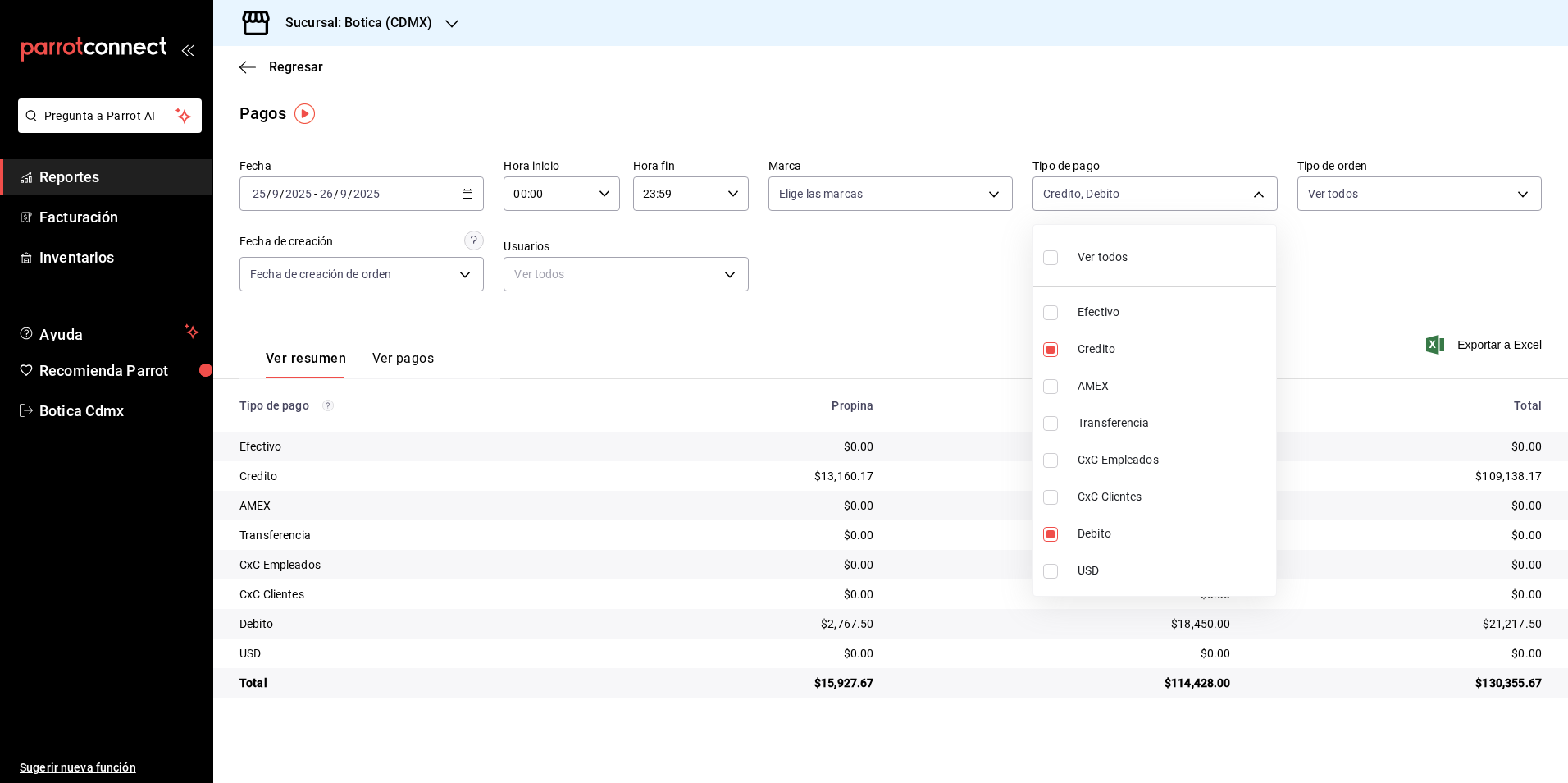
checkbox input "true"
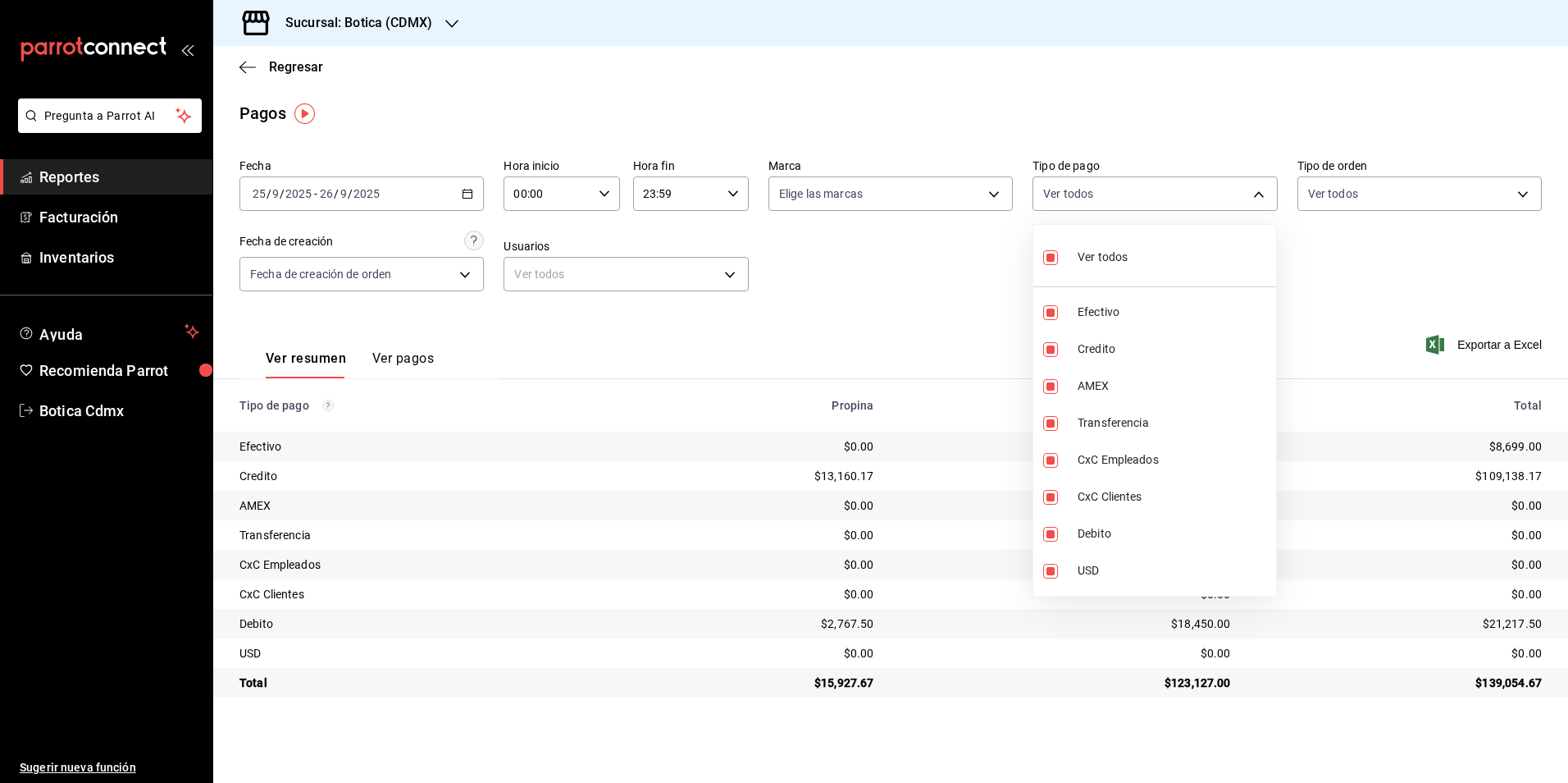
click at [1281, 270] on div at bounding box center [784, 391] width 1568 height 783
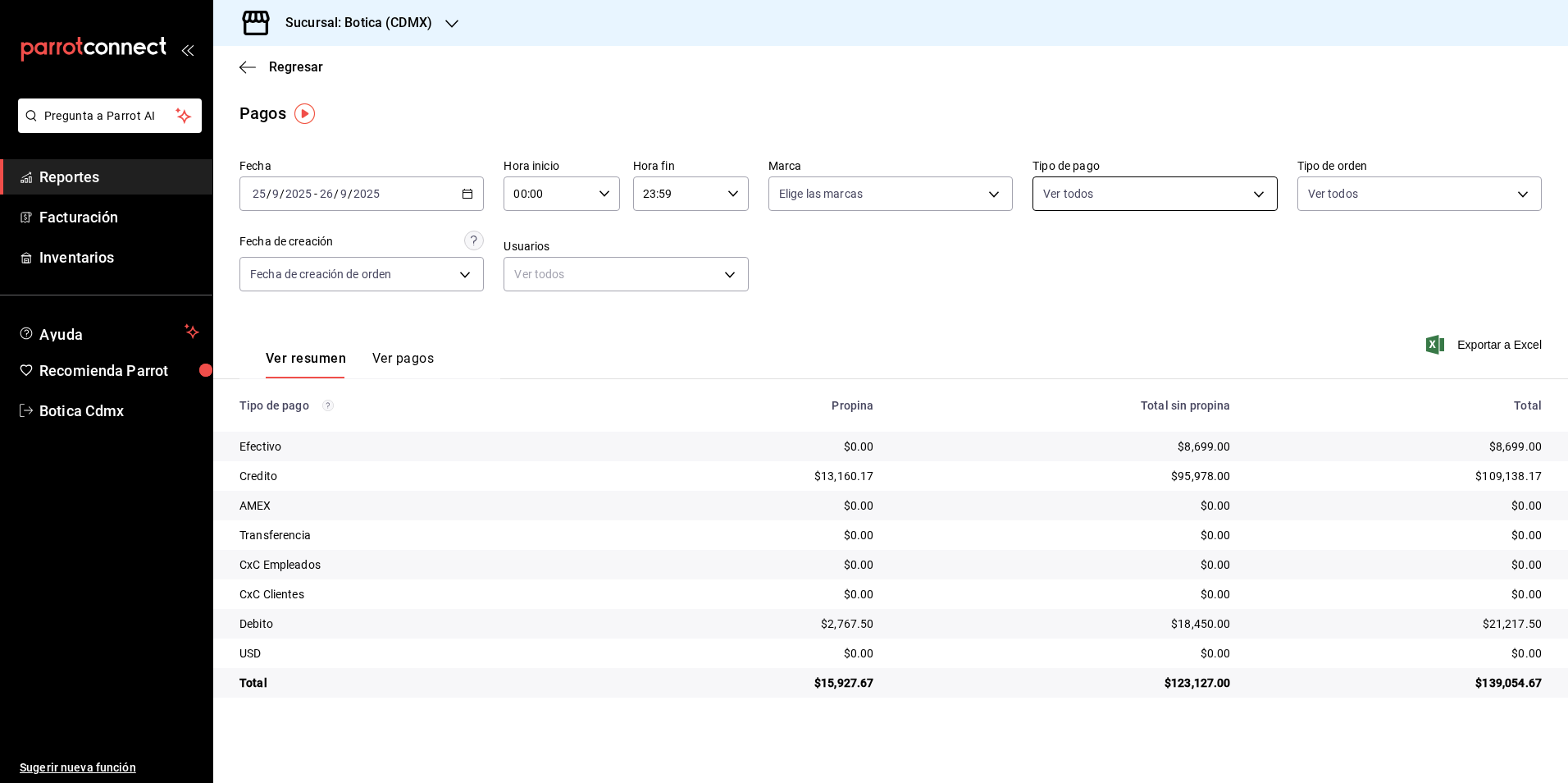
click at [1254, 186] on body "Pregunta a Parrot AI Reportes Facturación Inventarios Ayuda Recomienda Parrot B…" at bounding box center [784, 391] width 1568 height 783
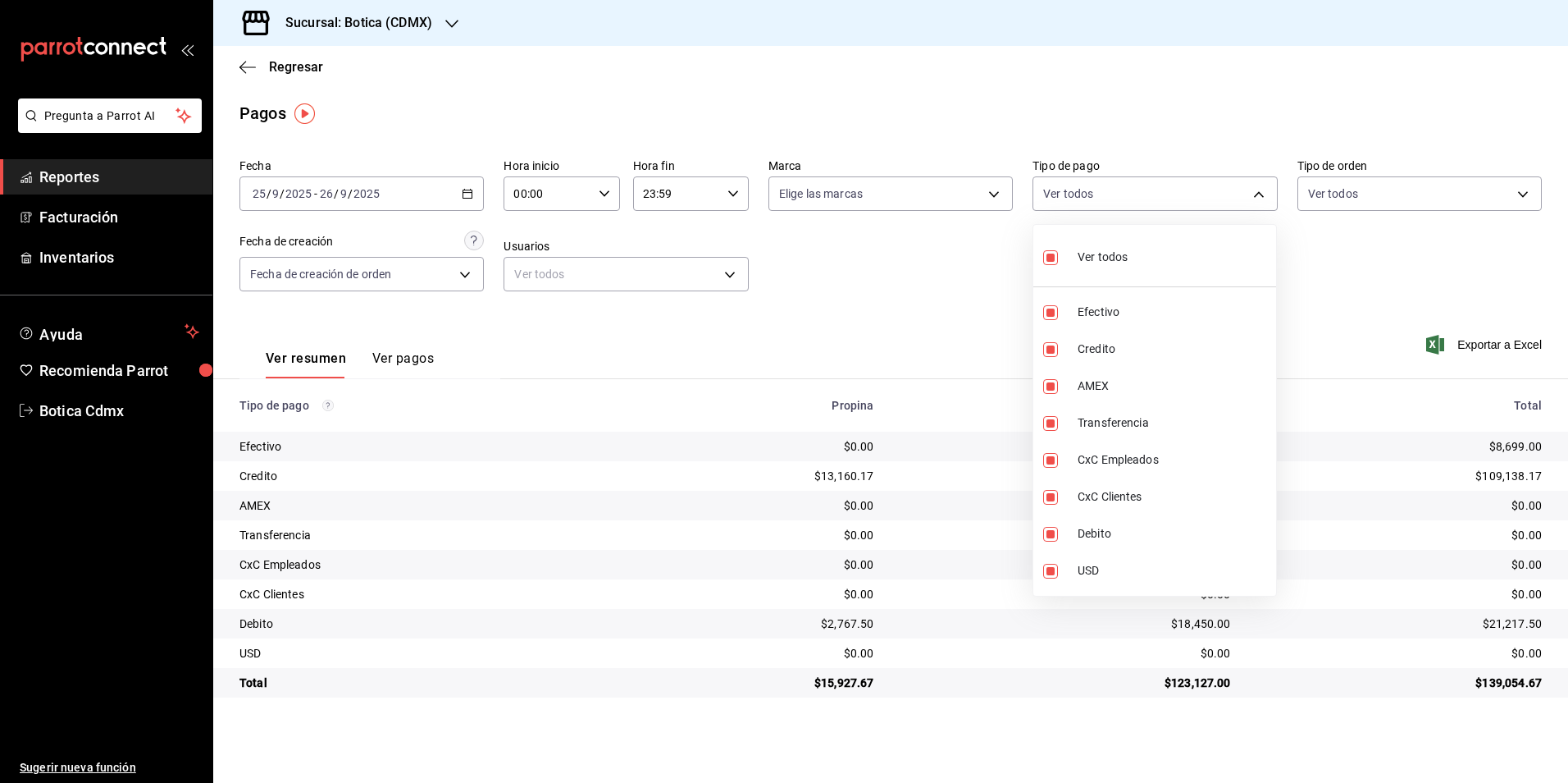
click at [1113, 258] on span "Ver todos" at bounding box center [1103, 257] width 50 height 18
checkbox input "false"
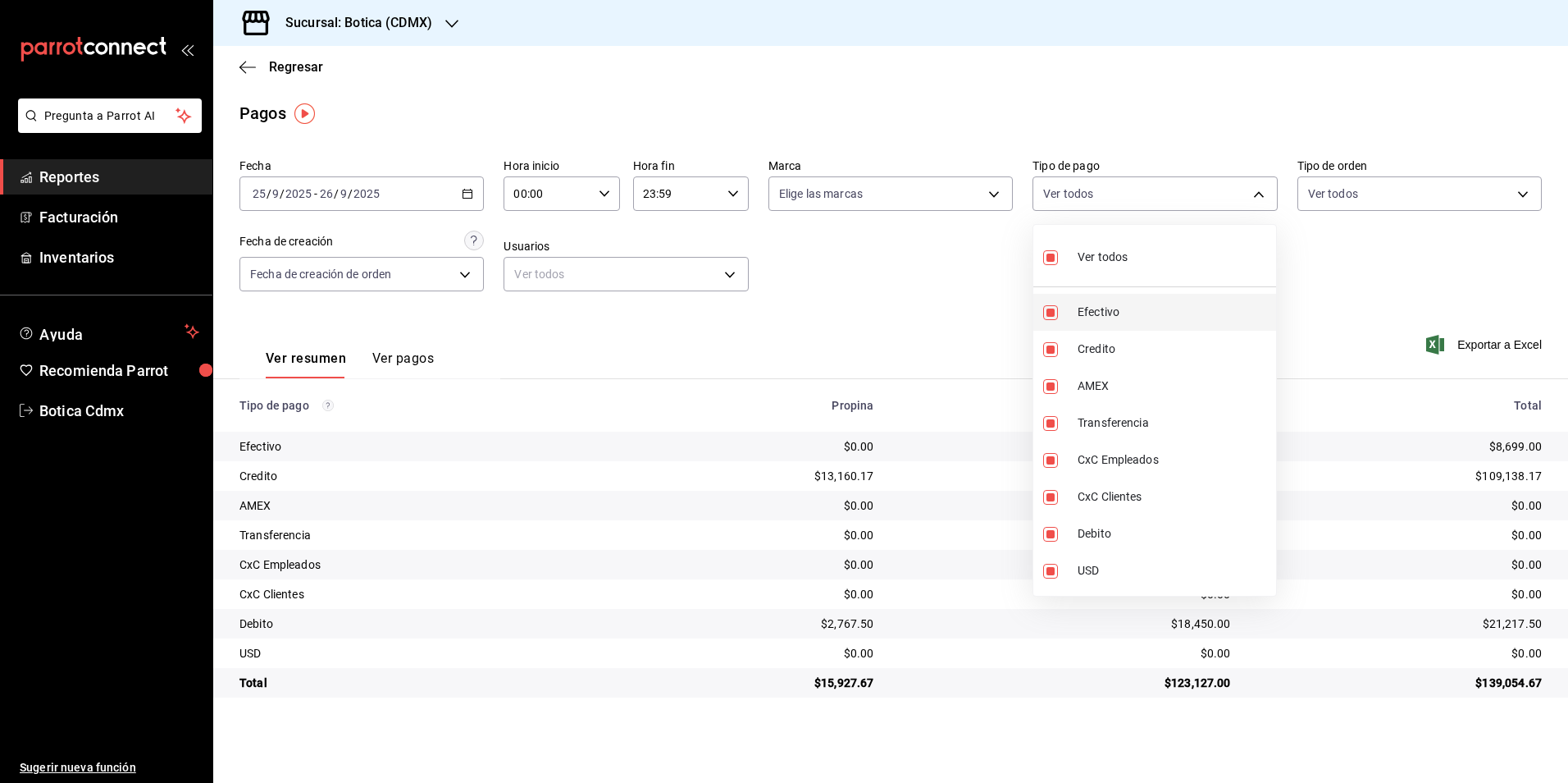
checkbox input "false"
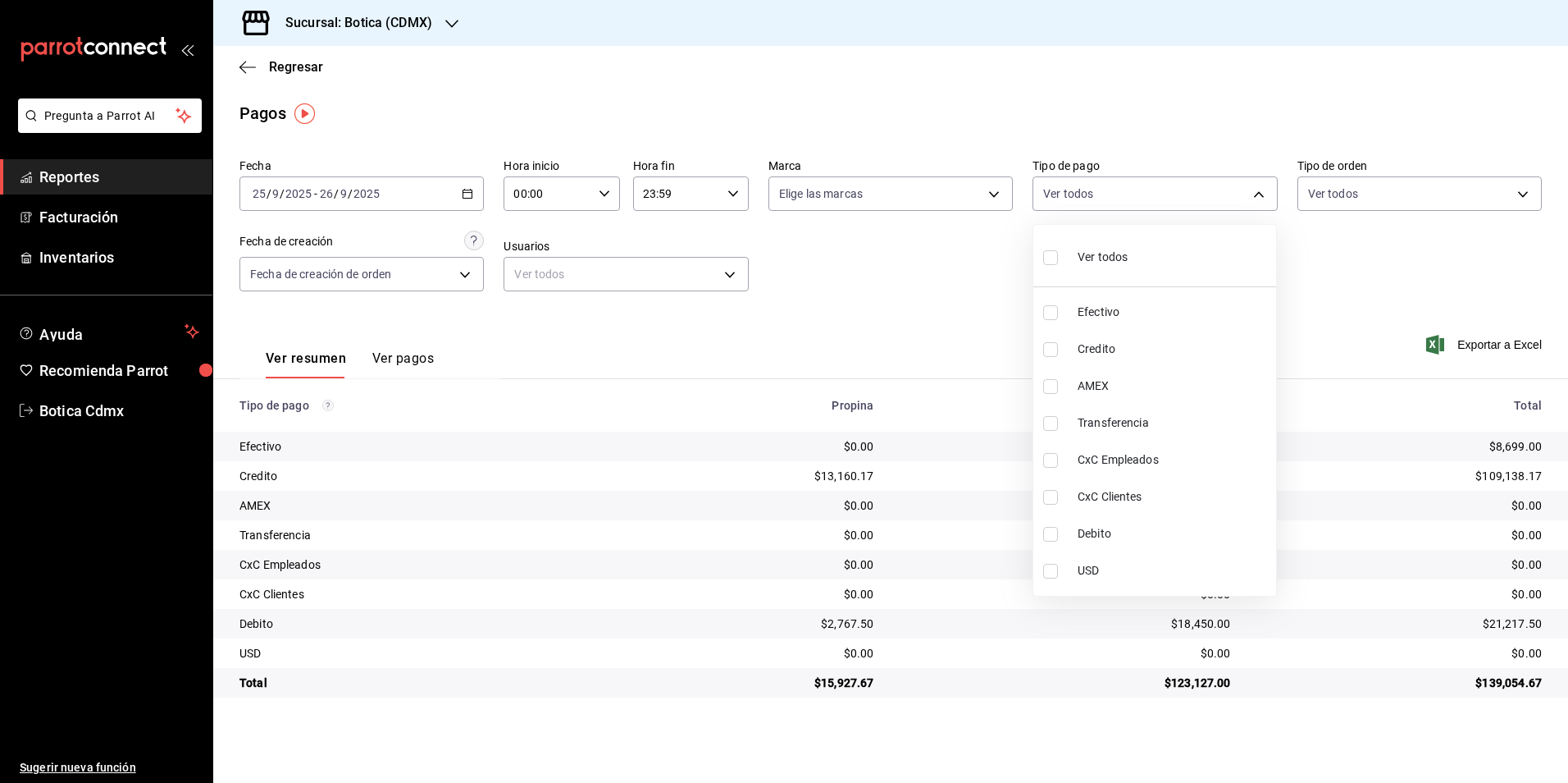
click at [1100, 354] on span "Credito" at bounding box center [1174, 349] width 192 height 18
type input "b4da851e-66ec-43b1-8a0b-e545688a4eb6"
checkbox input "true"
click at [1105, 537] on span "Debito" at bounding box center [1174, 534] width 192 height 18
type input "b4da851e-66ec-43b1-8a0b-e545688a4eb6,11579032-5cf0-46af-9956-e0058136143e"
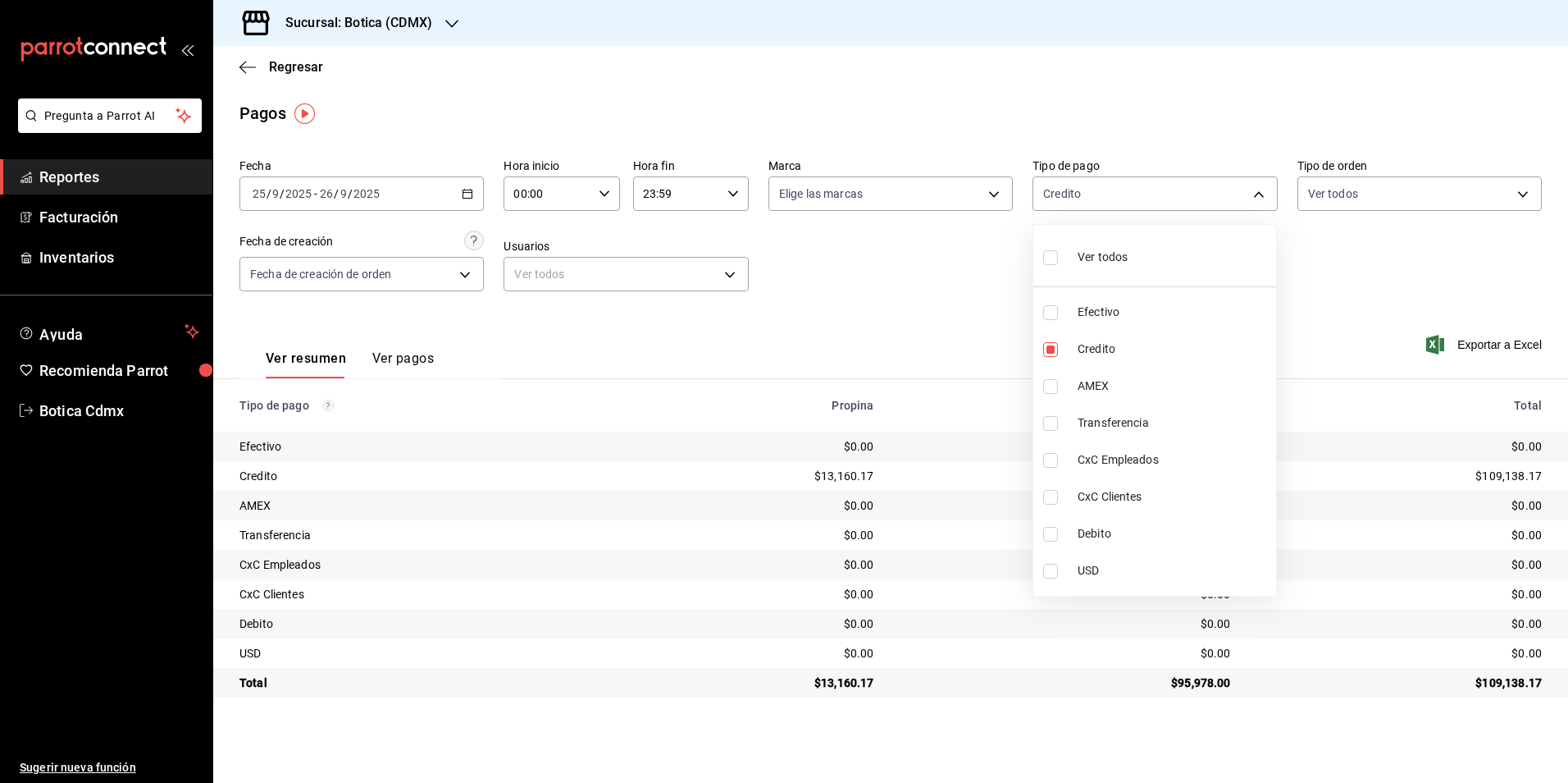
checkbox input "true"
click at [947, 294] on div at bounding box center [784, 391] width 1568 height 783
click at [1262, 193] on body "Pregunta a Parrot AI Reportes Facturación Inventarios Ayuda Recomienda Parrot B…" at bounding box center [784, 391] width 1568 height 783
click at [1084, 257] on span "Ver todos" at bounding box center [1103, 257] width 50 height 18
type input "e1ca0108-3f33-4c0f-ad57-d68d77d83aa1,b4da851e-66ec-43b1-8a0b-e545688a4eb6,dd363…"
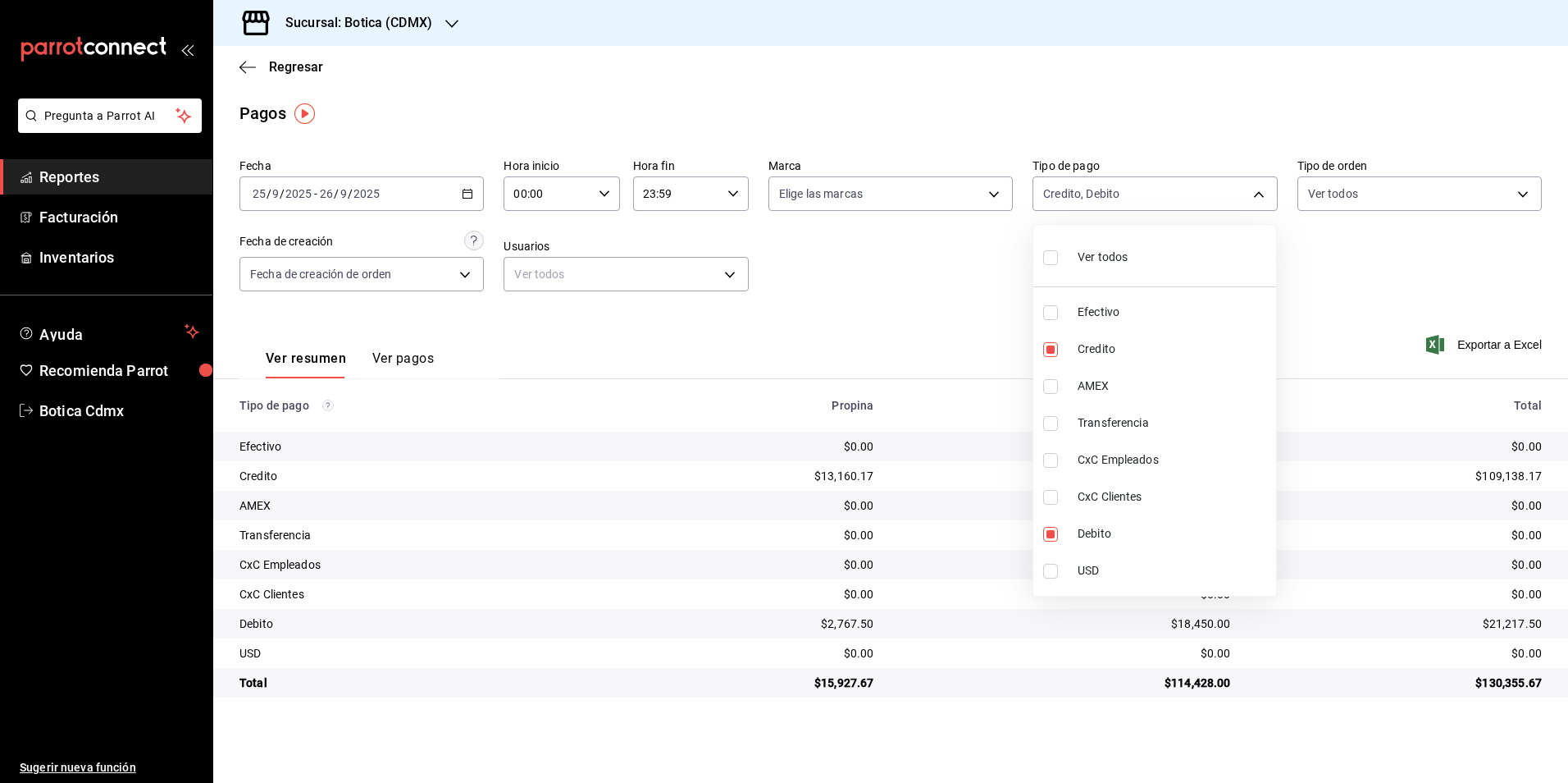
checkbox input "true"
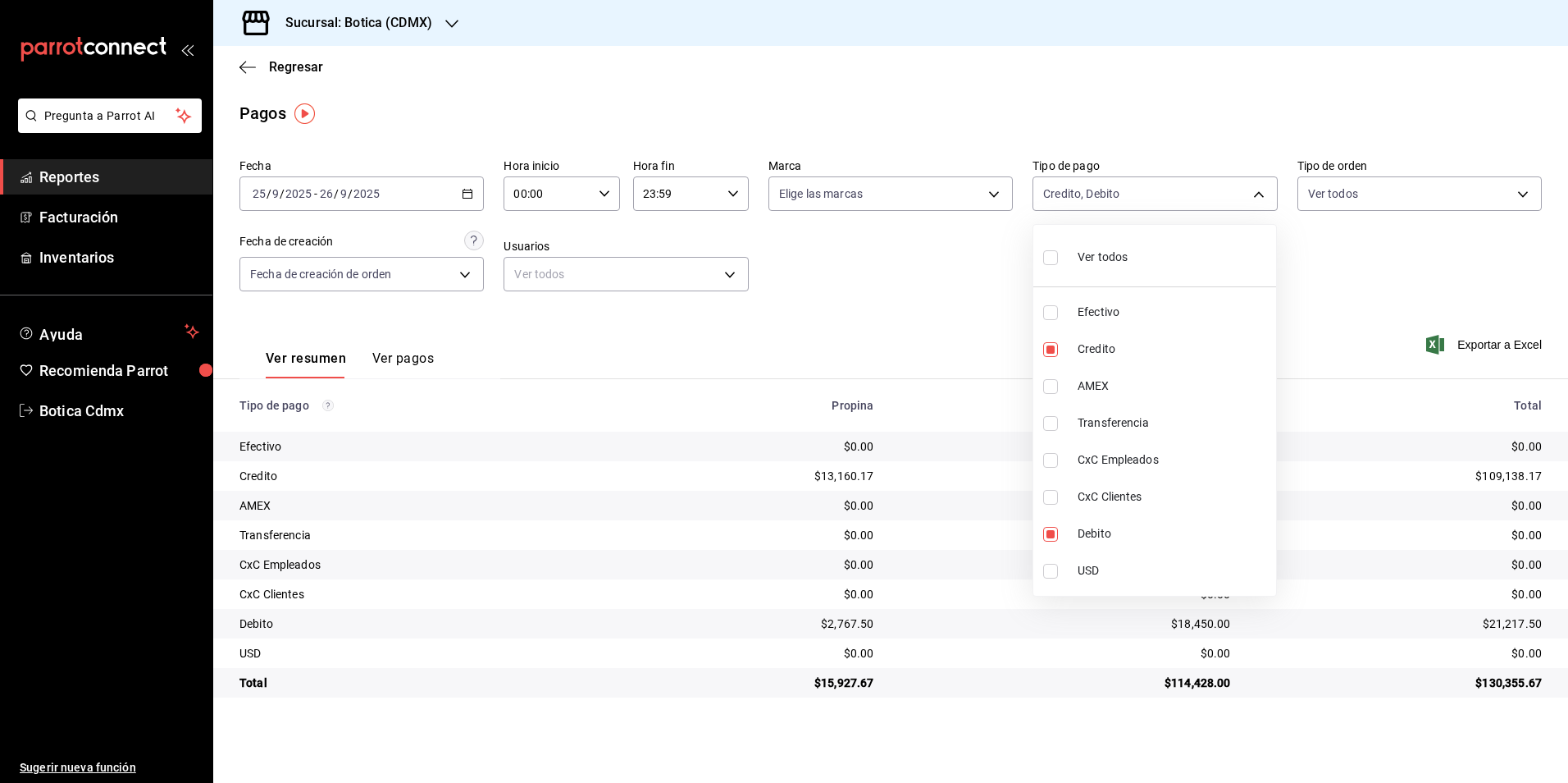
checkbox input "true"
click at [892, 268] on div at bounding box center [784, 391] width 1568 height 783
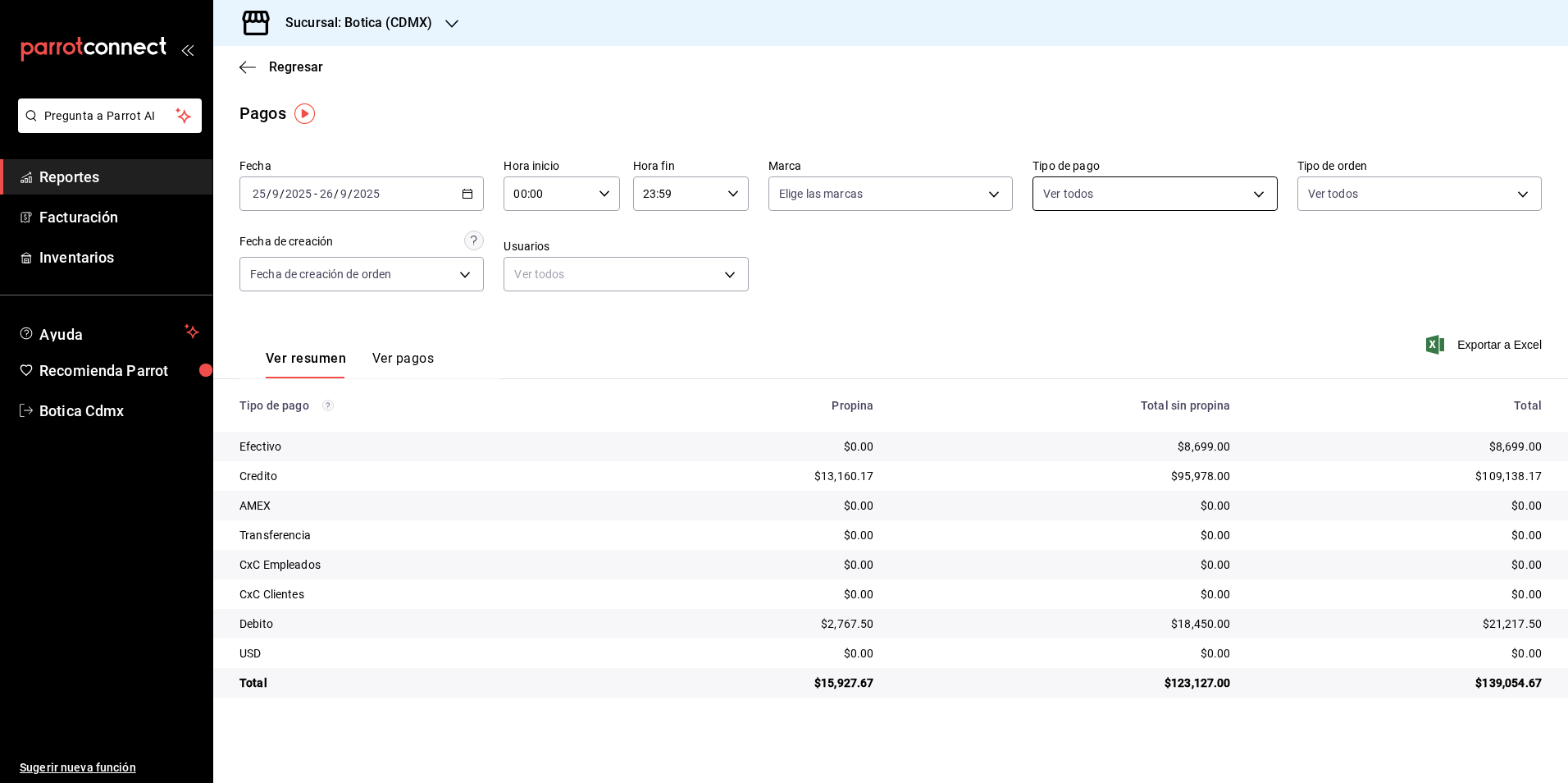
click at [1249, 184] on body "Pregunta a Parrot AI Reportes Facturación Inventarios Ayuda Recomienda Parrot B…" at bounding box center [784, 391] width 1568 height 783
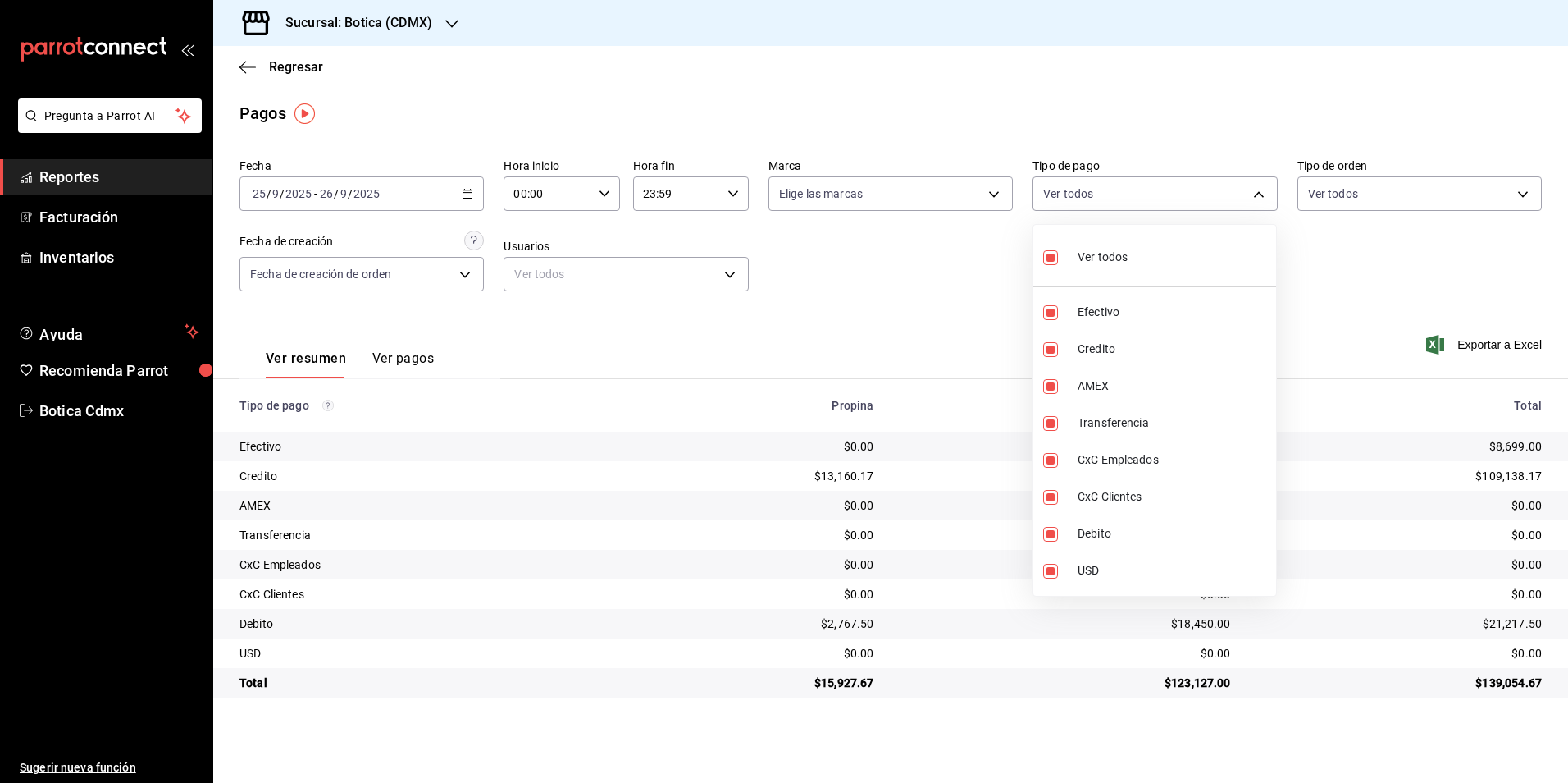
click at [1144, 267] on li "Ver todos" at bounding box center [1155, 255] width 243 height 48
checkbox input "false"
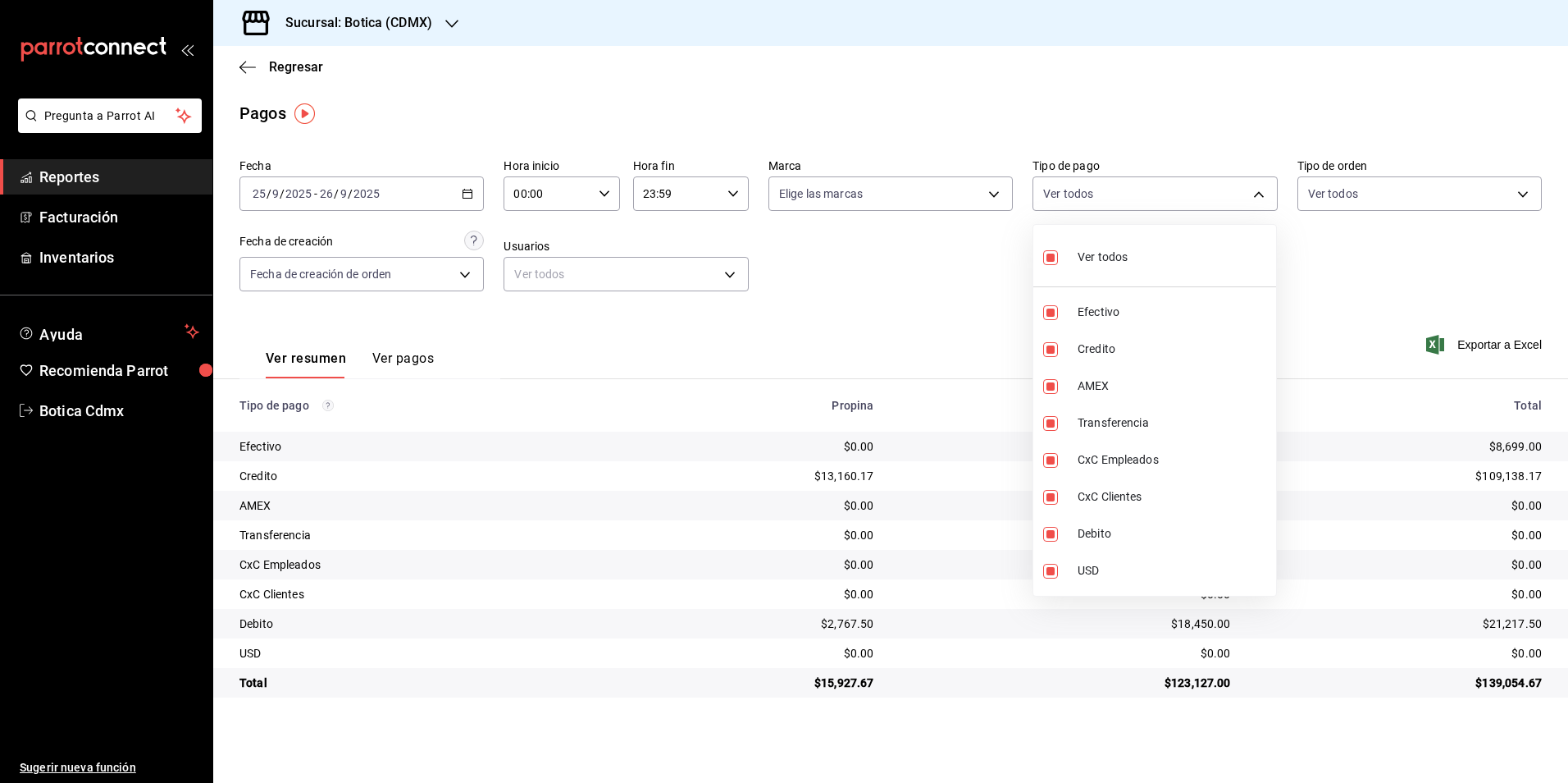
checkbox input "false"
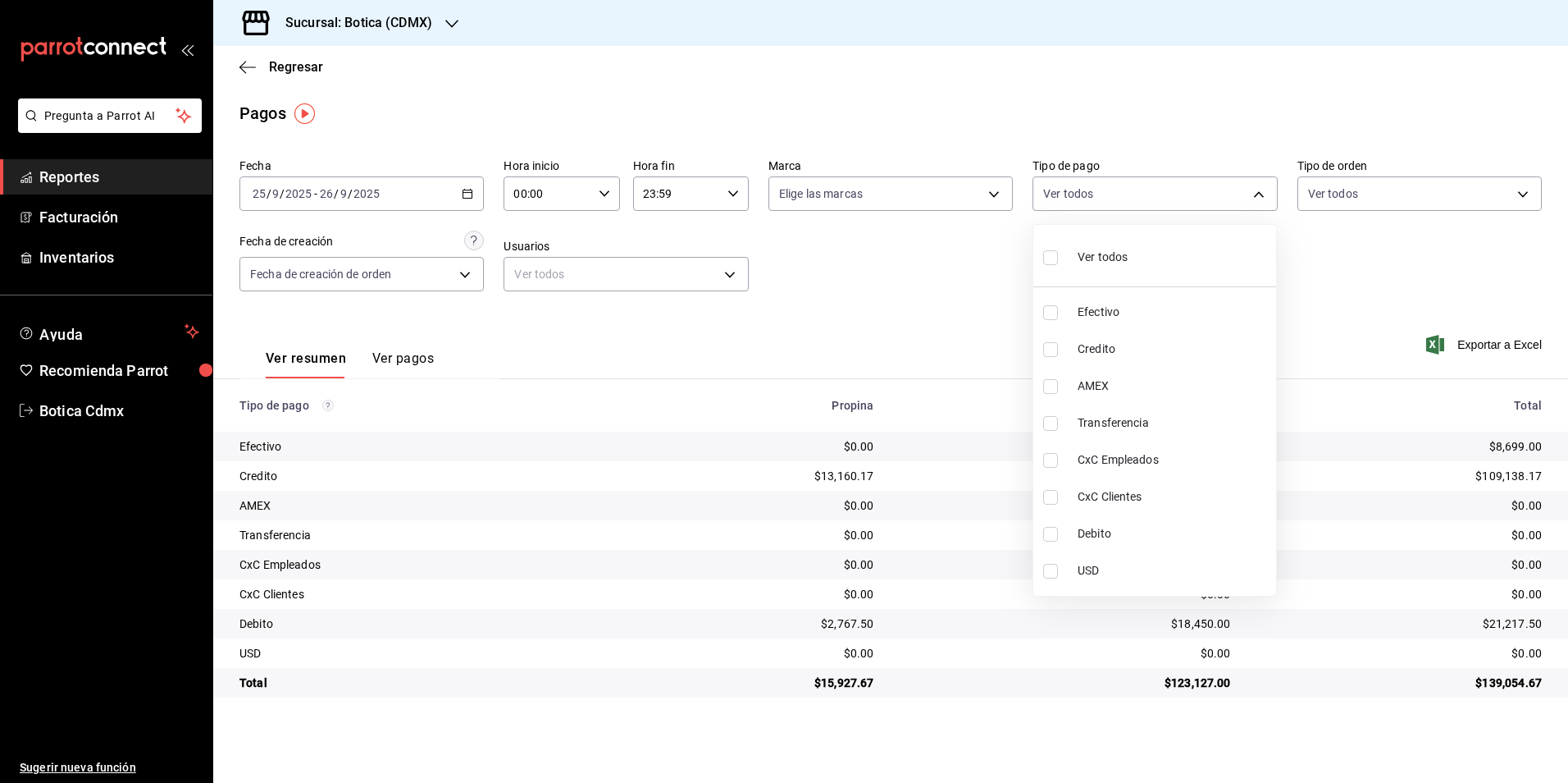
click at [1093, 341] on span "Credito" at bounding box center [1174, 349] width 192 height 18
type input "b4da851e-66ec-43b1-8a0b-e545688a4eb6"
checkbox input "true"
click at [1084, 531] on span "Debito" at bounding box center [1174, 534] width 192 height 18
type input "b4da851e-66ec-43b1-8a0b-e545688a4eb6,11579032-5cf0-46af-9956-e0058136143e"
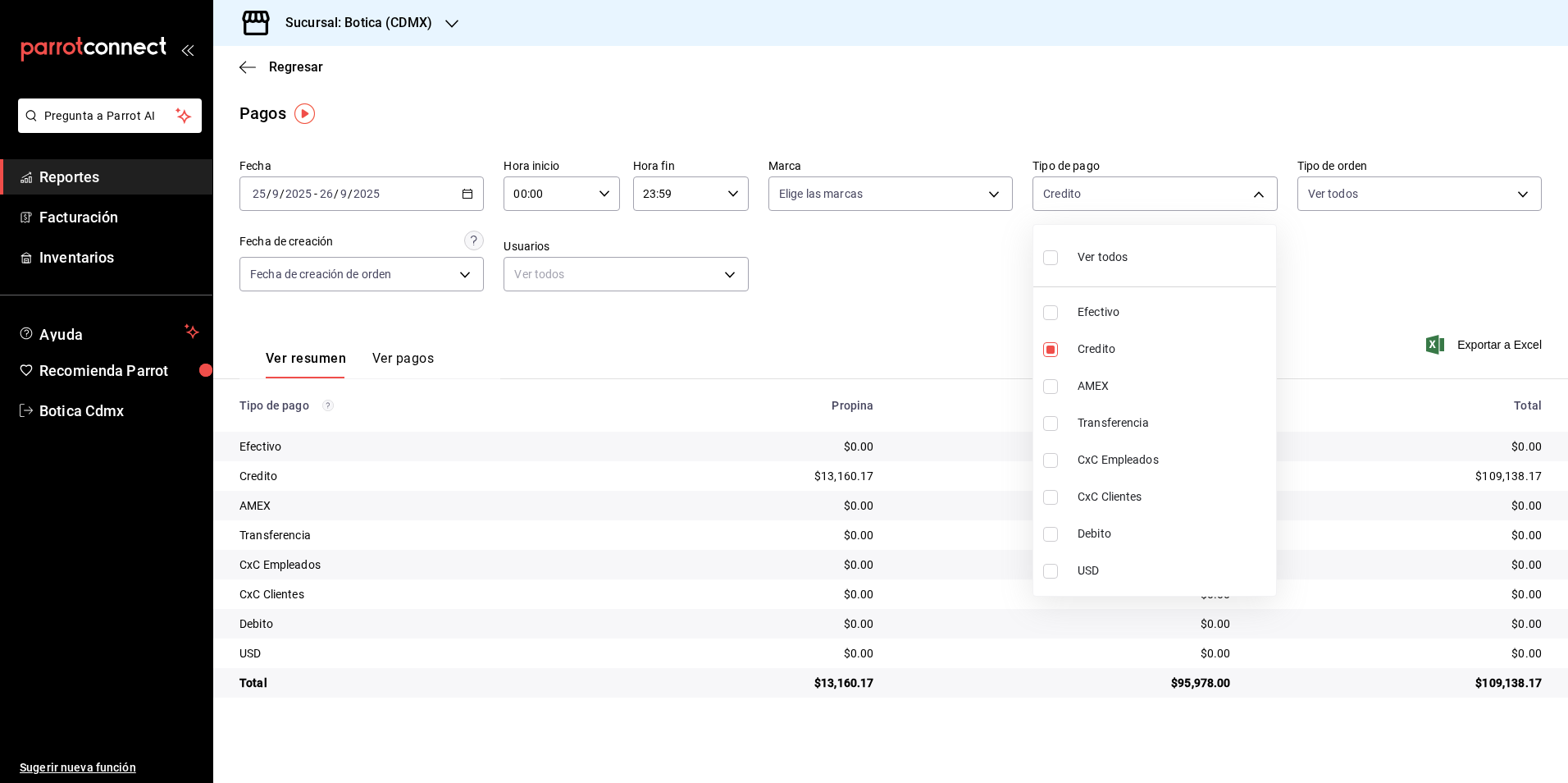
checkbox input "true"
click at [77, 176] on div at bounding box center [784, 391] width 1568 height 783
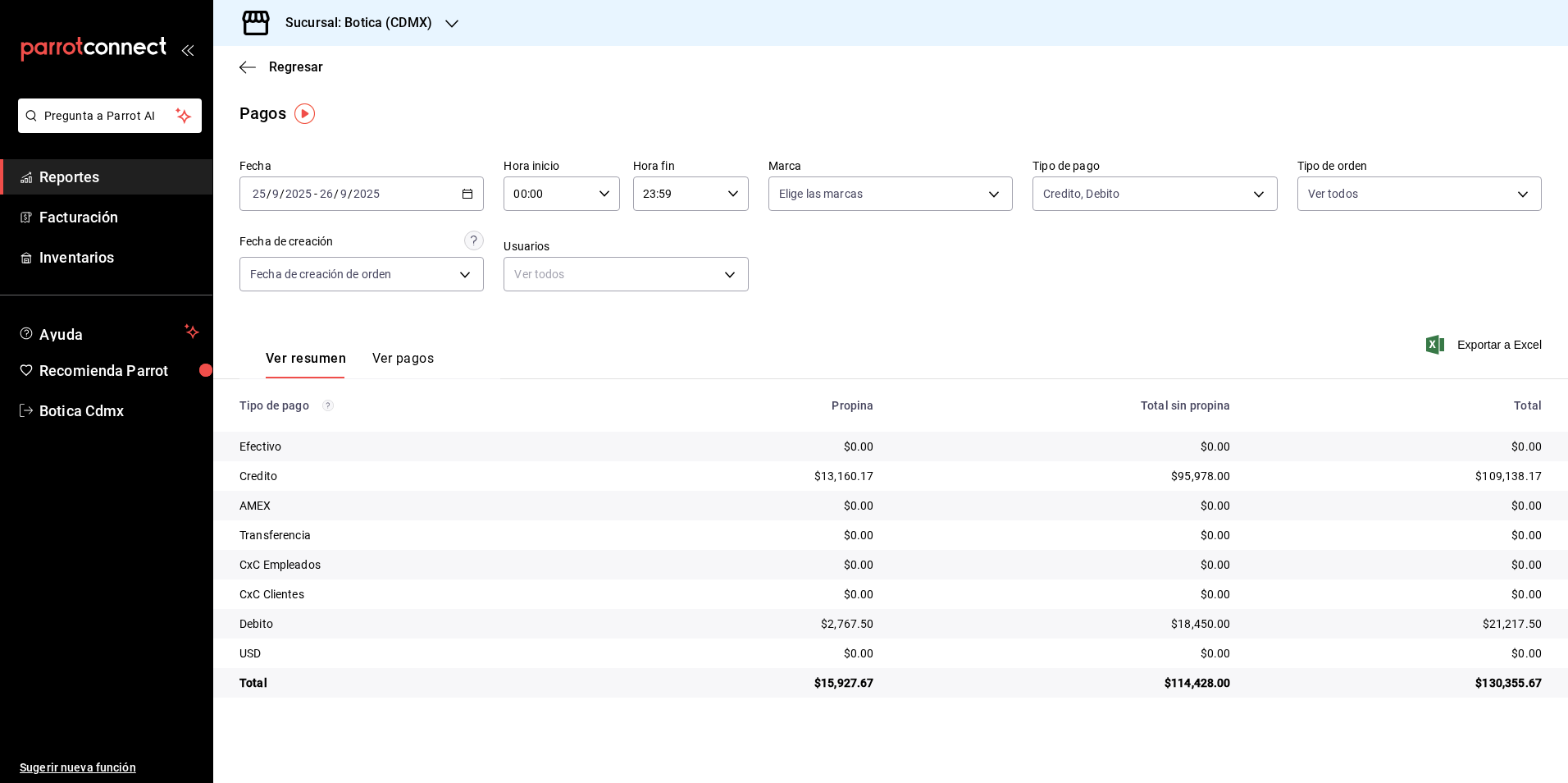
click at [108, 180] on span "Reportes" at bounding box center [119, 177] width 160 height 23
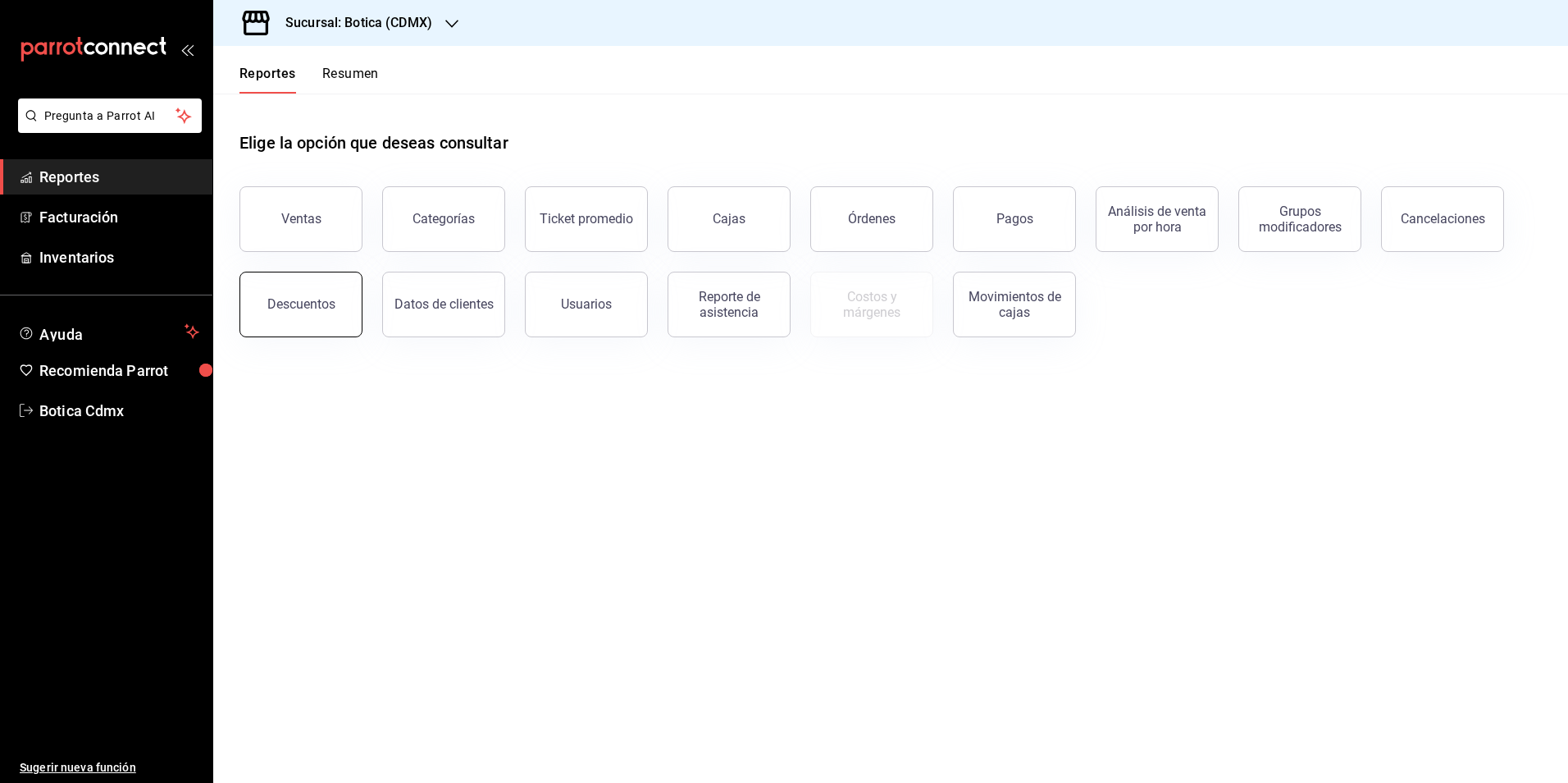
click at [284, 314] on button "Descuentos" at bounding box center [301, 304] width 123 height 66
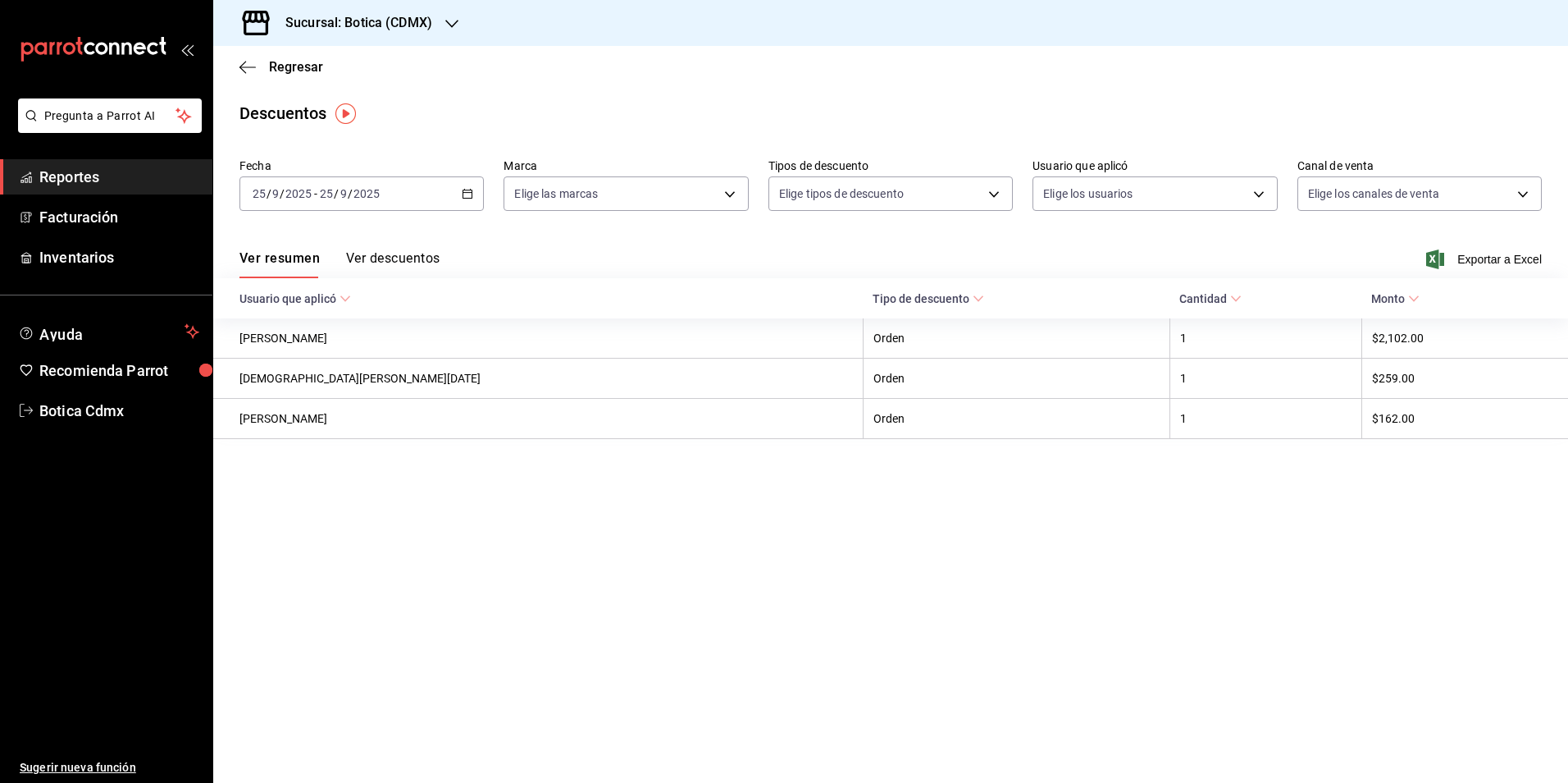
click at [463, 194] on \(Stroke\) "button" at bounding box center [468, 193] width 10 height 9
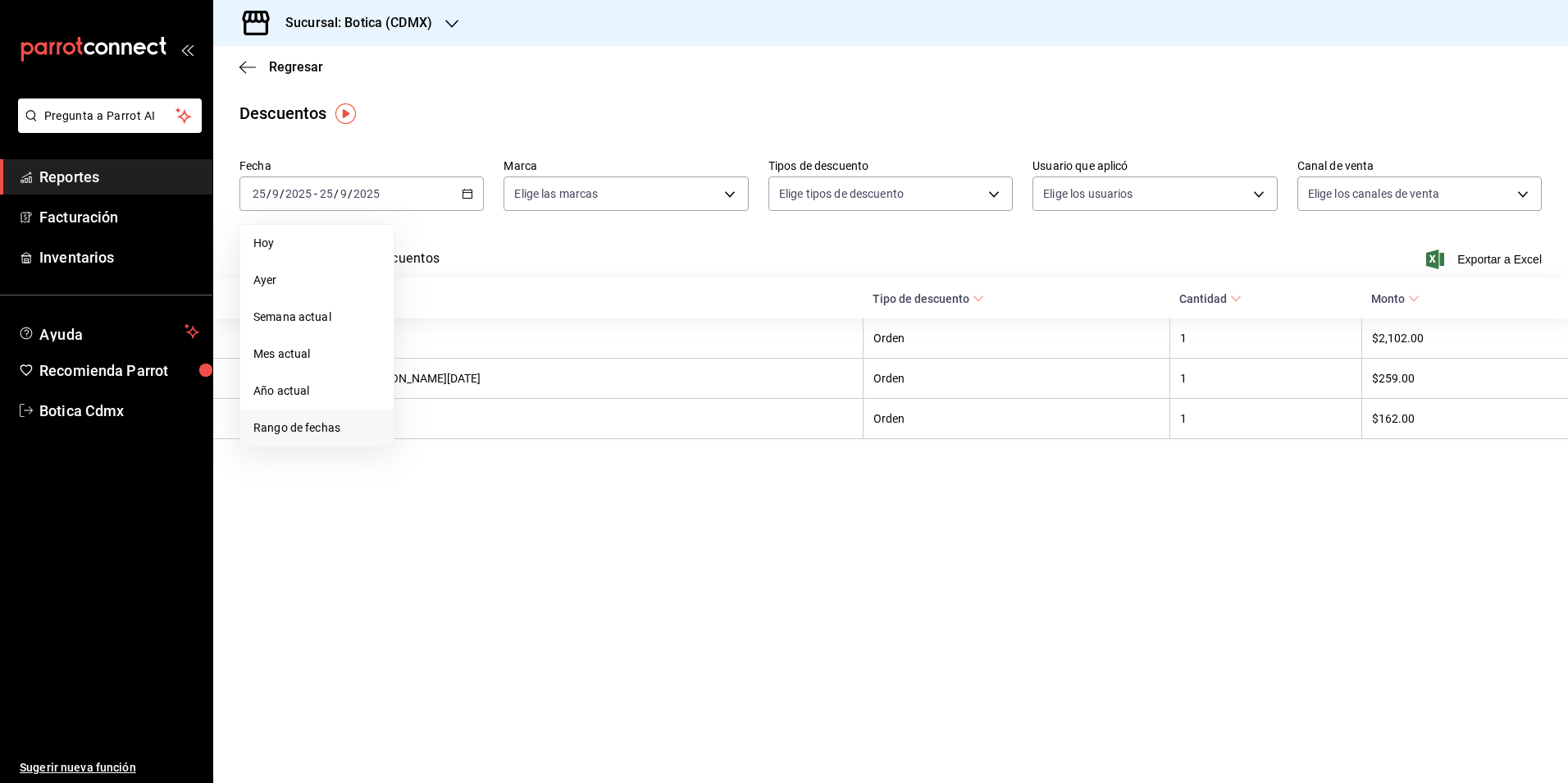
click at [292, 425] on span "Rango de fechas" at bounding box center [317, 428] width 128 height 18
click at [514, 414] on abbr "25" at bounding box center [515, 411] width 11 height 12
click at [539, 406] on abbr "26" at bounding box center [544, 411] width 11 height 12
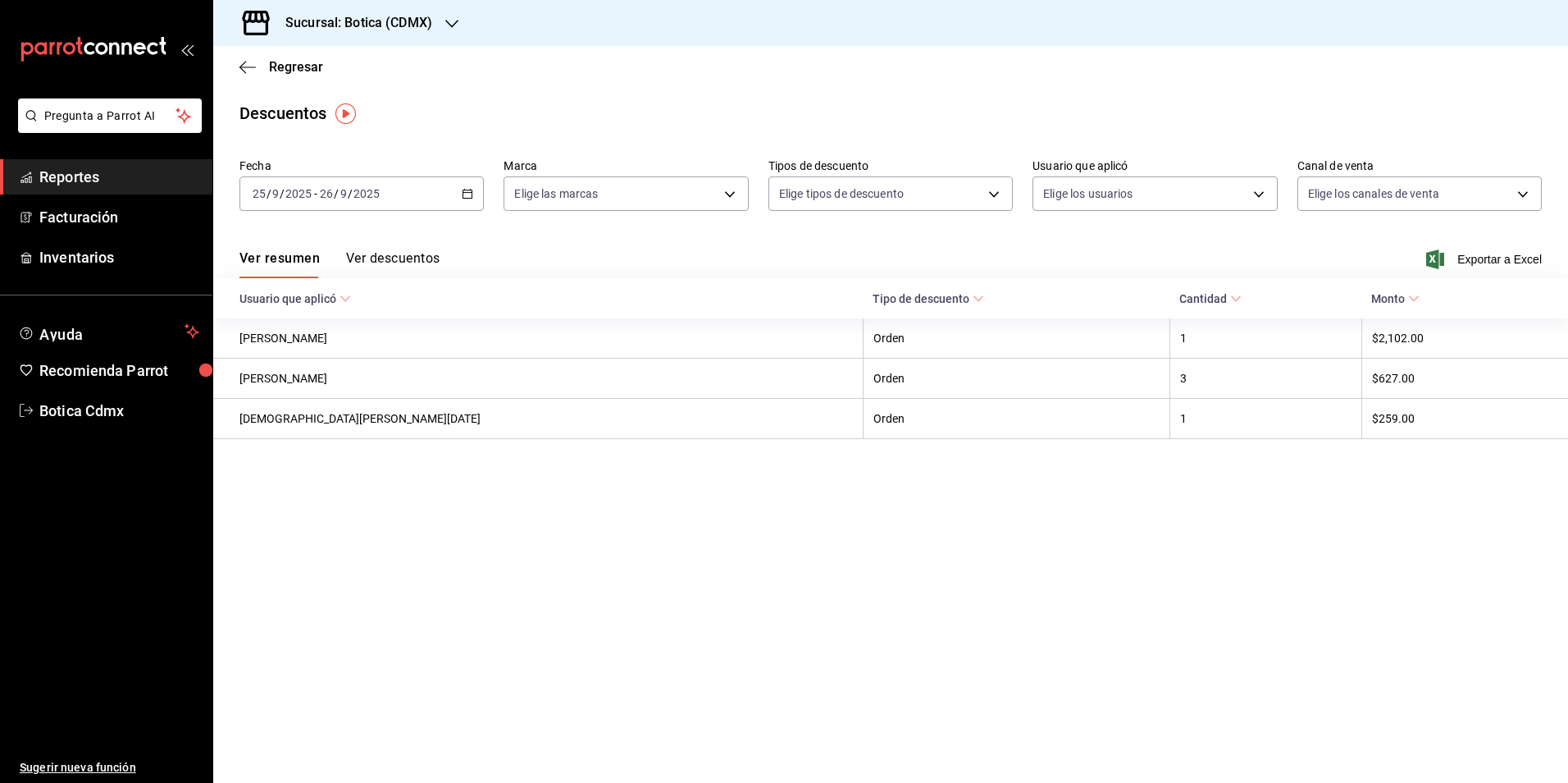
click at [403, 253] on button "Ver descuentos" at bounding box center [393, 264] width 93 height 28
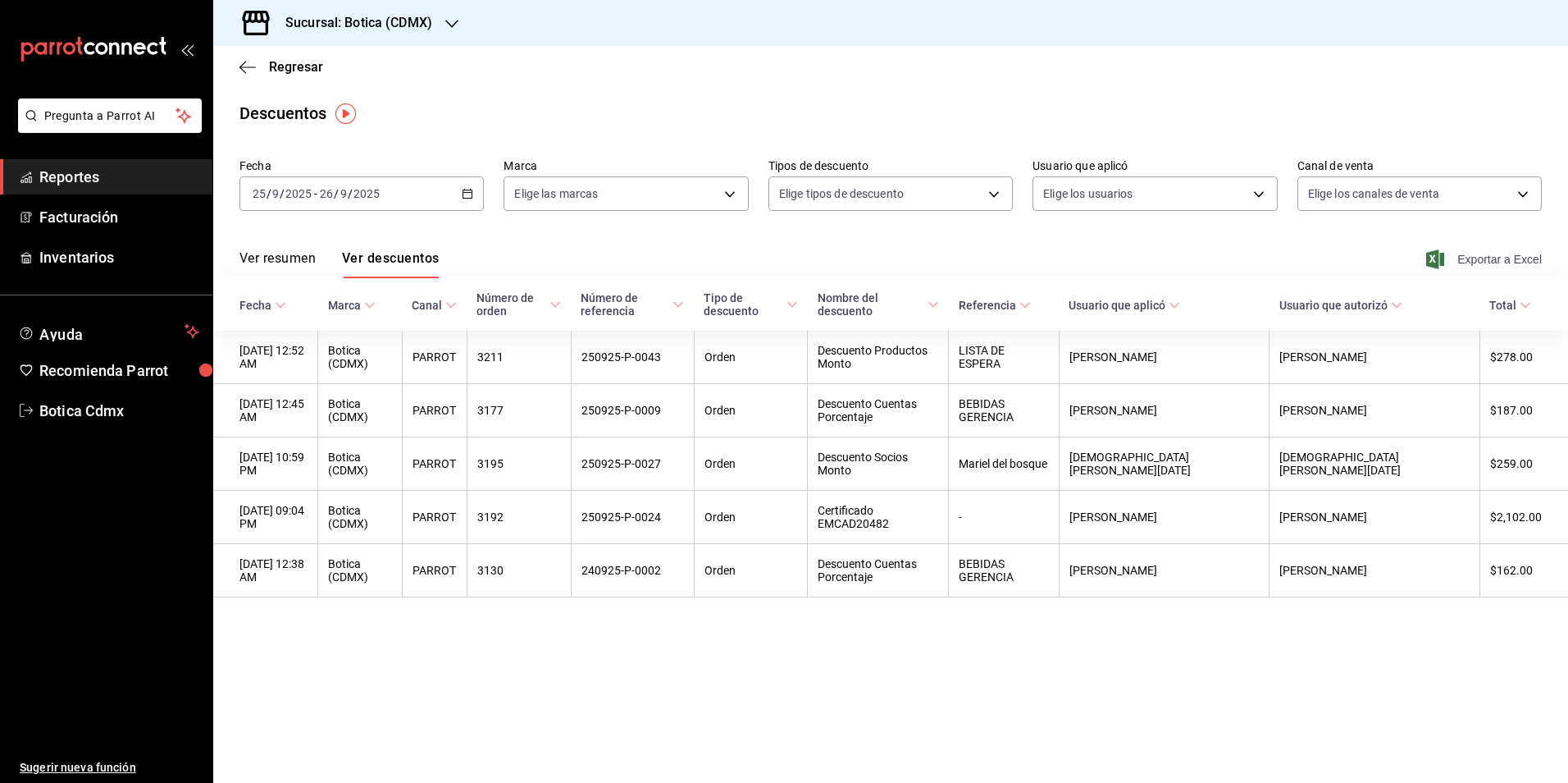
click at [1485, 251] on span "Exportar a Excel" at bounding box center [1485, 259] width 113 height 20
click at [44, 163] on link "Reportes" at bounding box center [106, 177] width 213 height 35
